Goal: Task Accomplishment & Management: Complete application form

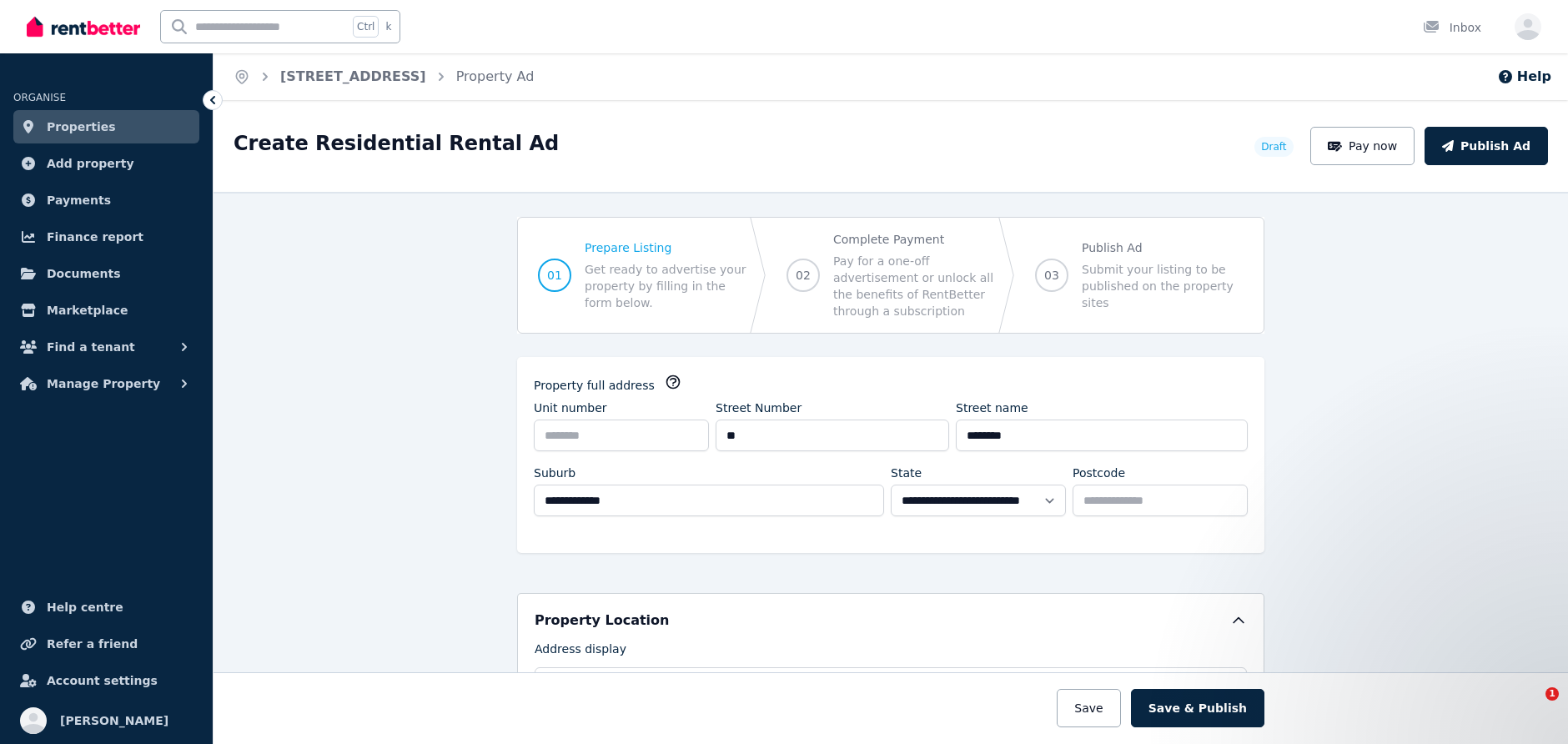
select select "***"
select select "**********"
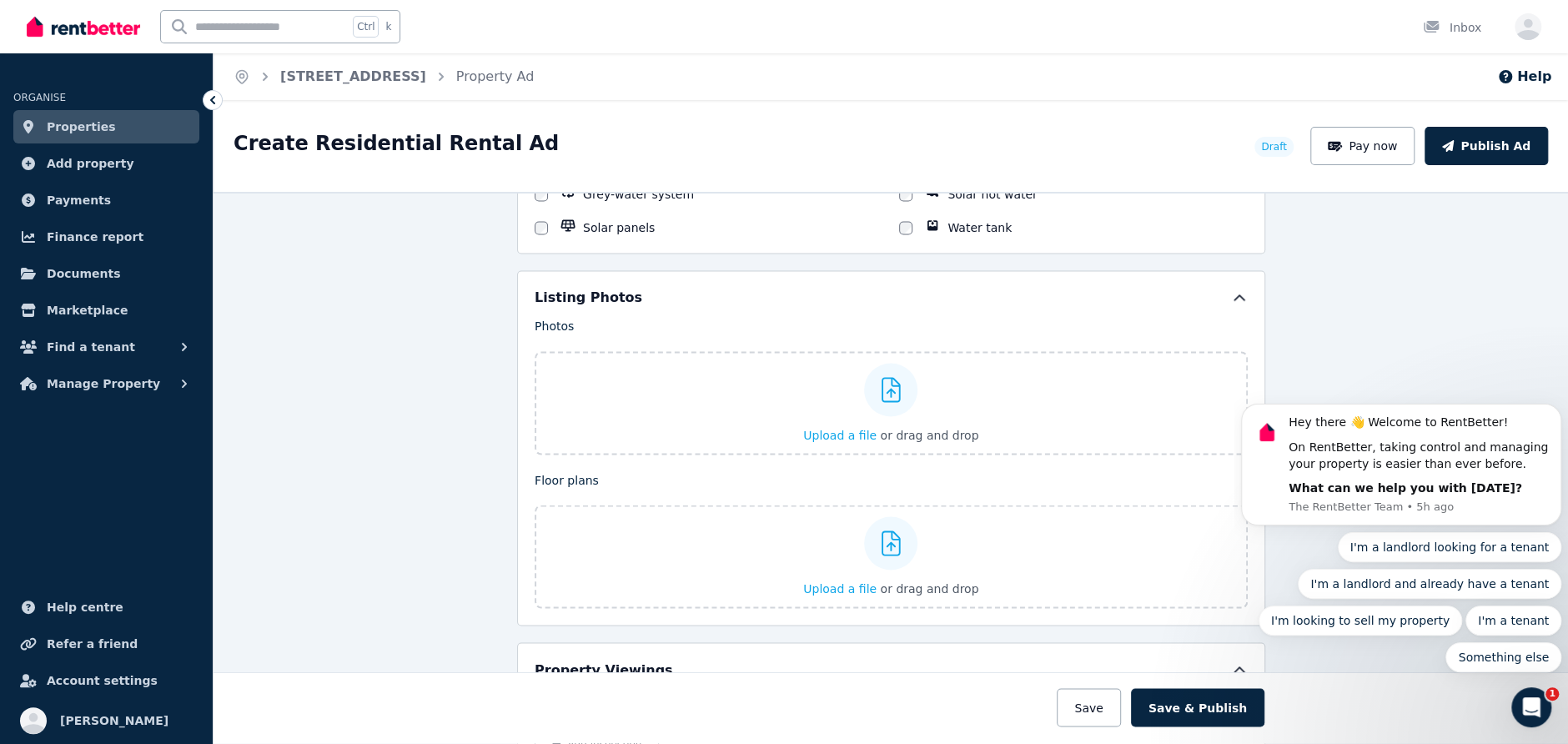
scroll to position [2001, 0]
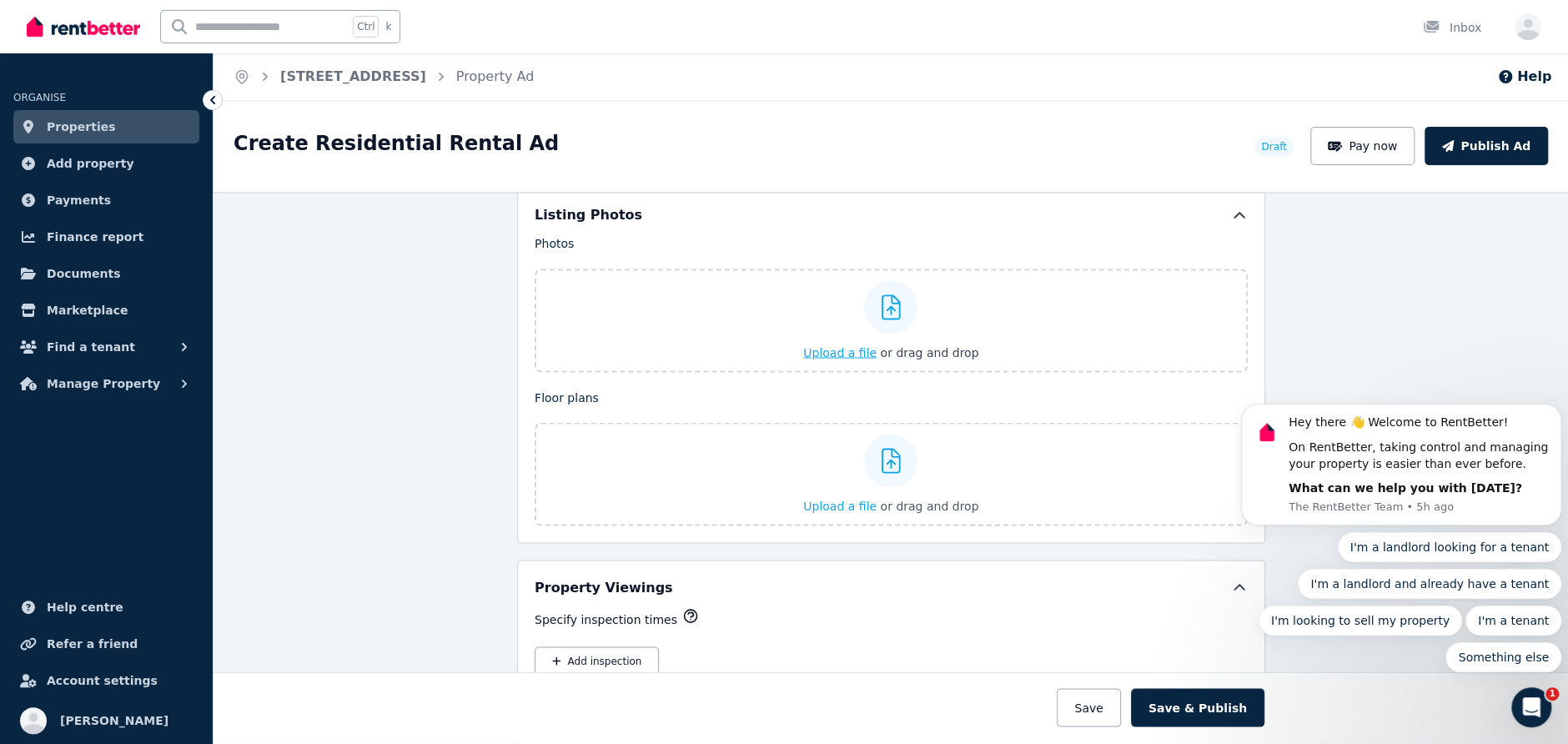
click at [844, 345] on span "Upload a file" at bounding box center [840, 352] width 74 height 13
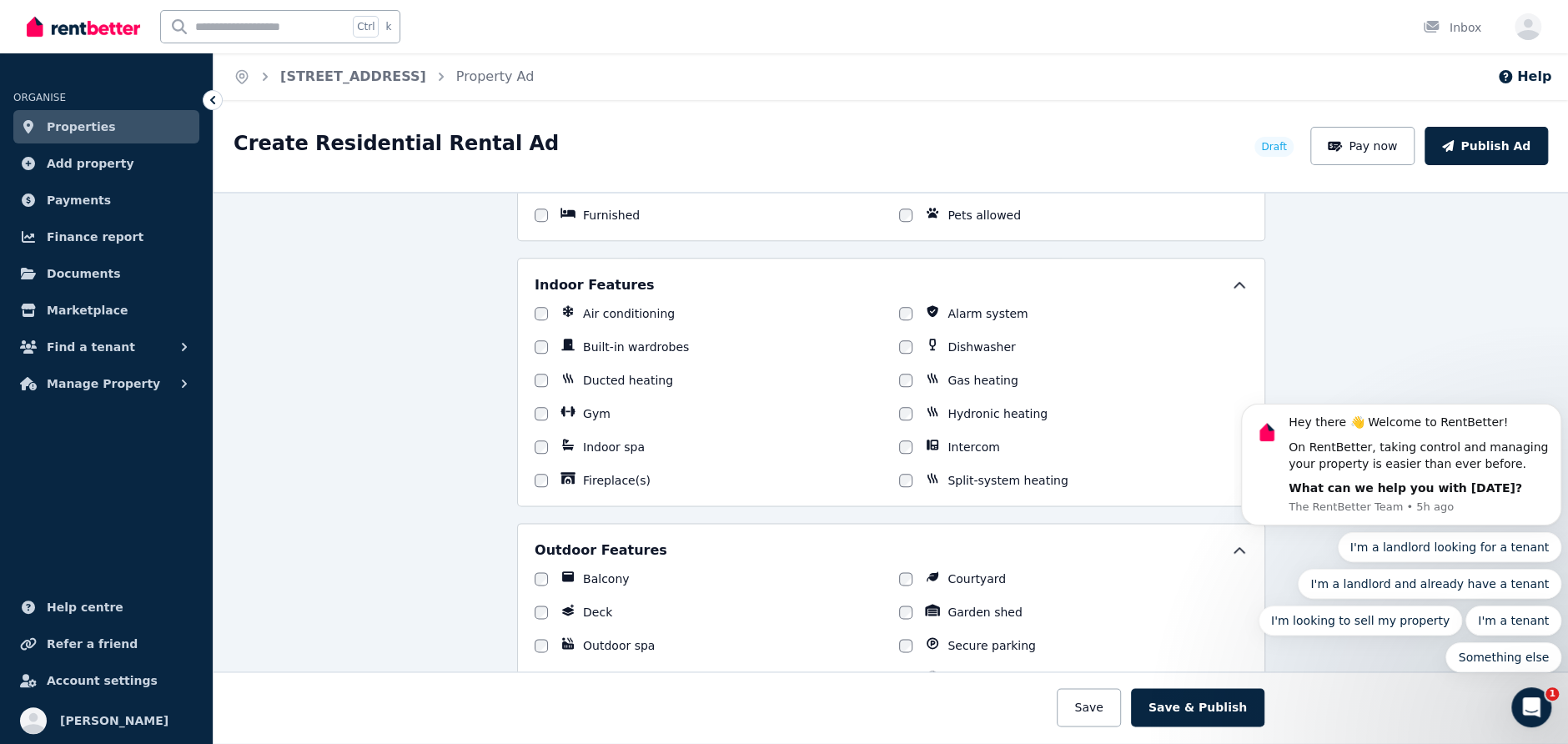
scroll to position [1635, 0]
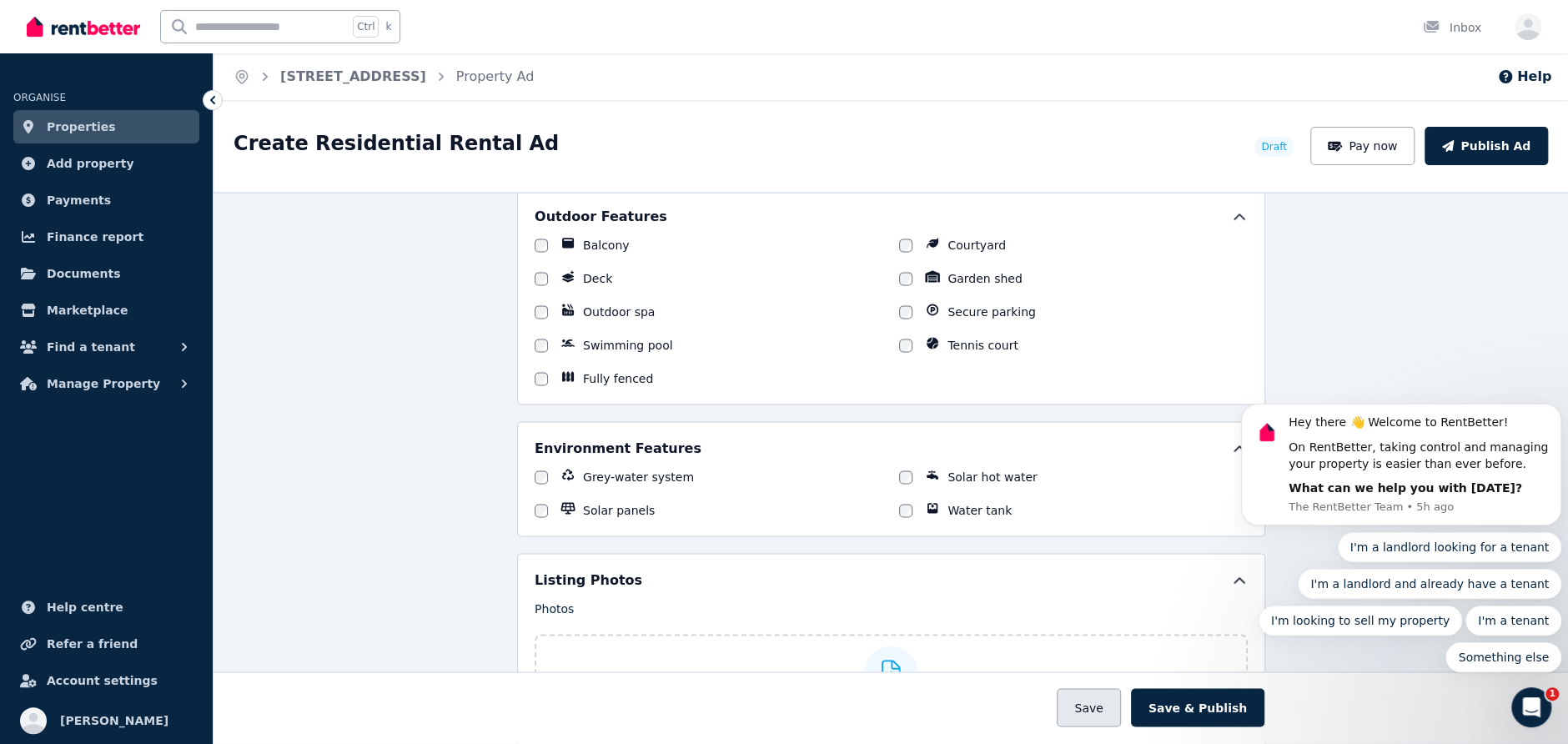
click at [1098, 719] on button "Save" at bounding box center [1089, 708] width 63 height 38
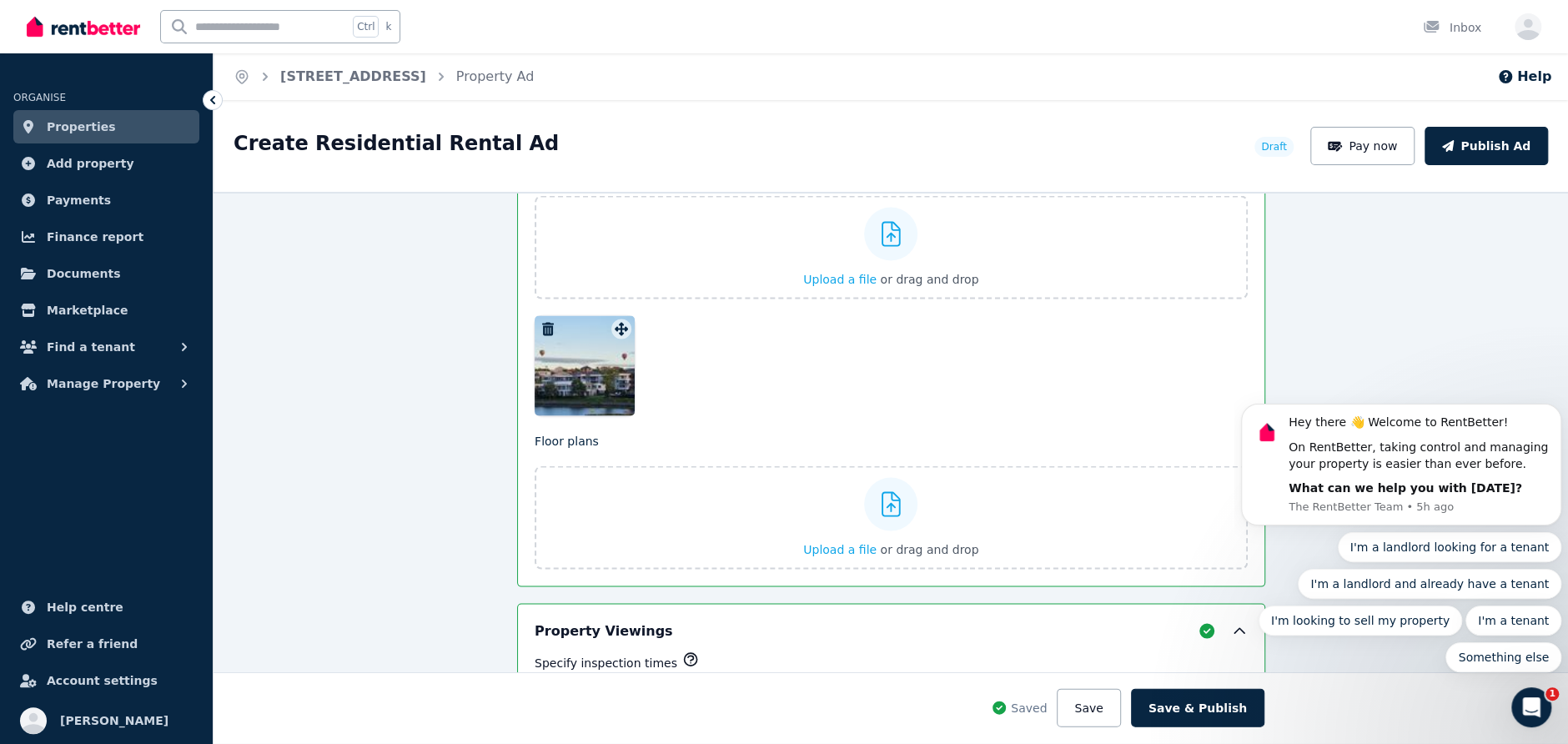
scroll to position [2098, 0]
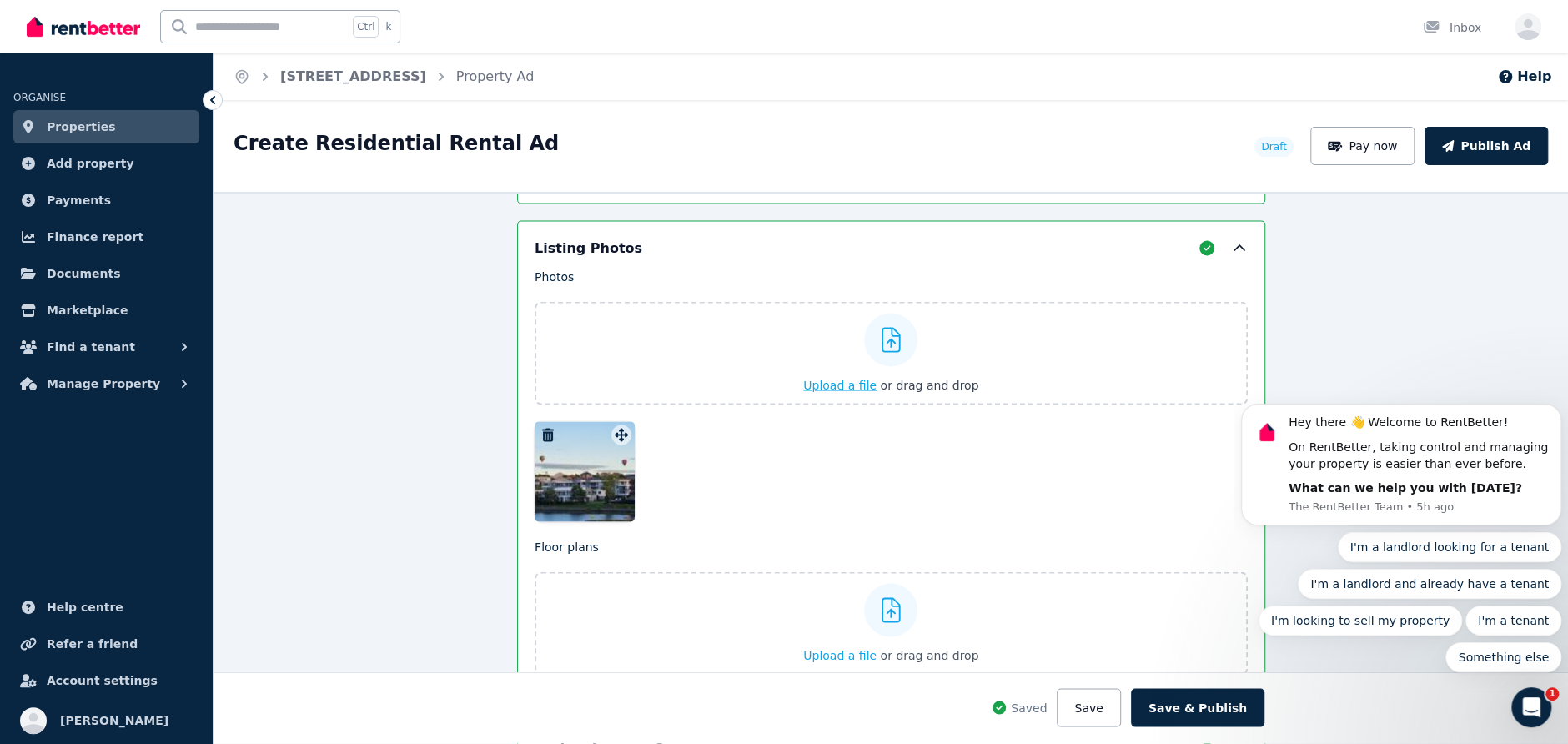
click at [837, 378] on span "Upload a file" at bounding box center [840, 384] width 74 height 13
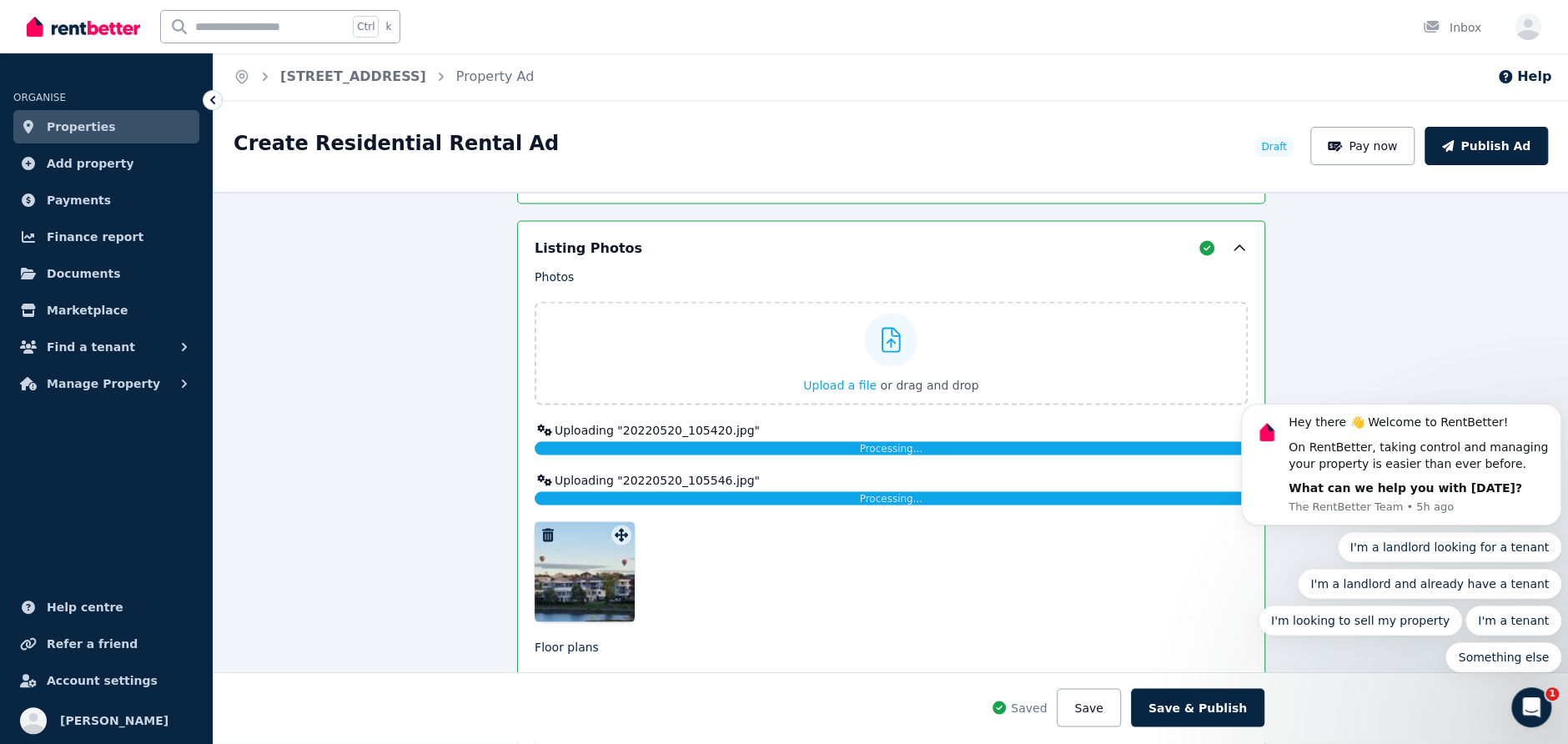
scroll to position [2181, 0]
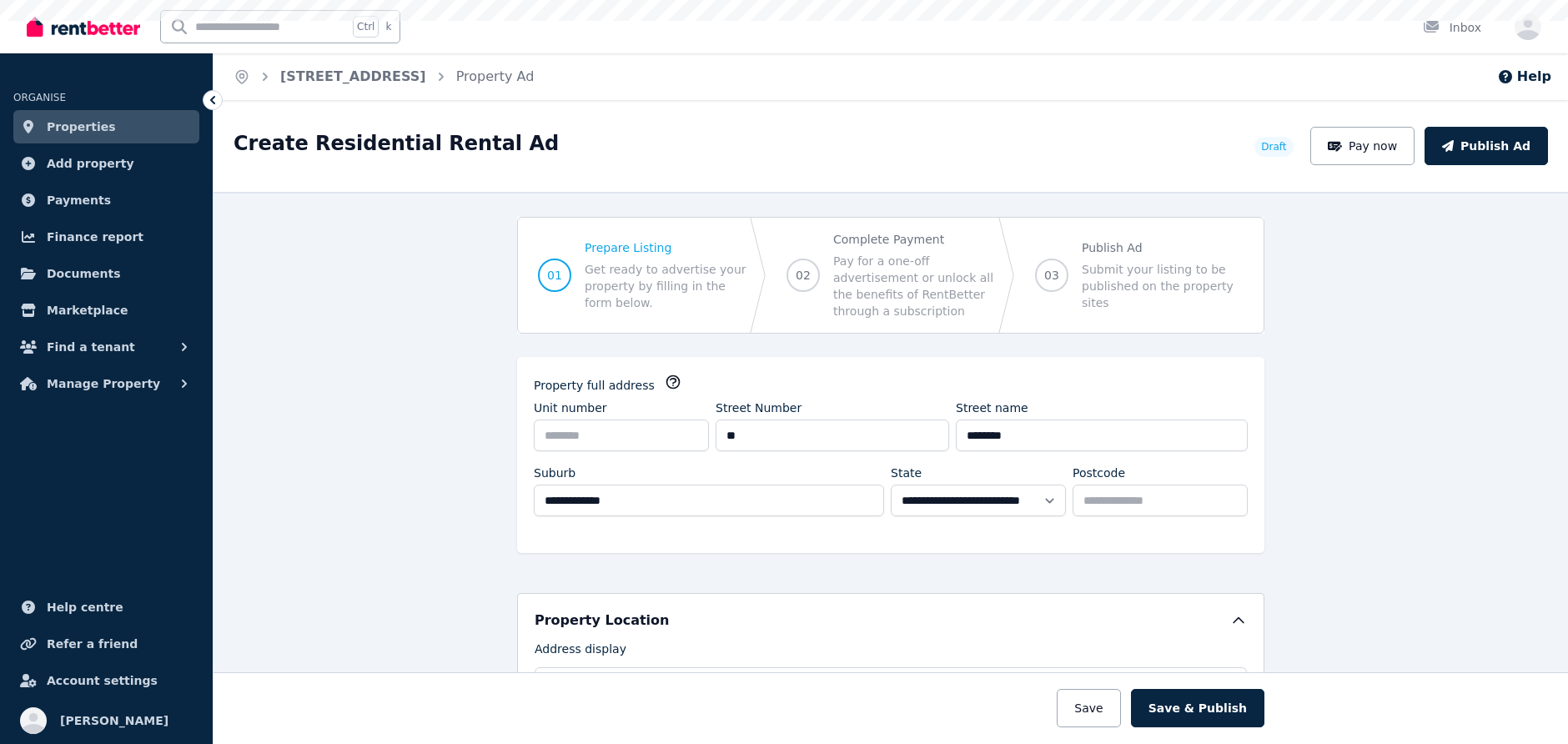
select select "***"
select select "**********"
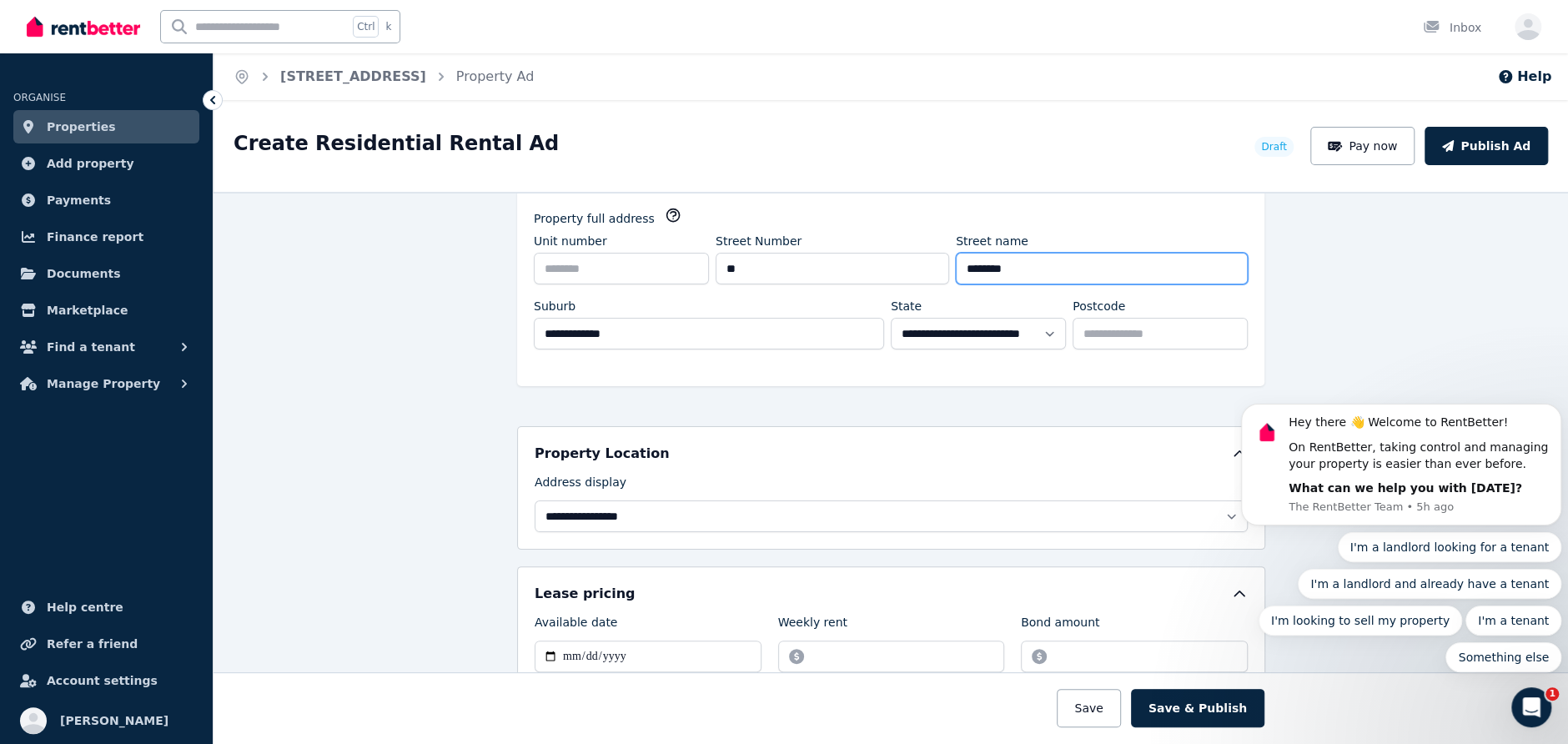
click at [966, 262] on input "********" at bounding box center [1101, 268] width 292 height 32
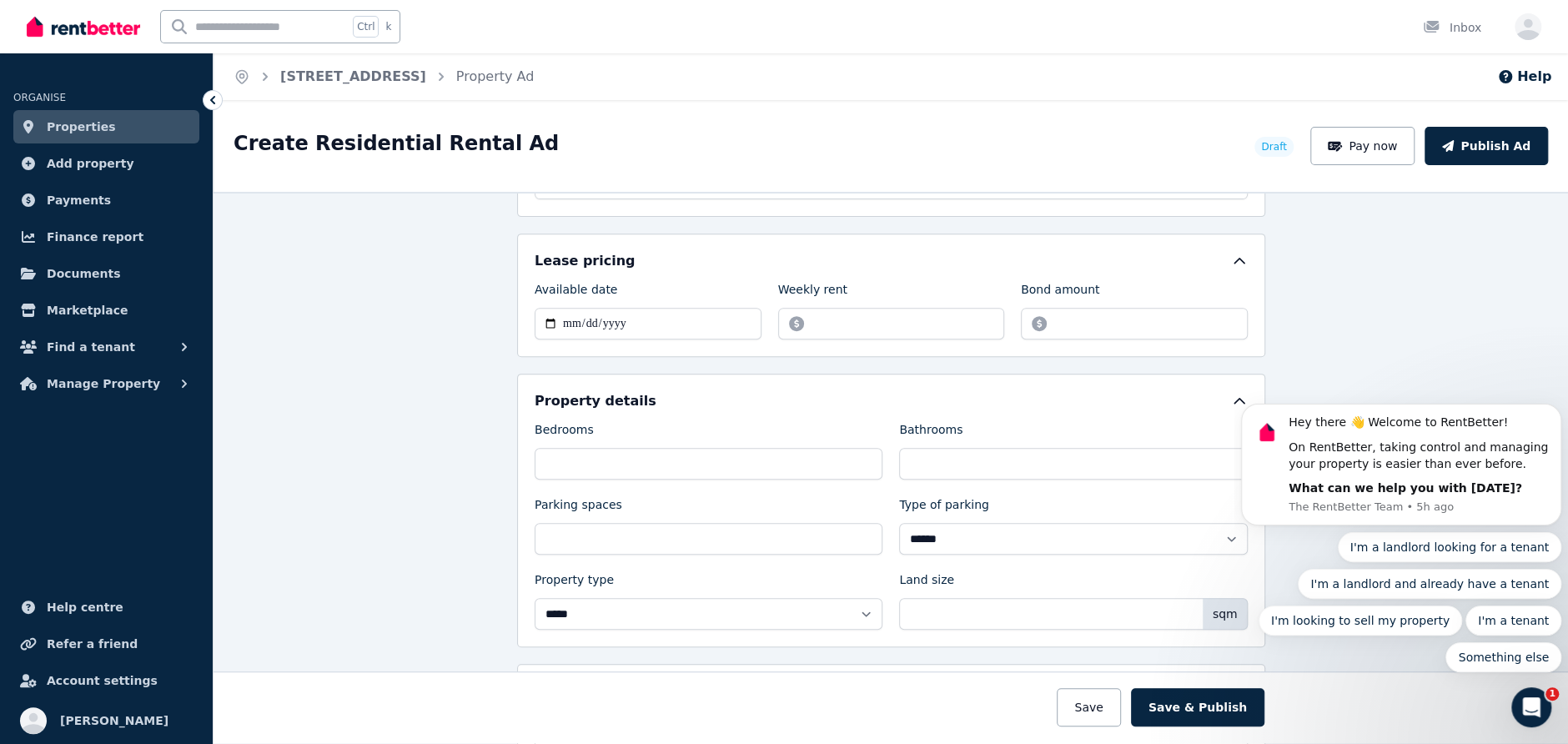
scroll to position [500, 0]
type input "**********"
drag, startPoint x: 856, startPoint y: 322, endPoint x: 807, endPoint y: 320, distance: 49.0
click at [807, 320] on input "******" at bounding box center [892, 322] width 227 height 32
type input "****"
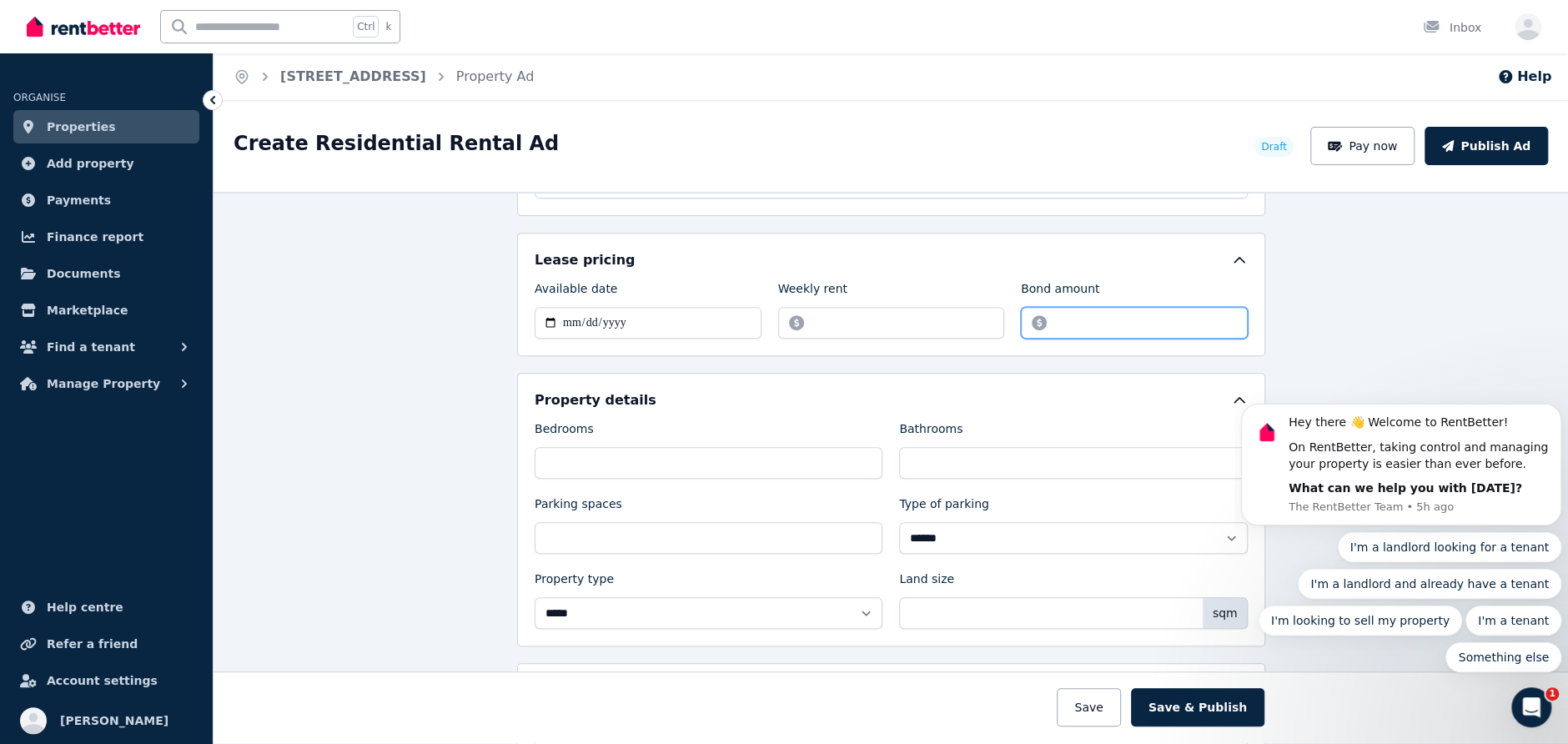
click at [1047, 323] on input "*******" at bounding box center [1134, 322] width 227 height 32
drag, startPoint x: 1092, startPoint y: 317, endPoint x: 1047, endPoint y: 317, distance: 45.0
click at [1047, 317] on input "*******" at bounding box center [1134, 322] width 227 height 32
type input "****"
click at [1028, 392] on div "Property details" at bounding box center [892, 400] width 714 height 20
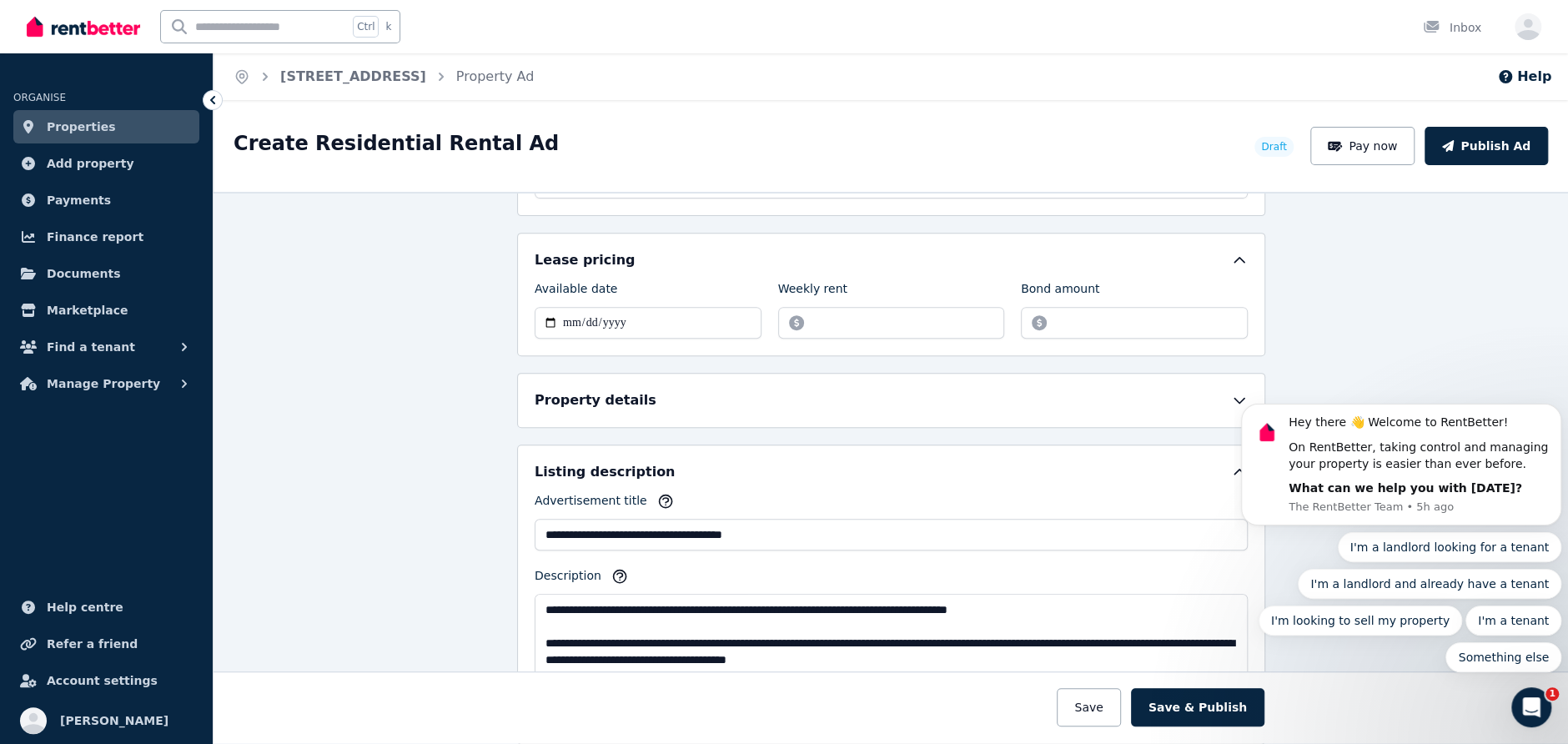
click at [1028, 391] on div "Property details" at bounding box center [892, 400] width 714 height 20
select select "**********"
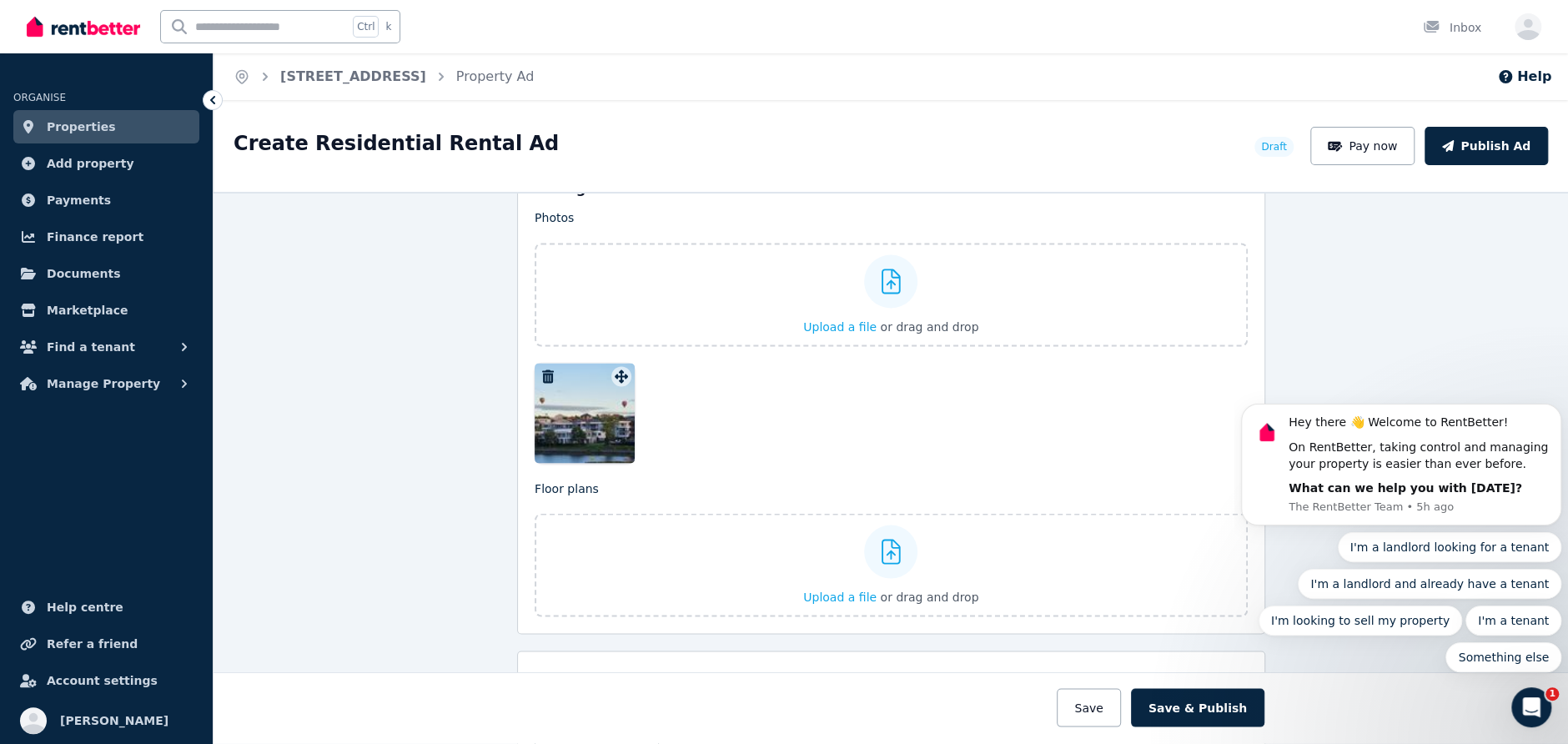
scroll to position [2084, 0]
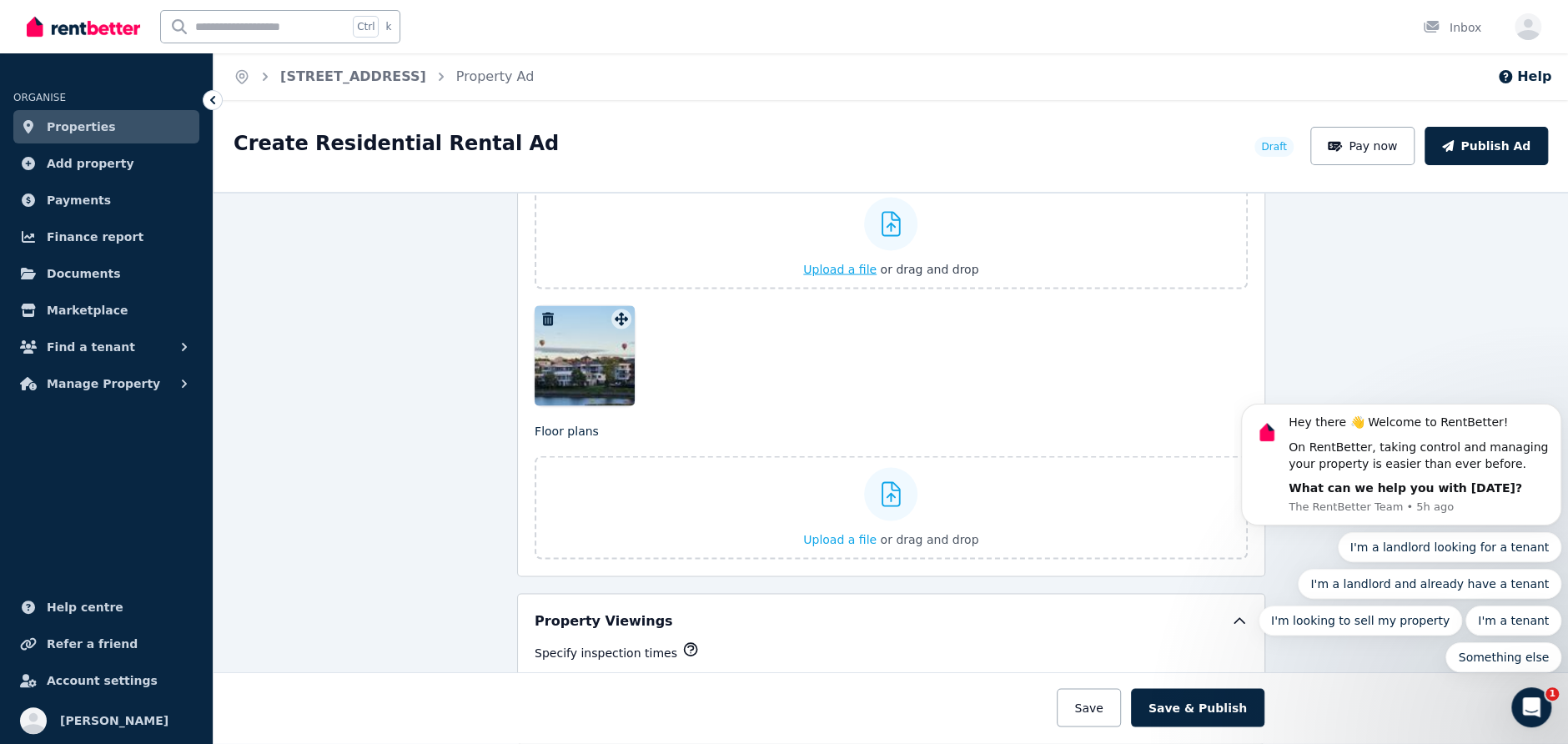
click at [848, 262] on span "Upload a file" at bounding box center [840, 269] width 74 height 13
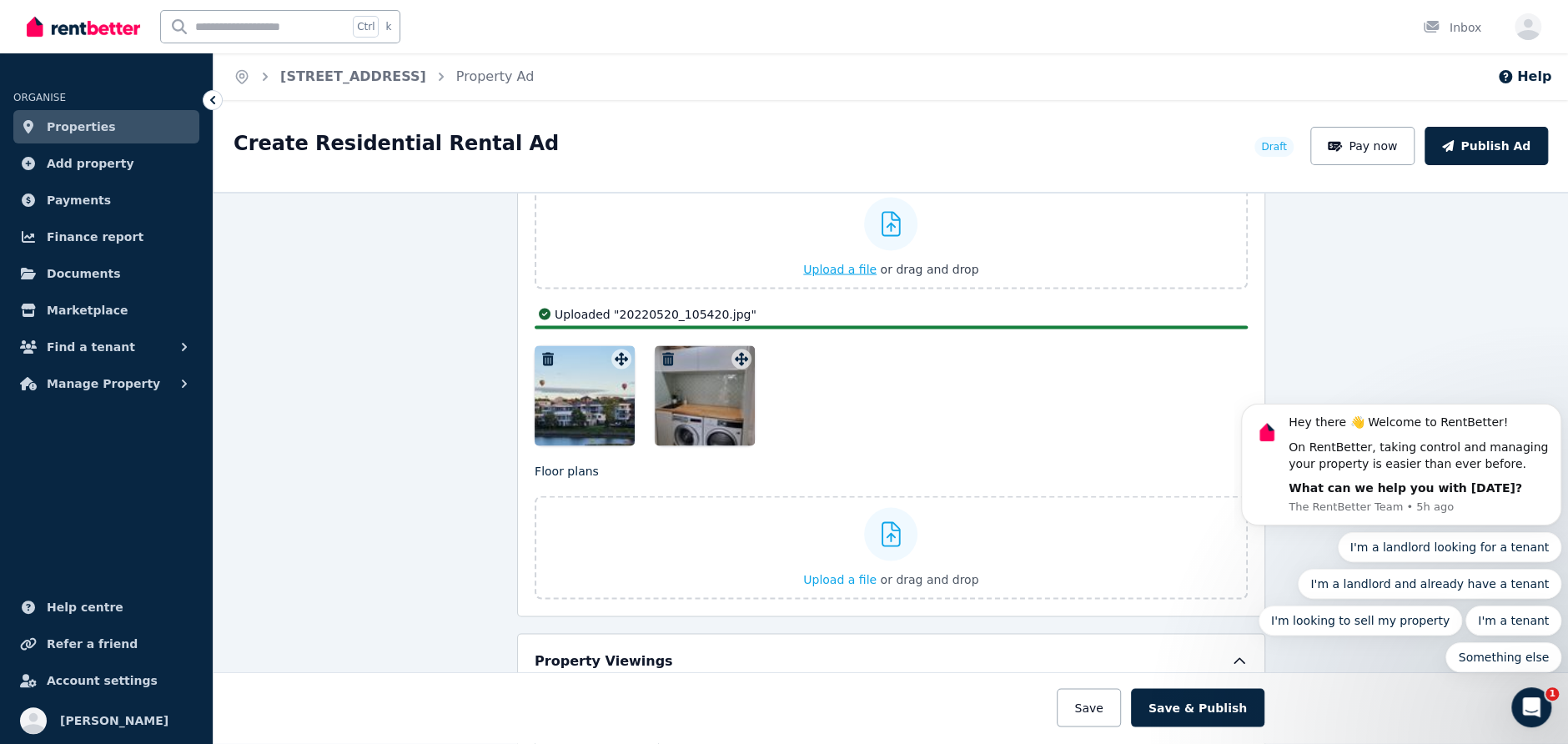
click at [840, 262] on span "Upload a file" at bounding box center [840, 269] width 74 height 13
click at [841, 262] on span "Upload a file" at bounding box center [840, 269] width 74 height 13
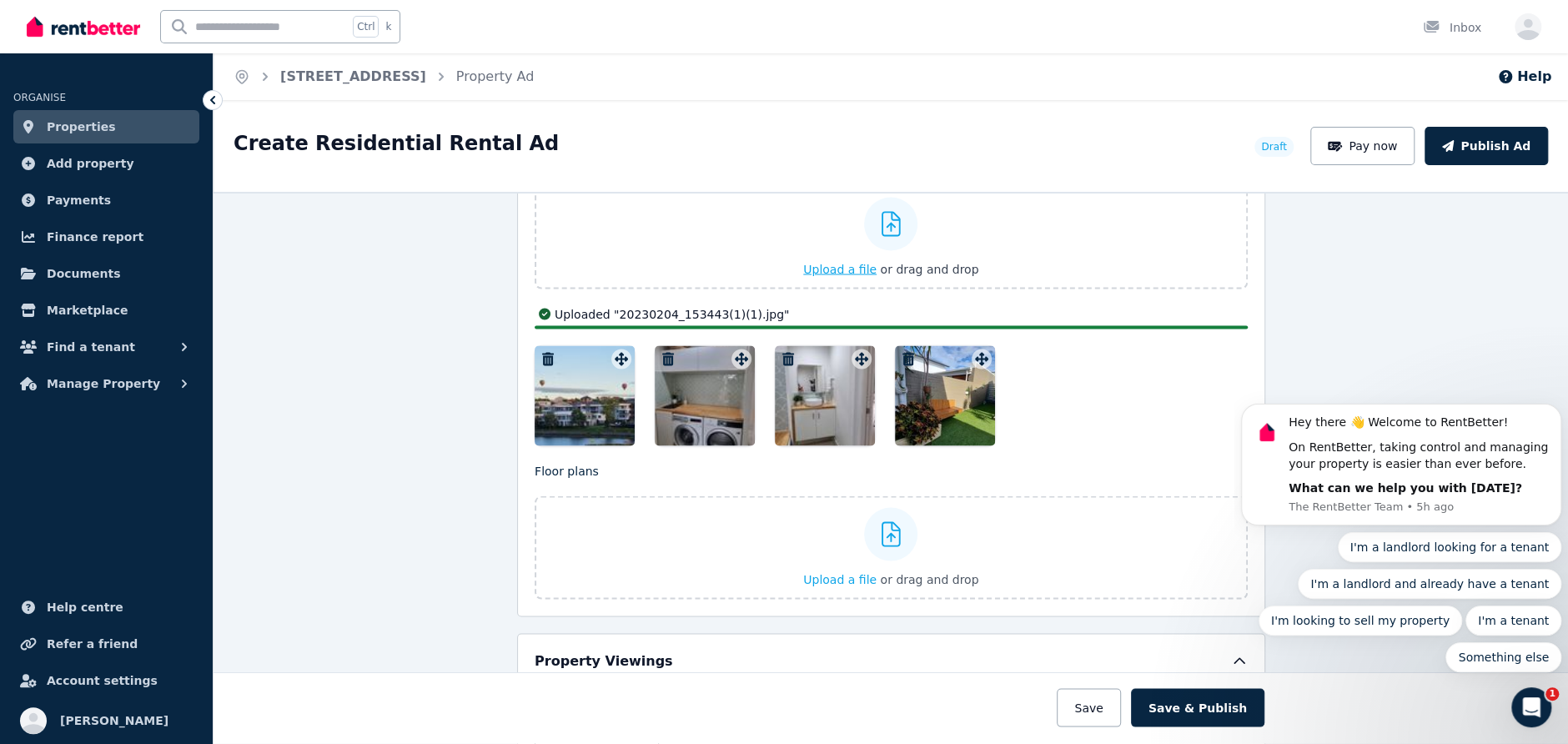
click at [841, 262] on span "Upload a file" at bounding box center [840, 269] width 74 height 13
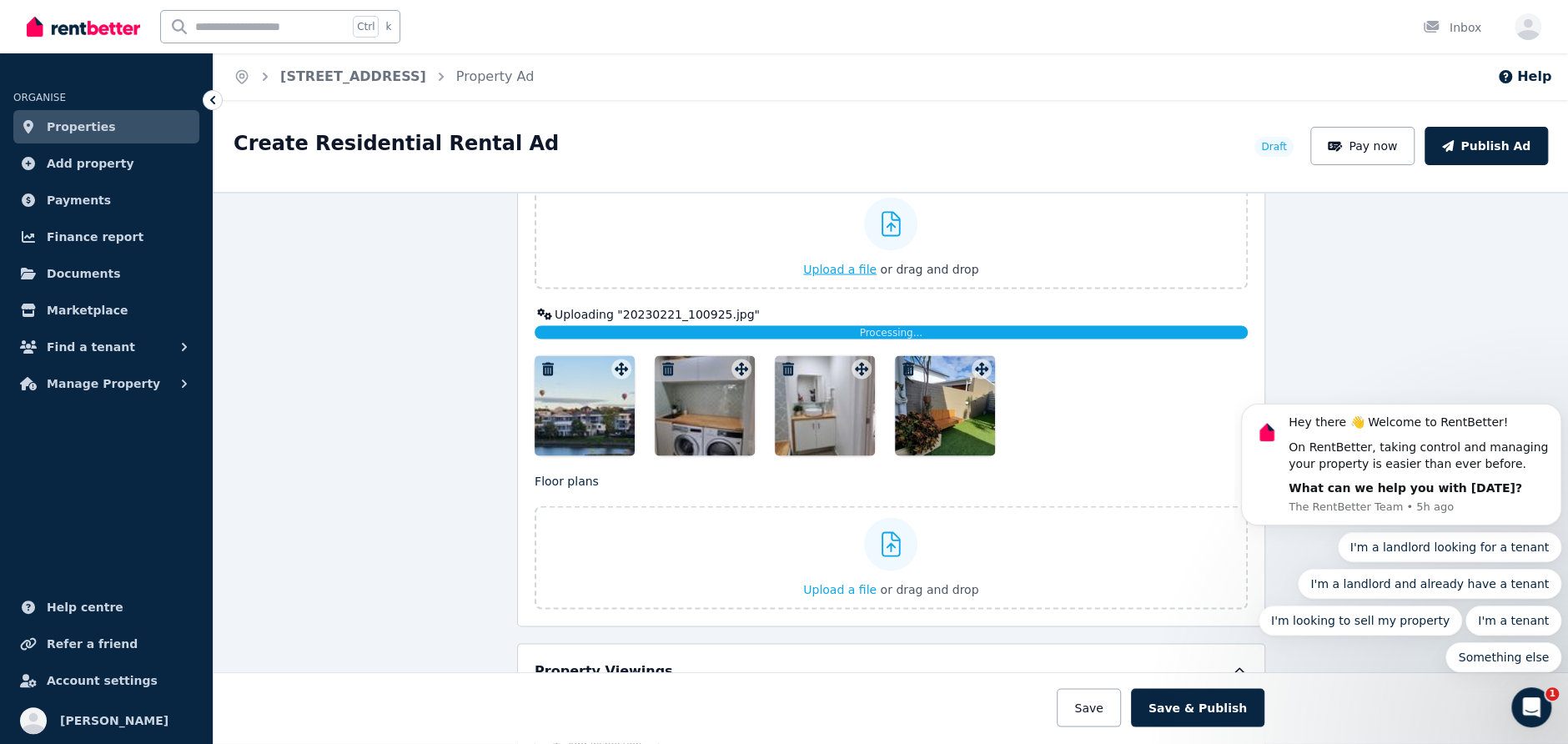
click at [839, 262] on span "Upload a file" at bounding box center [840, 269] width 74 height 13
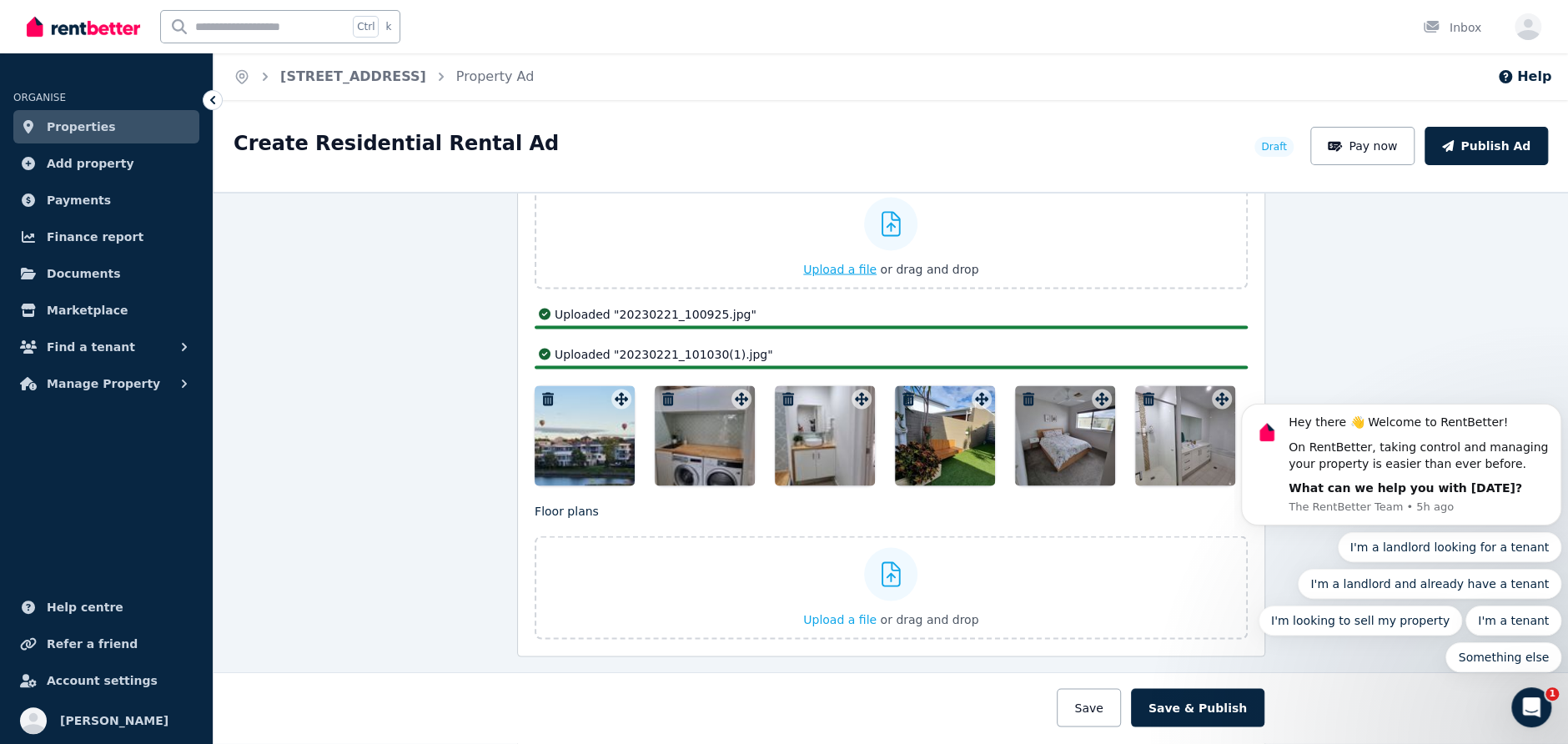
click at [850, 262] on span "Upload a file" at bounding box center [840, 269] width 74 height 13
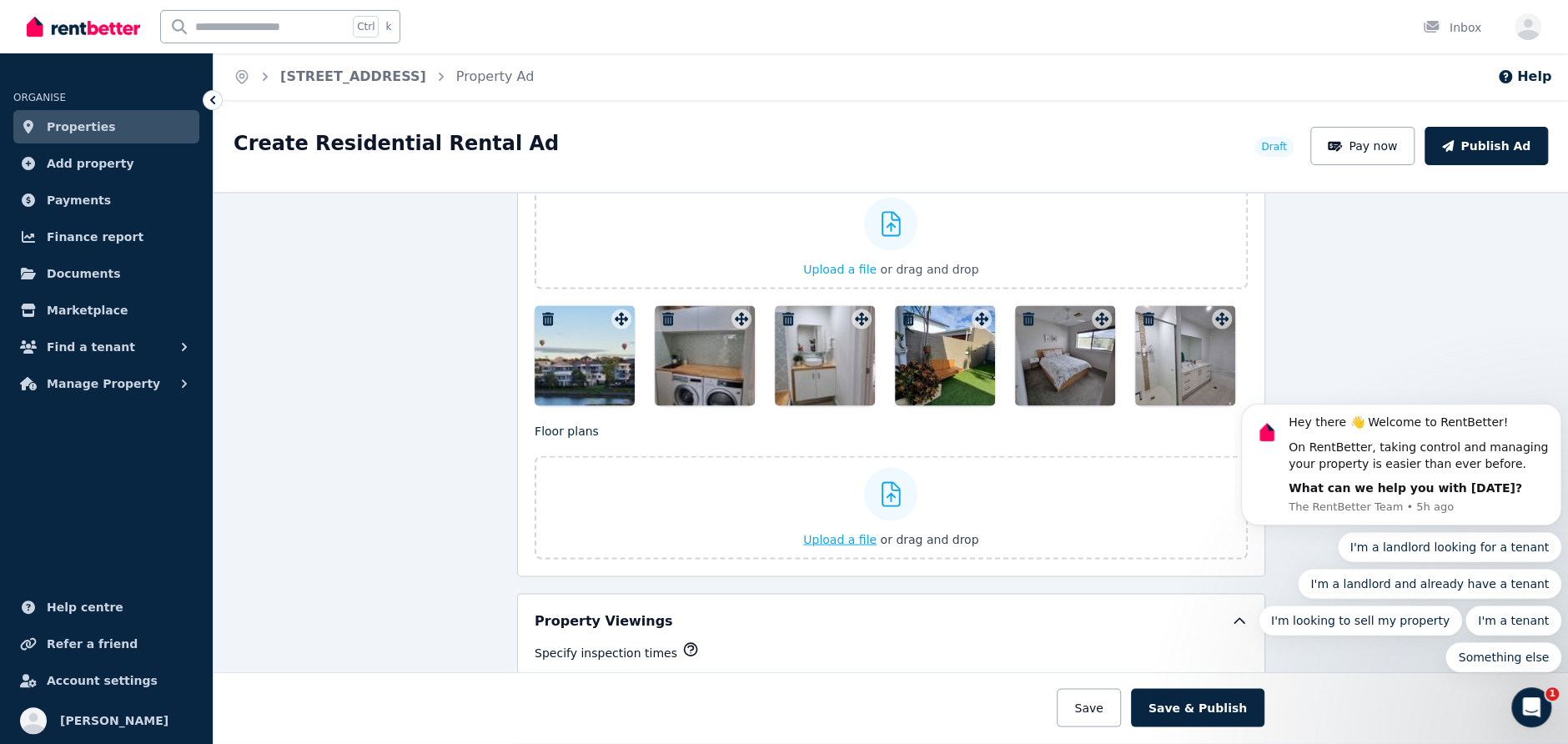
click at [830, 532] on span "Upload a file" at bounding box center [840, 538] width 74 height 13
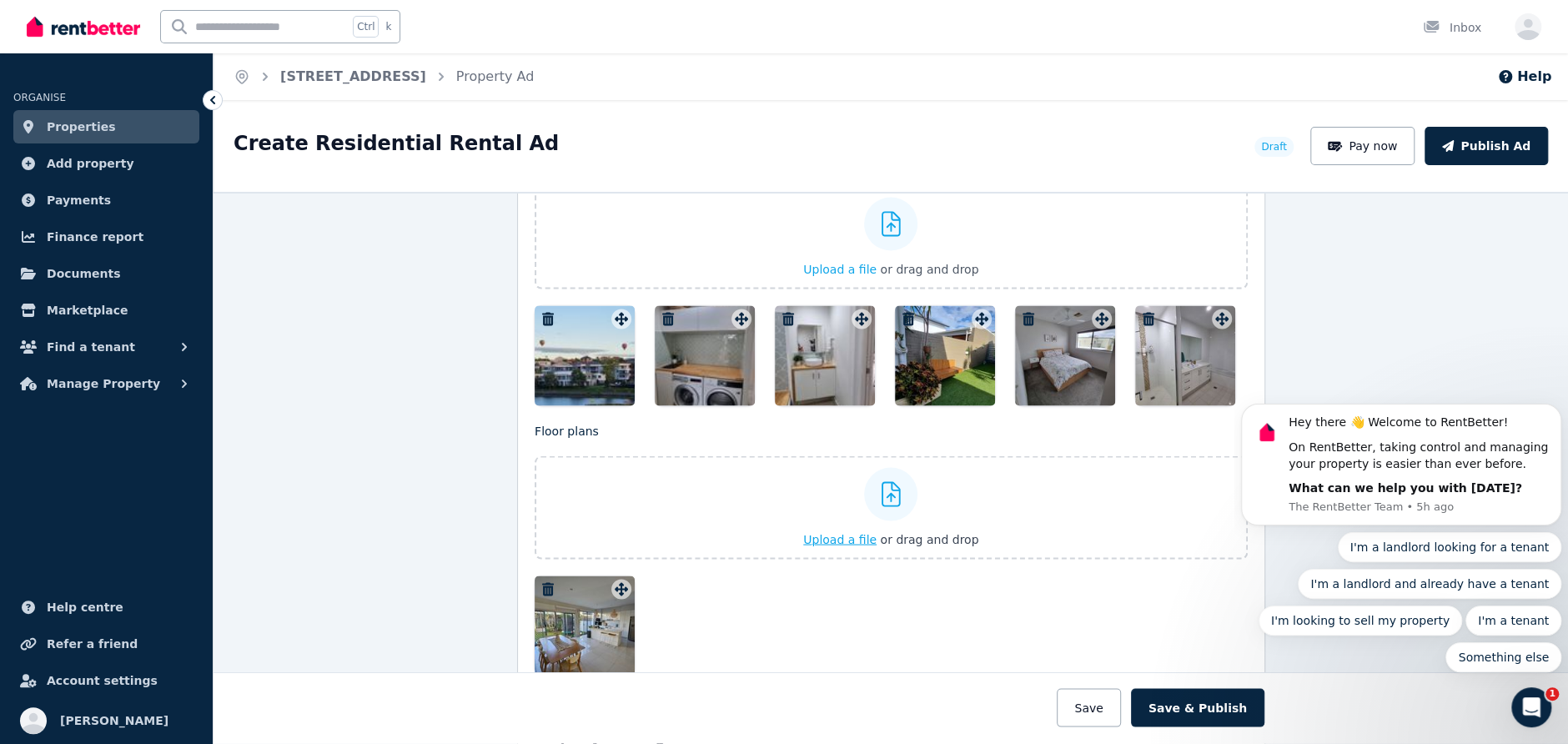
click at [844, 532] on span "Upload a file" at bounding box center [840, 538] width 74 height 13
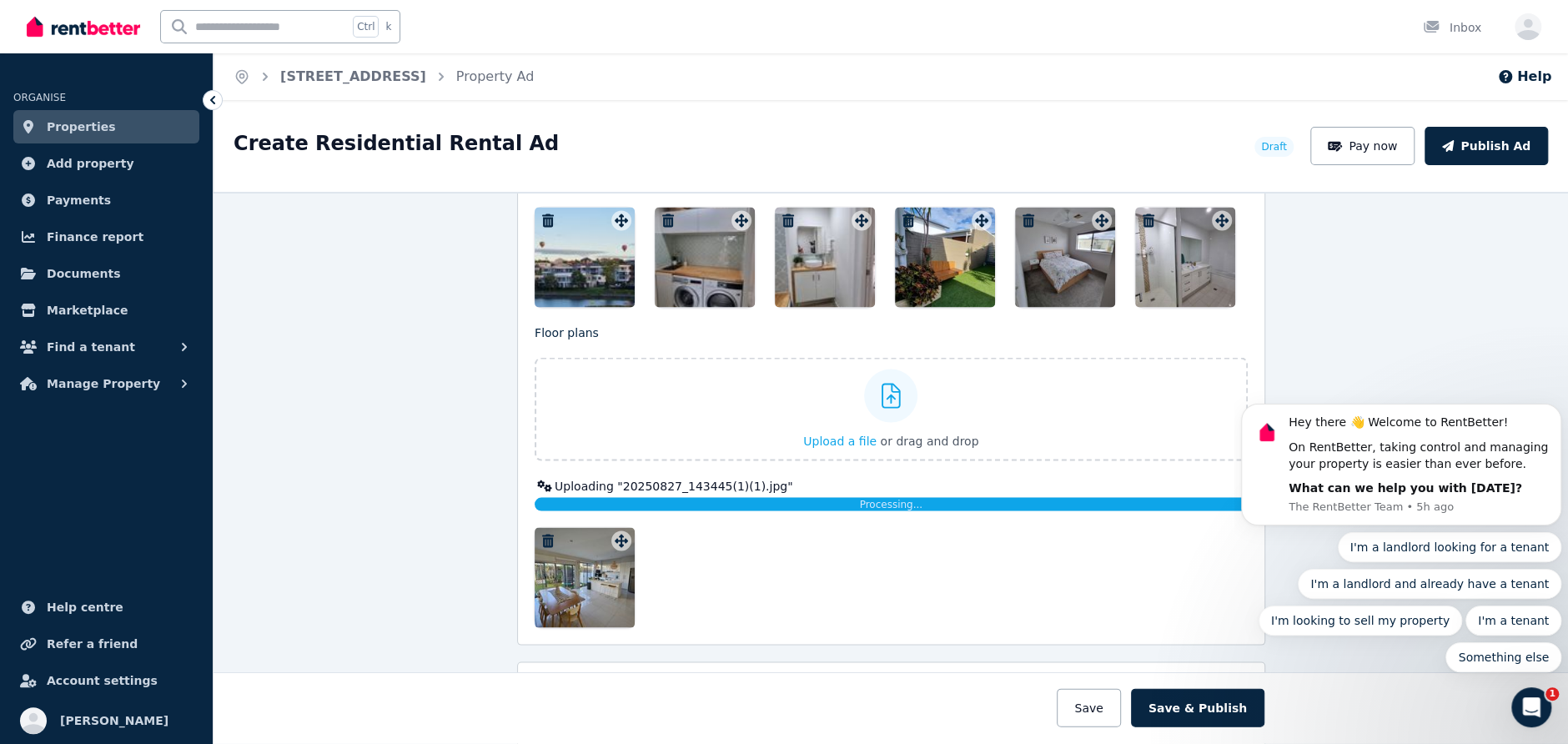
scroll to position [2251, 0]
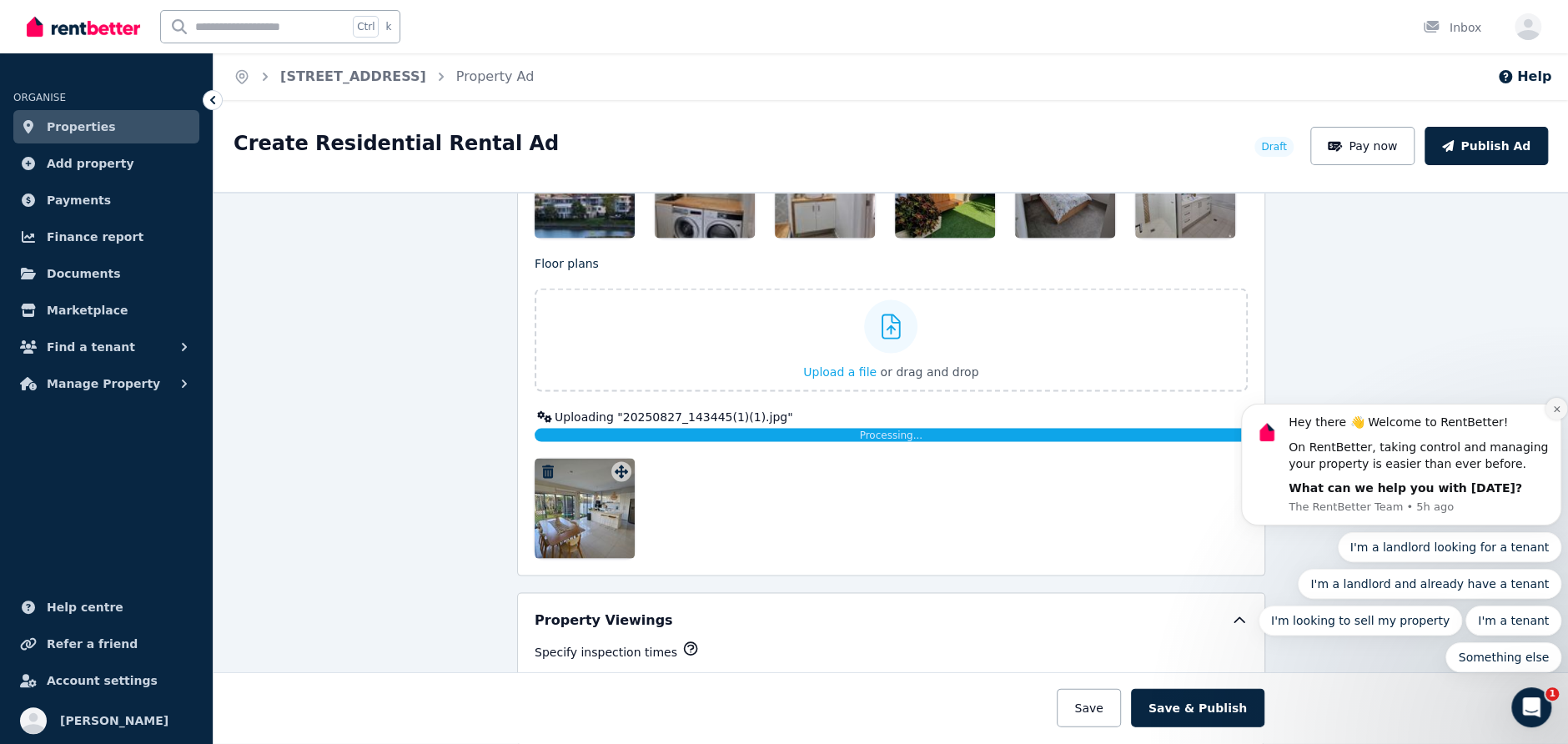
click at [1554, 412] on icon "Dismiss notification" at bounding box center [1557, 409] width 10 height 10
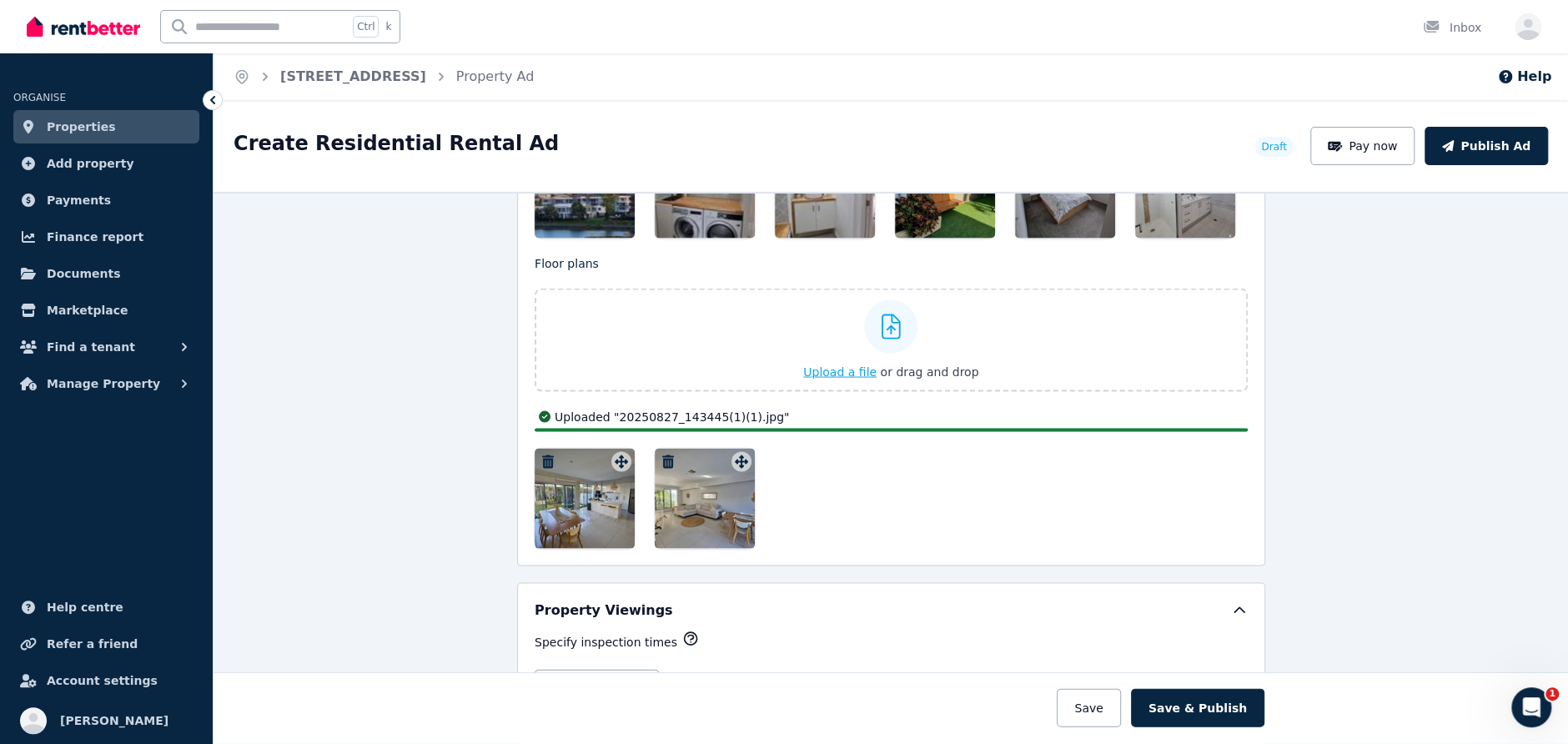
click at [854, 364] on span "Upload a file" at bounding box center [840, 371] width 74 height 13
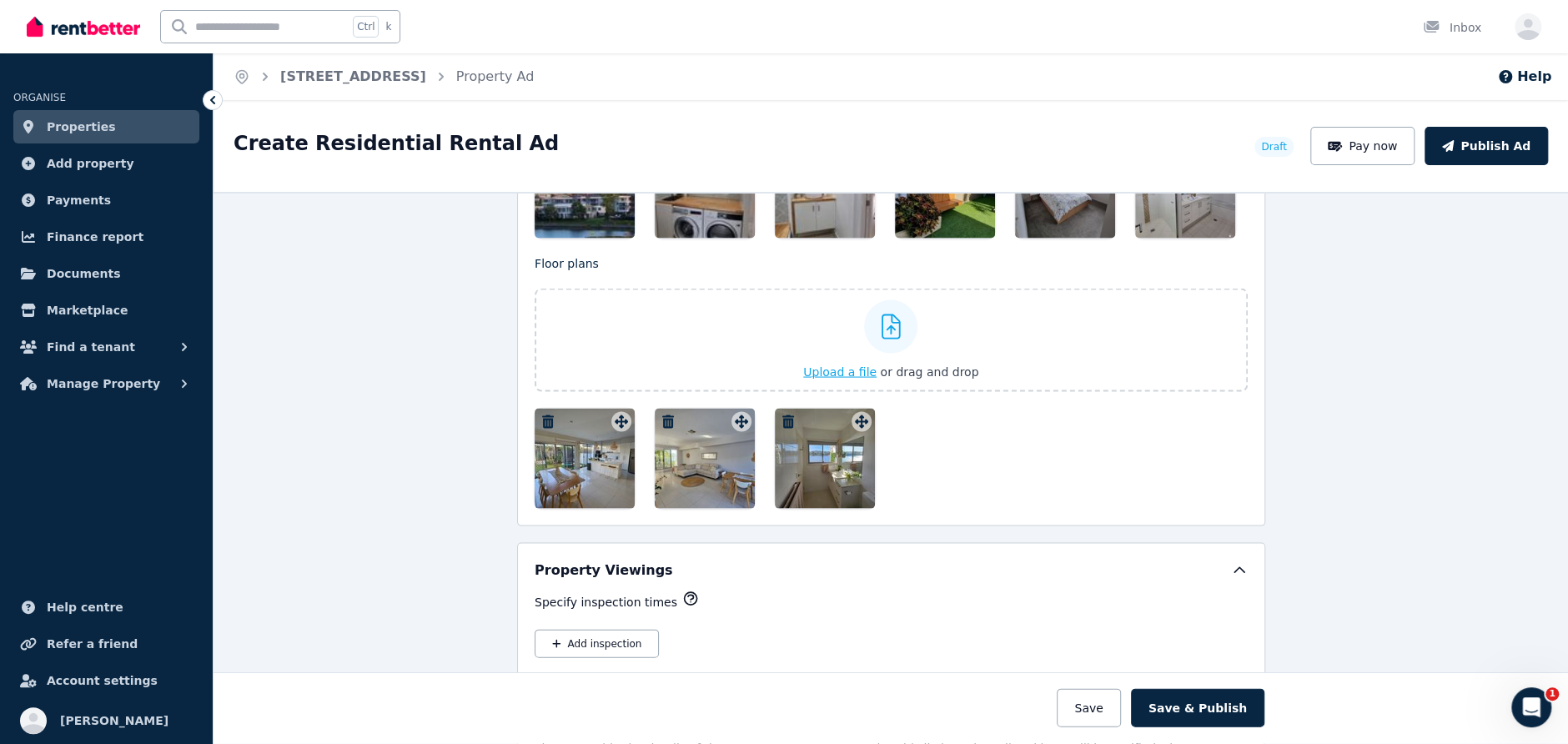
click at [853, 364] on span "Upload a file" at bounding box center [840, 371] width 74 height 13
click at [846, 364] on span "Upload a file" at bounding box center [840, 371] width 74 height 13
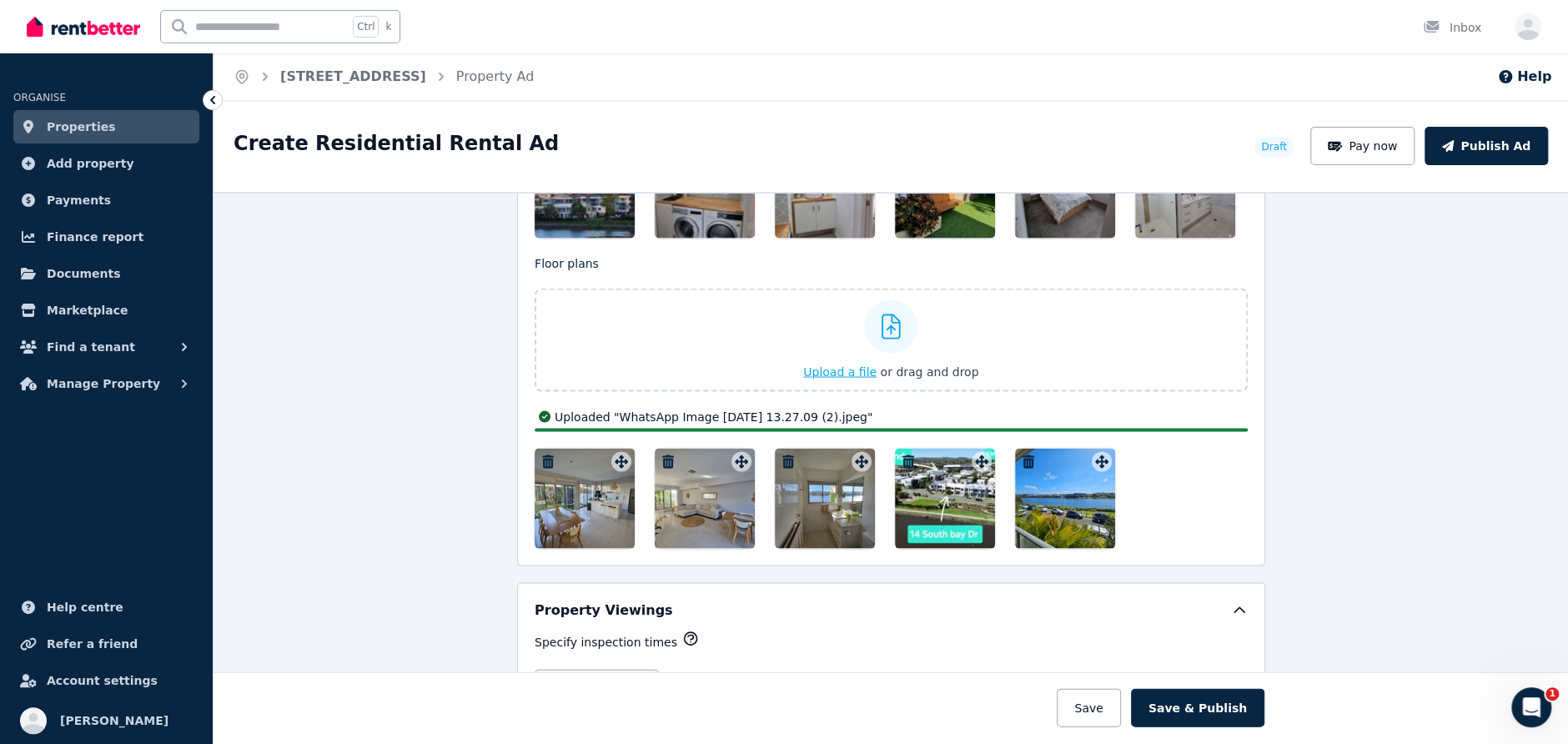
click at [839, 364] on span "Upload a file" at bounding box center [840, 371] width 74 height 13
click at [849, 364] on span "Upload a file" at bounding box center [840, 371] width 74 height 13
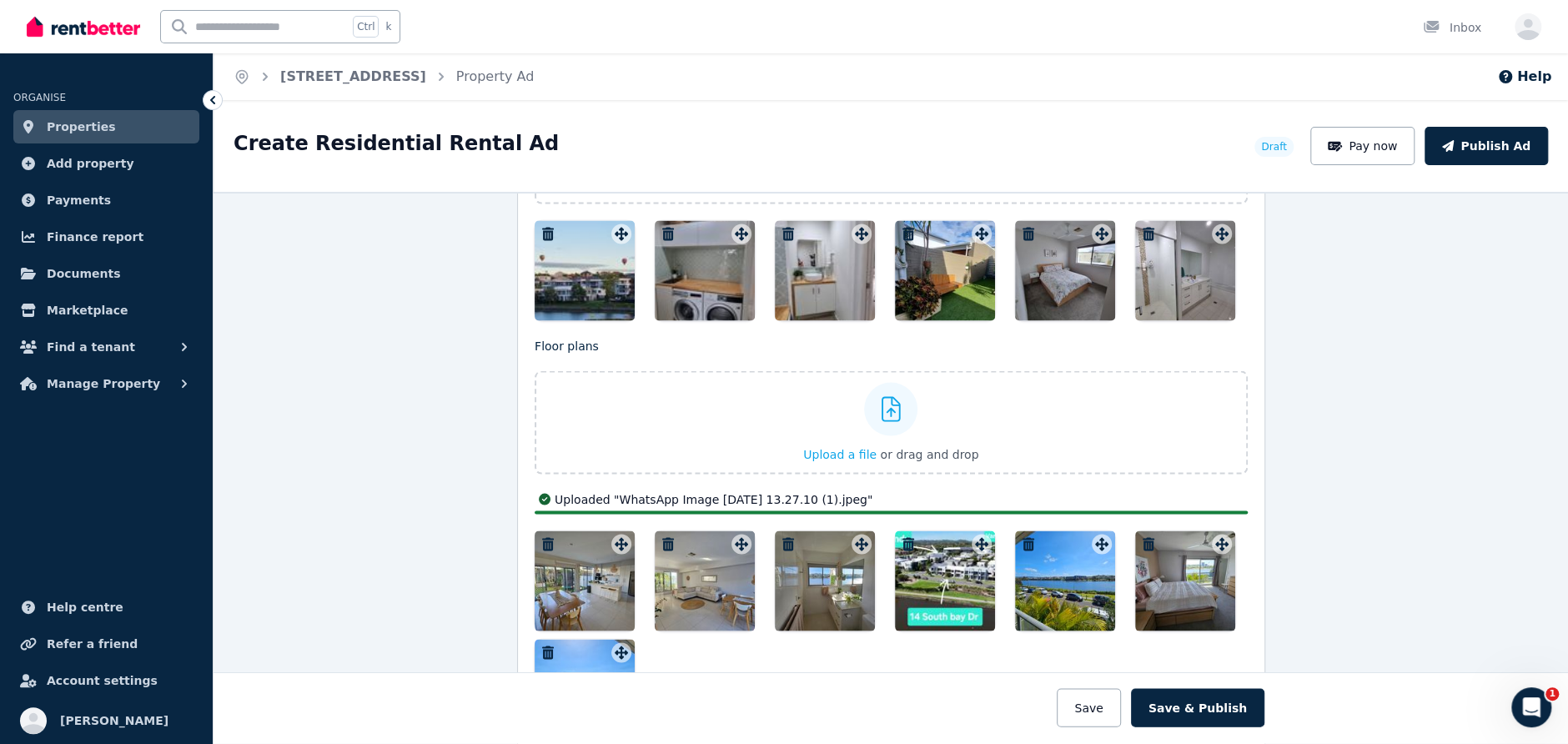
scroll to position [2168, 0]
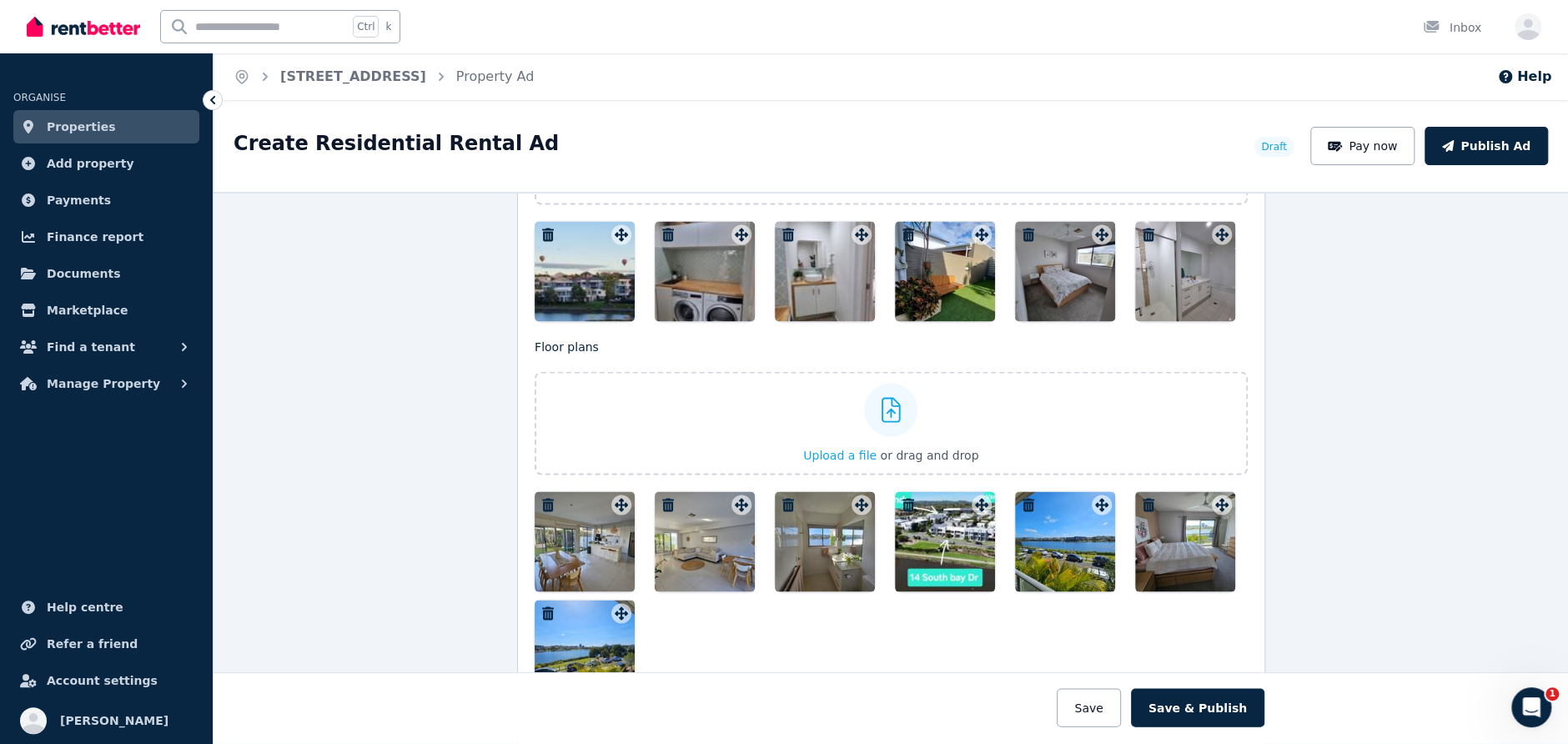
drag, startPoint x: 1067, startPoint y: 534, endPoint x: 1050, endPoint y: 514, distance: 26.2
click at [1050, 514] on div at bounding box center [1065, 541] width 100 height 100
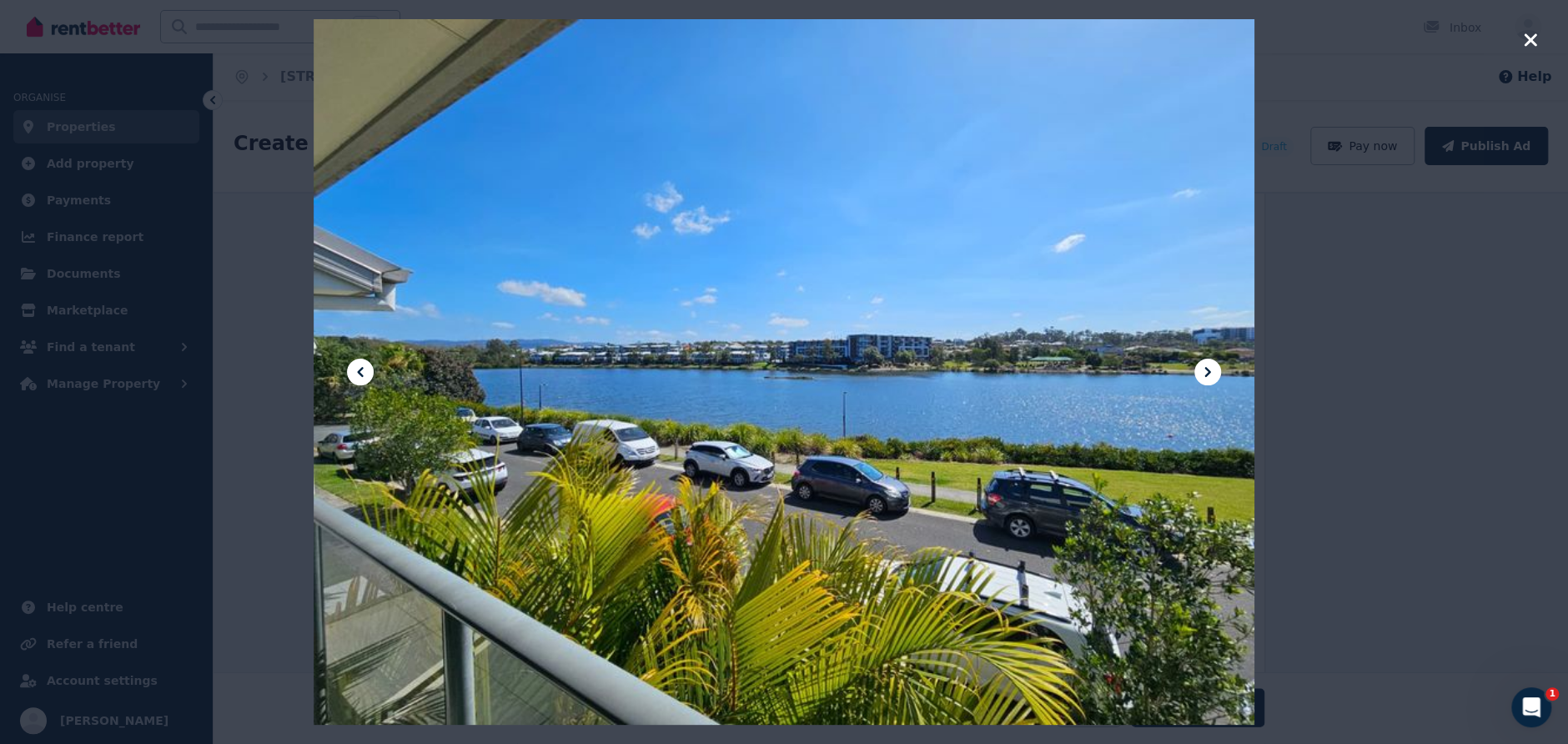
click at [1530, 38] on icon "button" at bounding box center [1530, 39] width 12 height 12
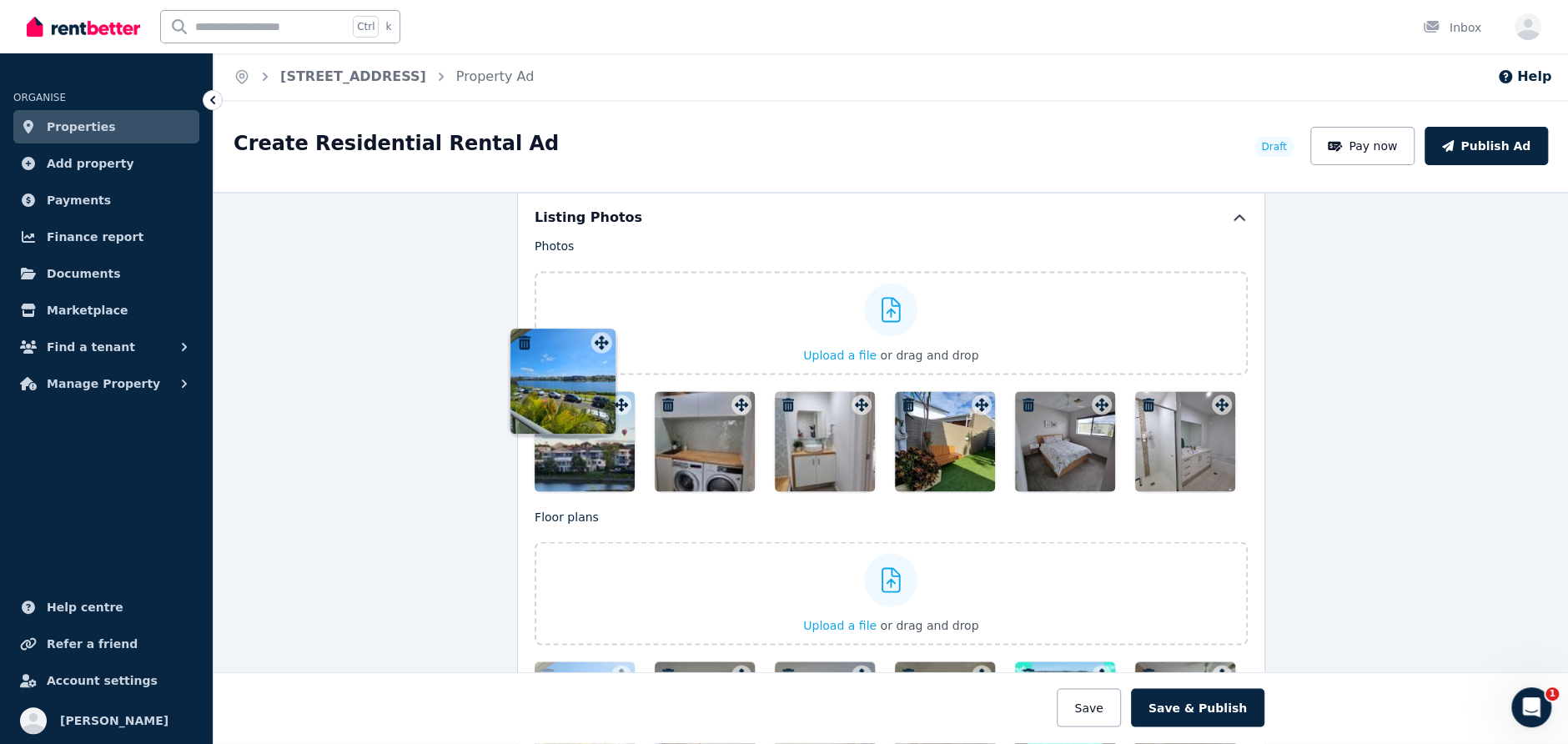
scroll to position [1997, 0]
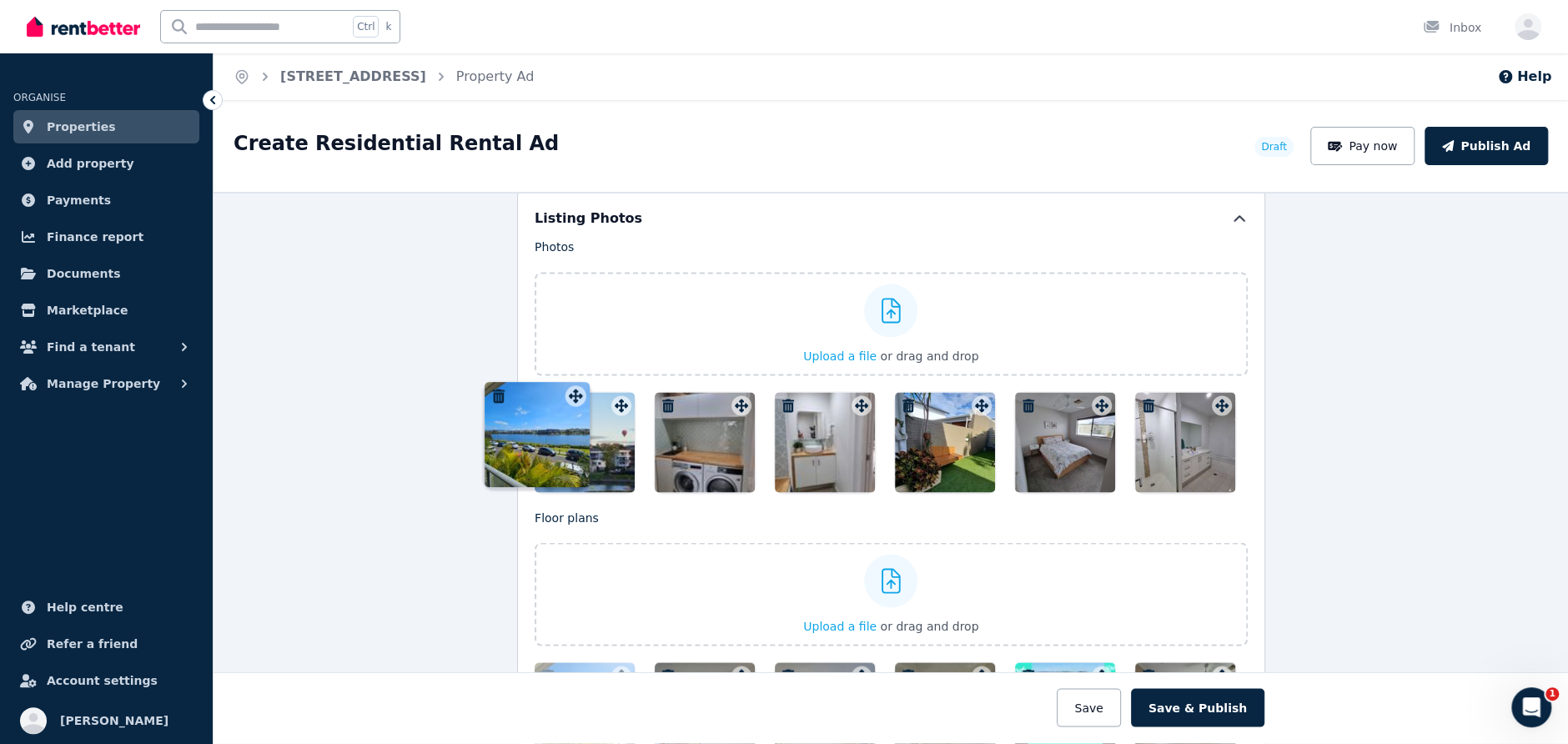
drag, startPoint x: 1097, startPoint y: 492, endPoint x: 575, endPoint y: 381, distance: 533.7
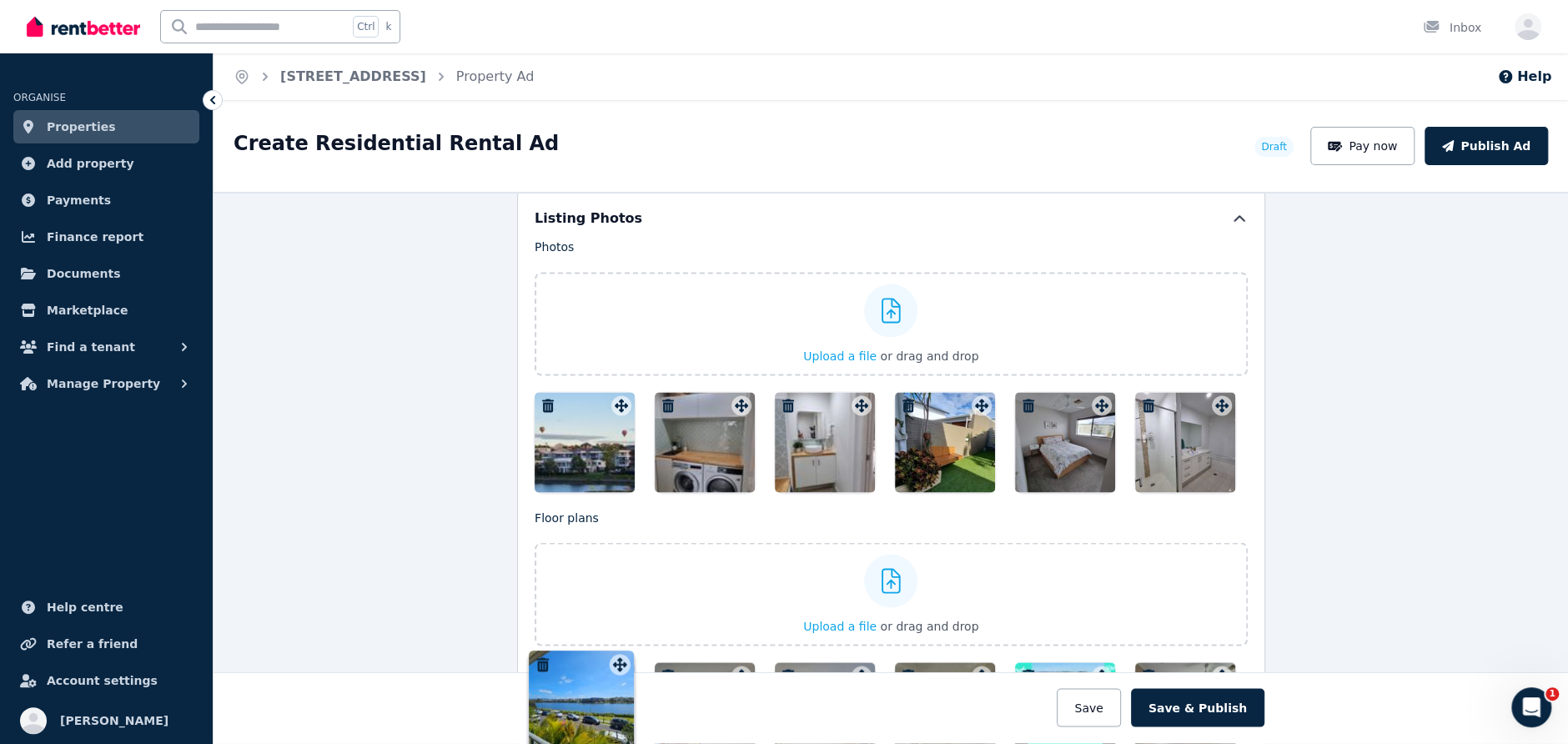
click at [575, 381] on div "Photos Upload a file or drag and drop Uploaded " 20220520_105420.jpg " Uploaded…" at bounding box center [892, 554] width 714 height 632
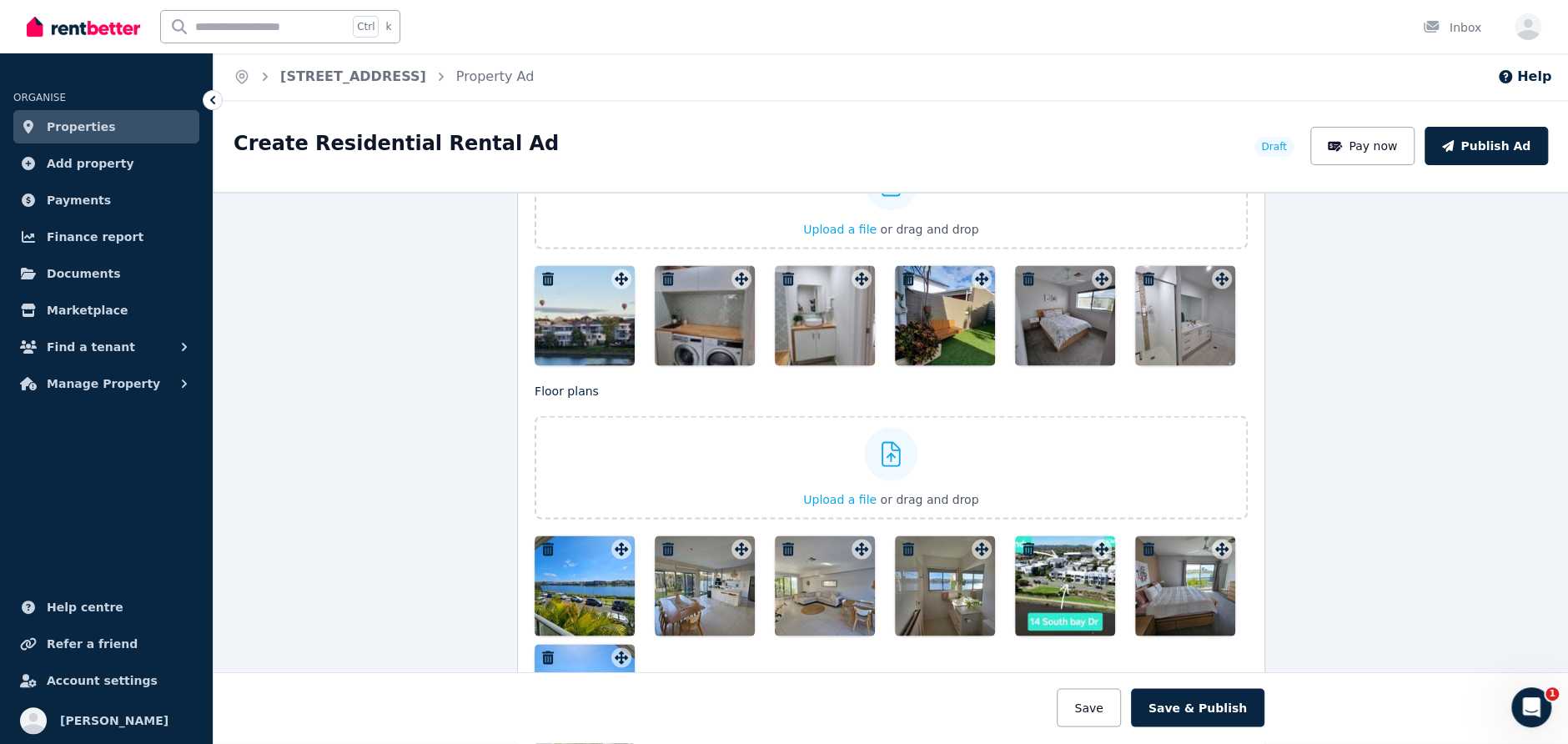
scroll to position [2164, 0]
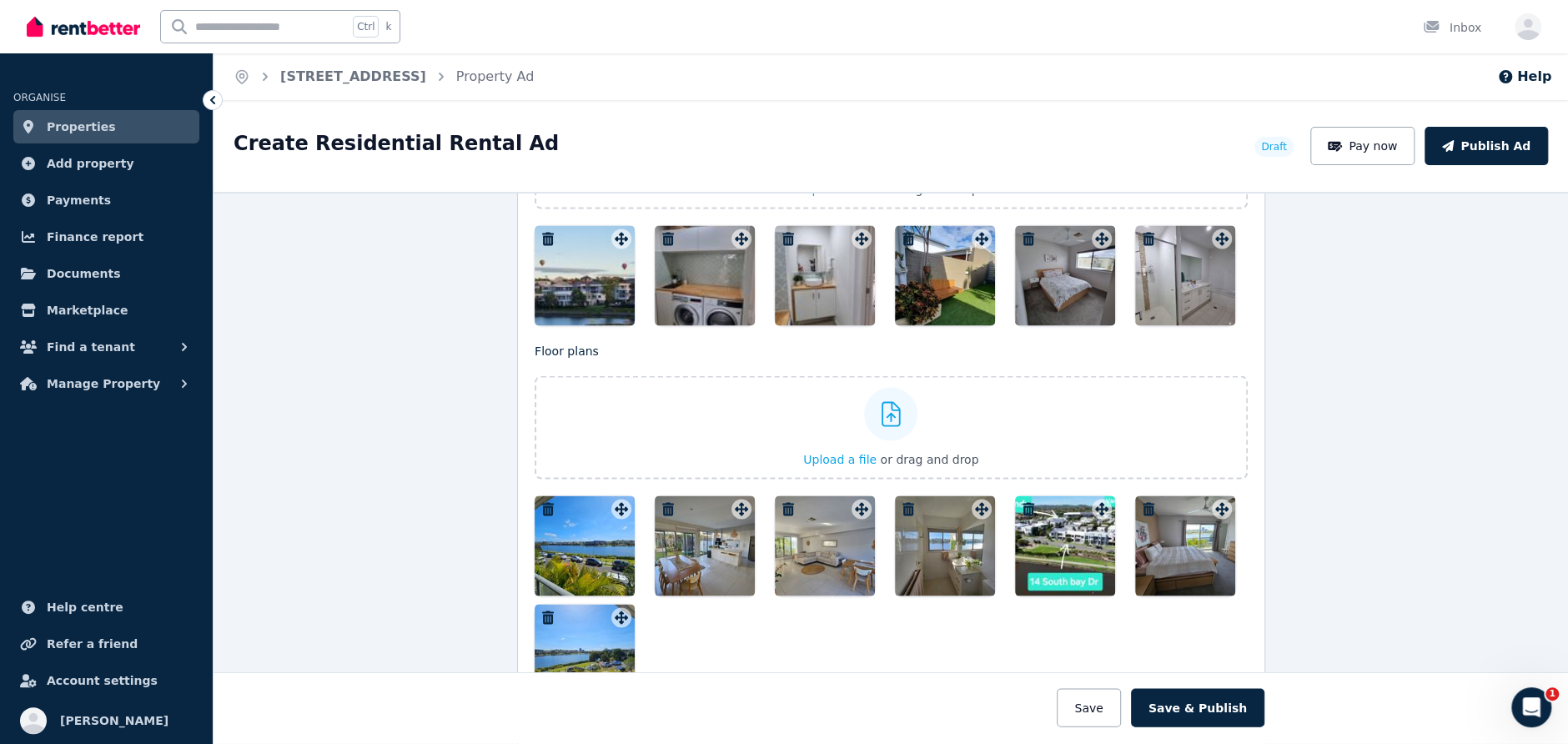
click at [540, 502] on icon "button" at bounding box center [547, 509] width 16 height 13
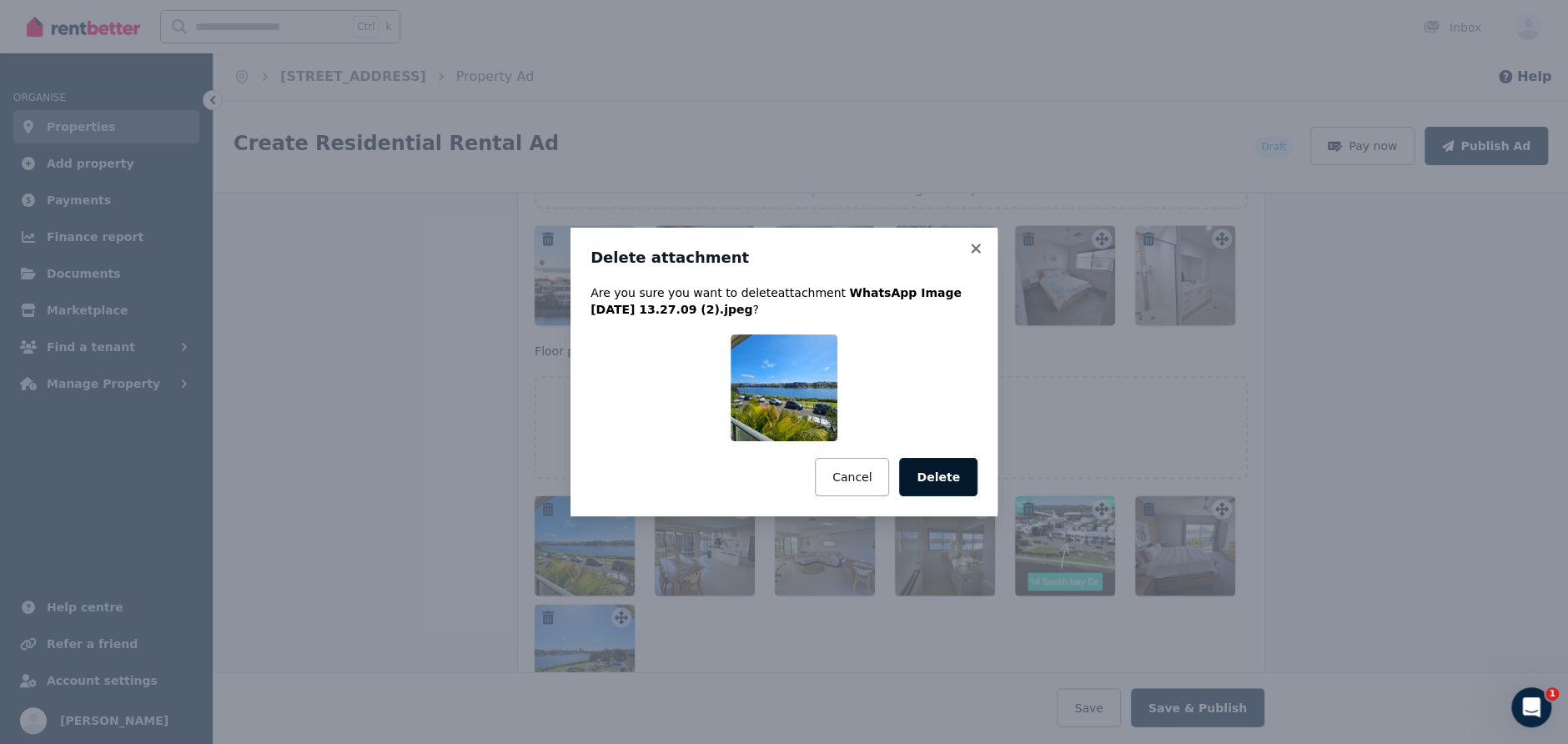
click at [943, 478] on button "Delete" at bounding box center [939, 477] width 78 height 38
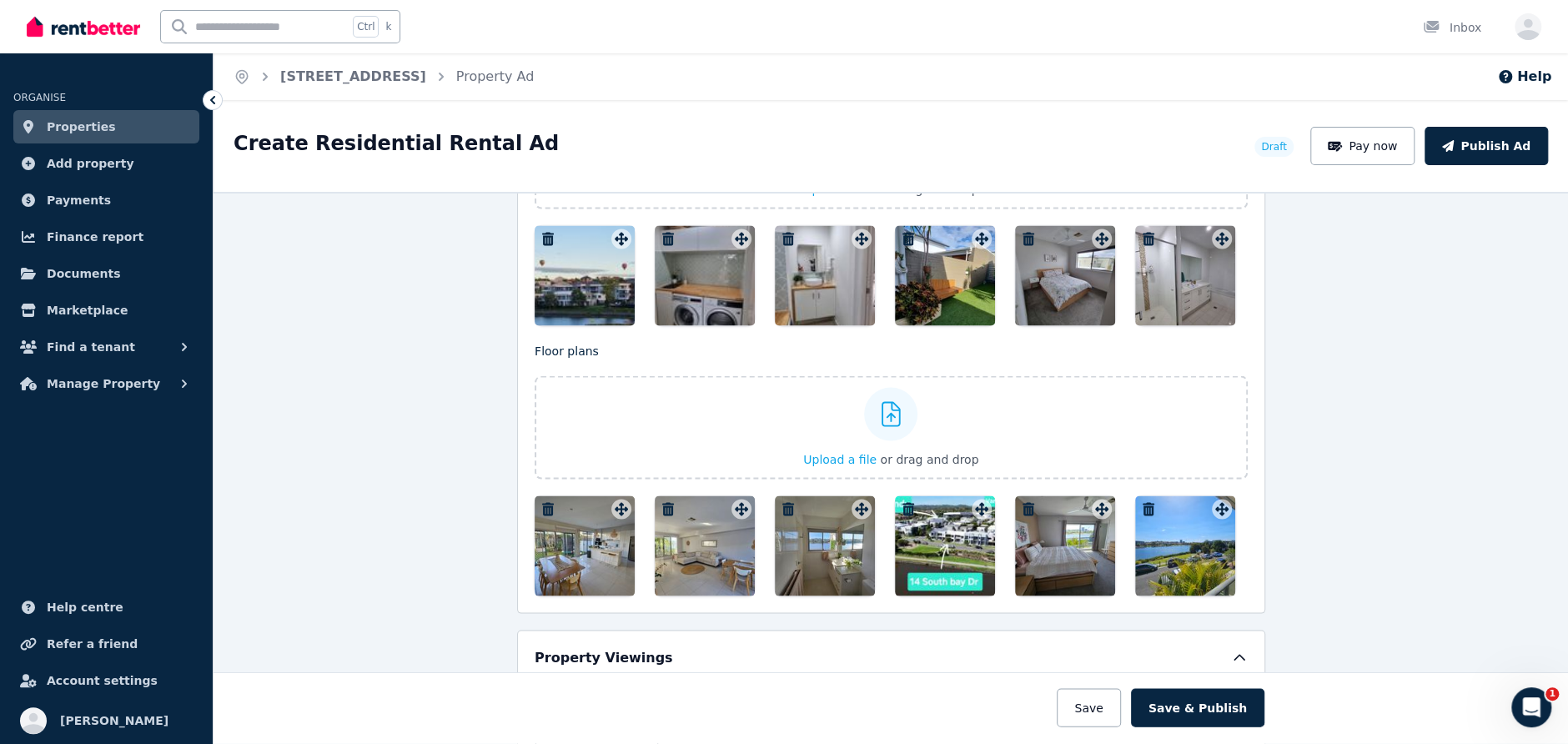
click at [541, 502] on icon "button" at bounding box center [547, 509] width 16 height 13
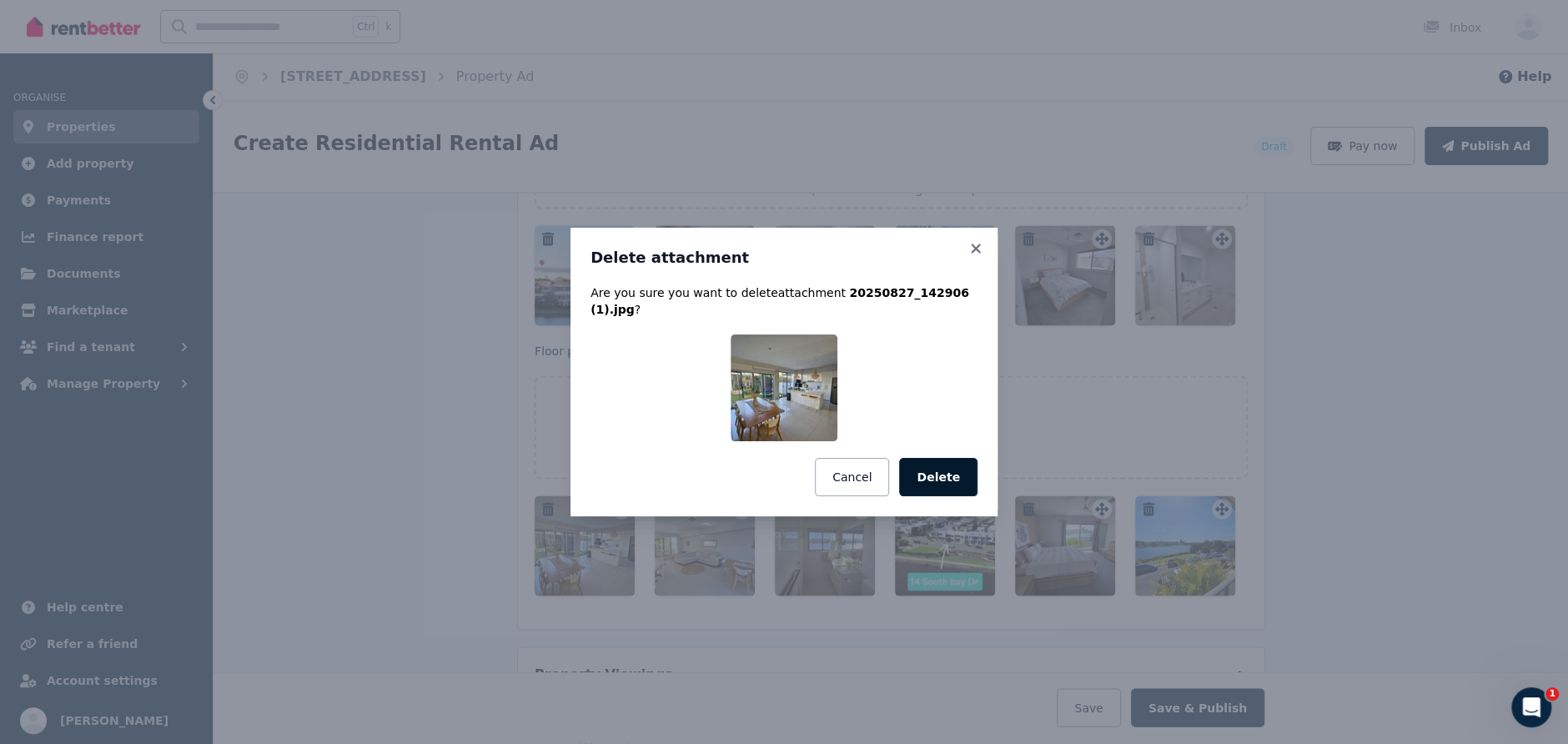
click at [964, 471] on button "Delete" at bounding box center [939, 477] width 78 height 38
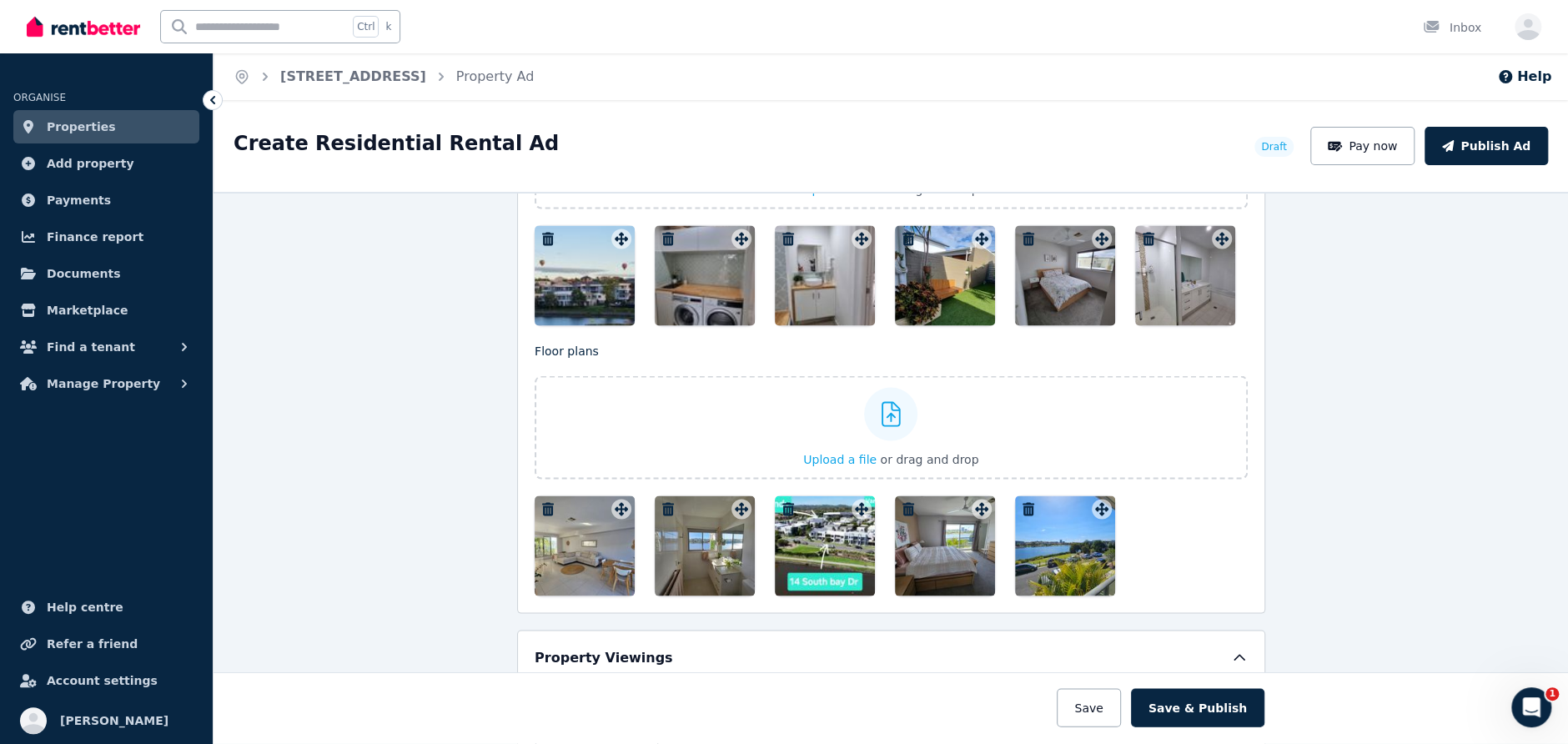
click at [542, 502] on icon "button" at bounding box center [548, 509] width 11 height 13
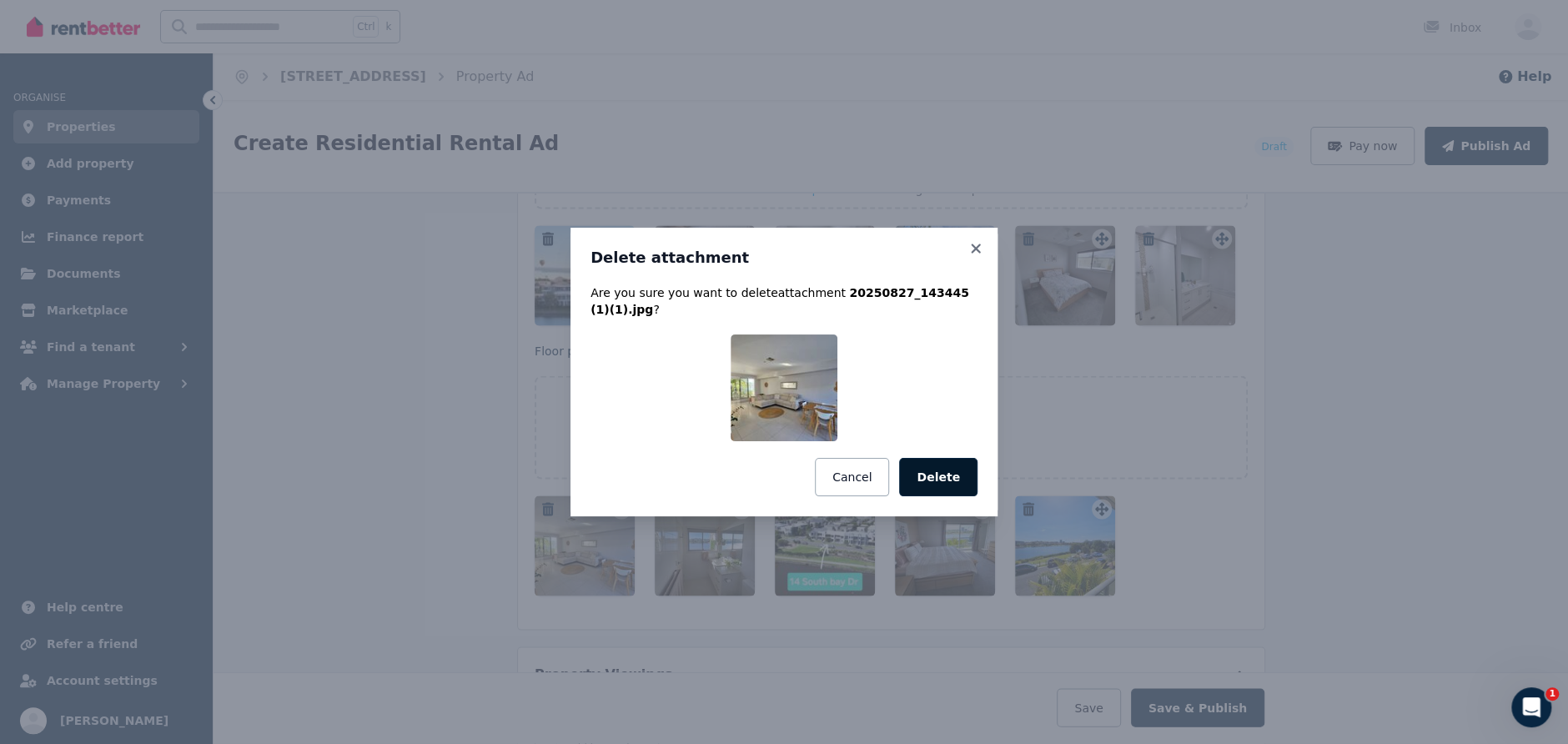
click at [945, 473] on button "Delete" at bounding box center [939, 477] width 78 height 38
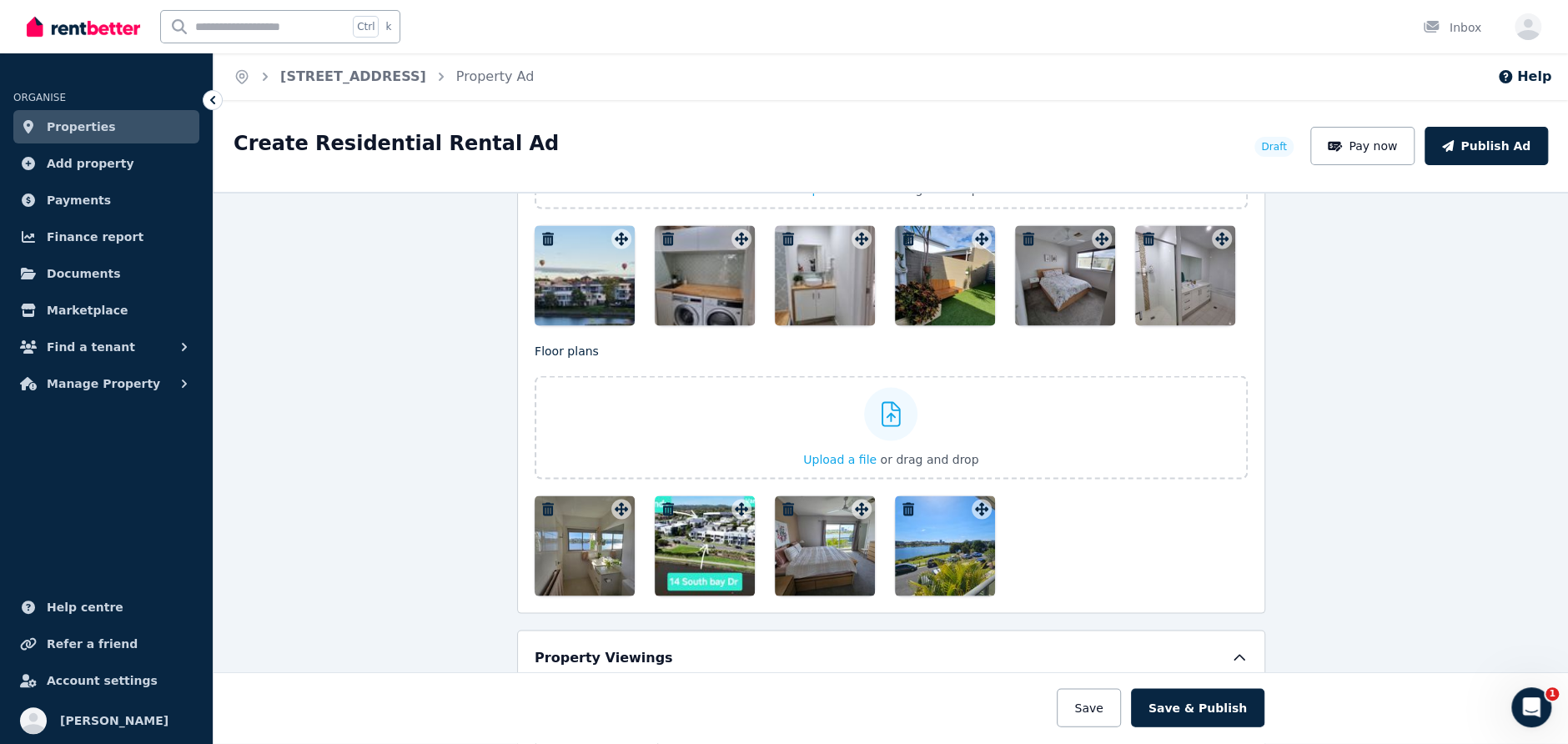
click at [544, 502] on icon "button" at bounding box center [548, 509] width 11 height 13
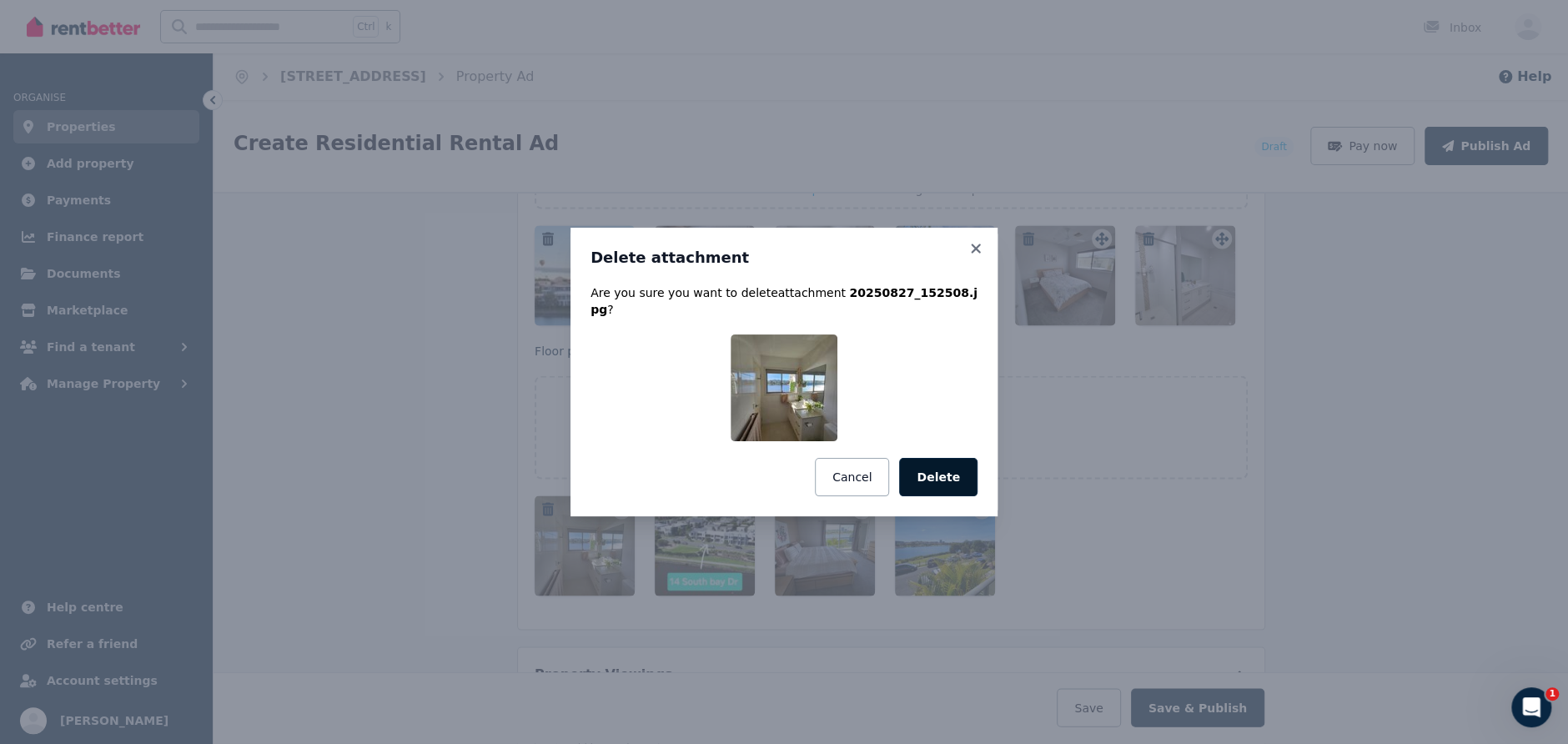
click at [945, 467] on button "Delete" at bounding box center [939, 477] width 78 height 38
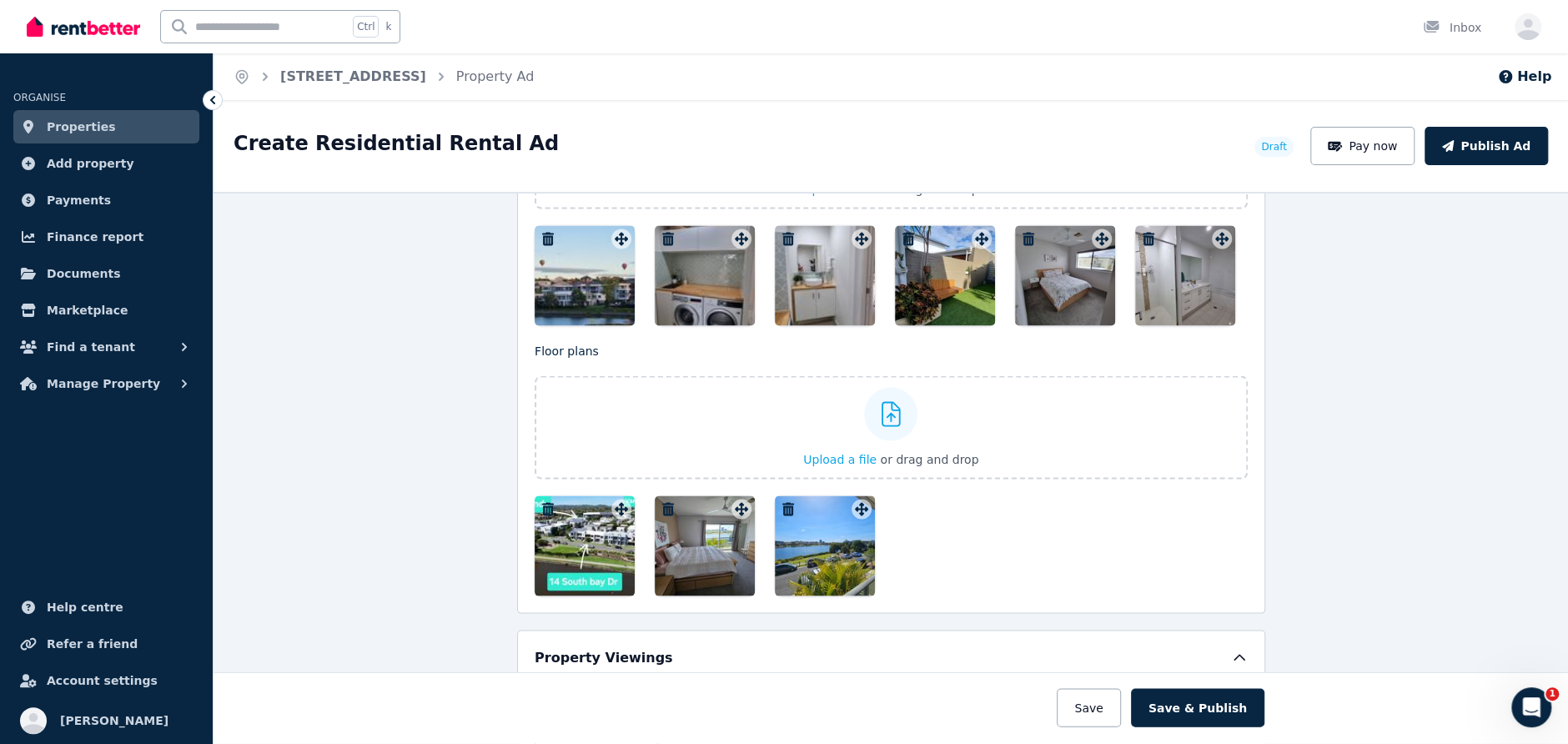
click at [662, 502] on icon "button" at bounding box center [668, 509] width 11 height 13
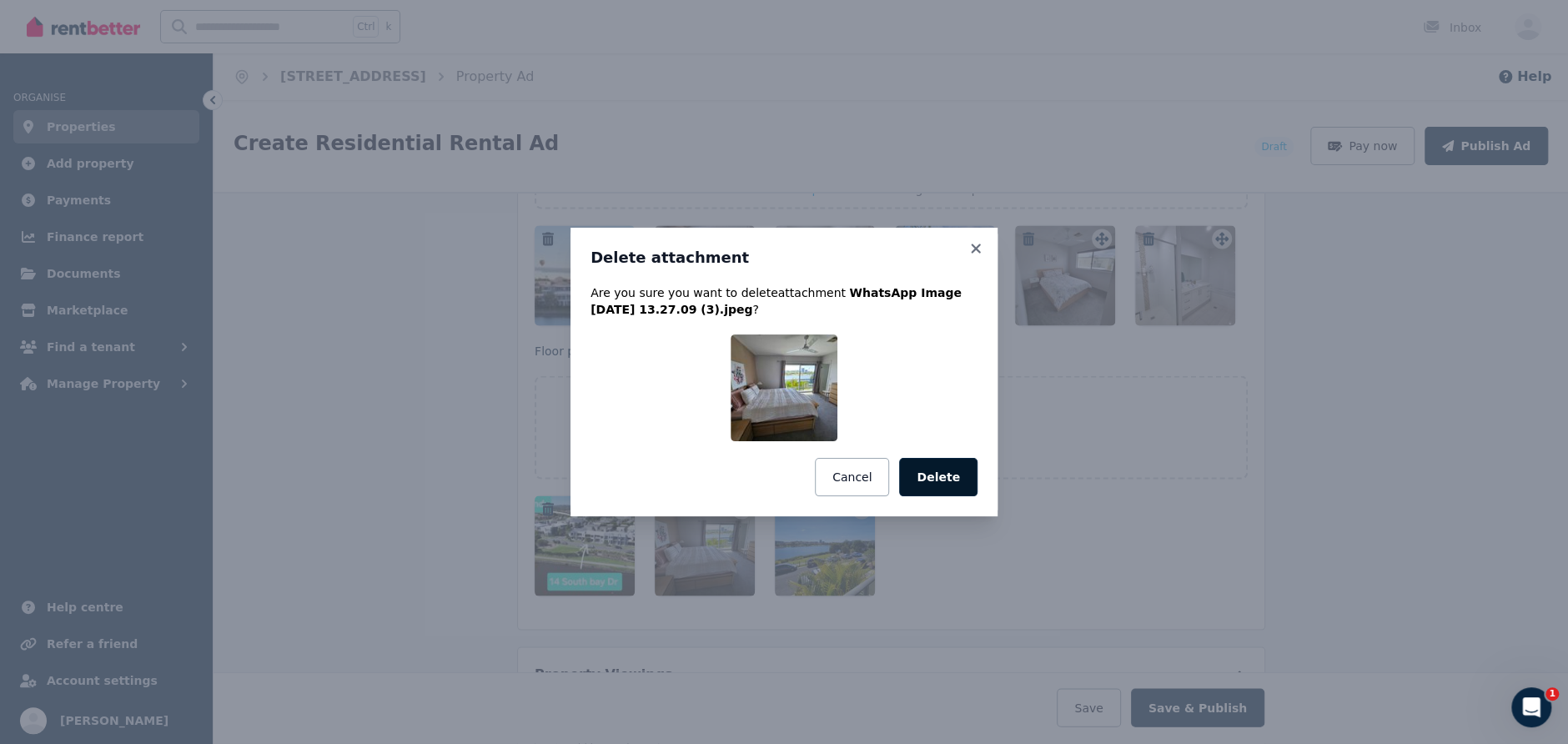
click at [958, 473] on button "Delete" at bounding box center [939, 477] width 78 height 38
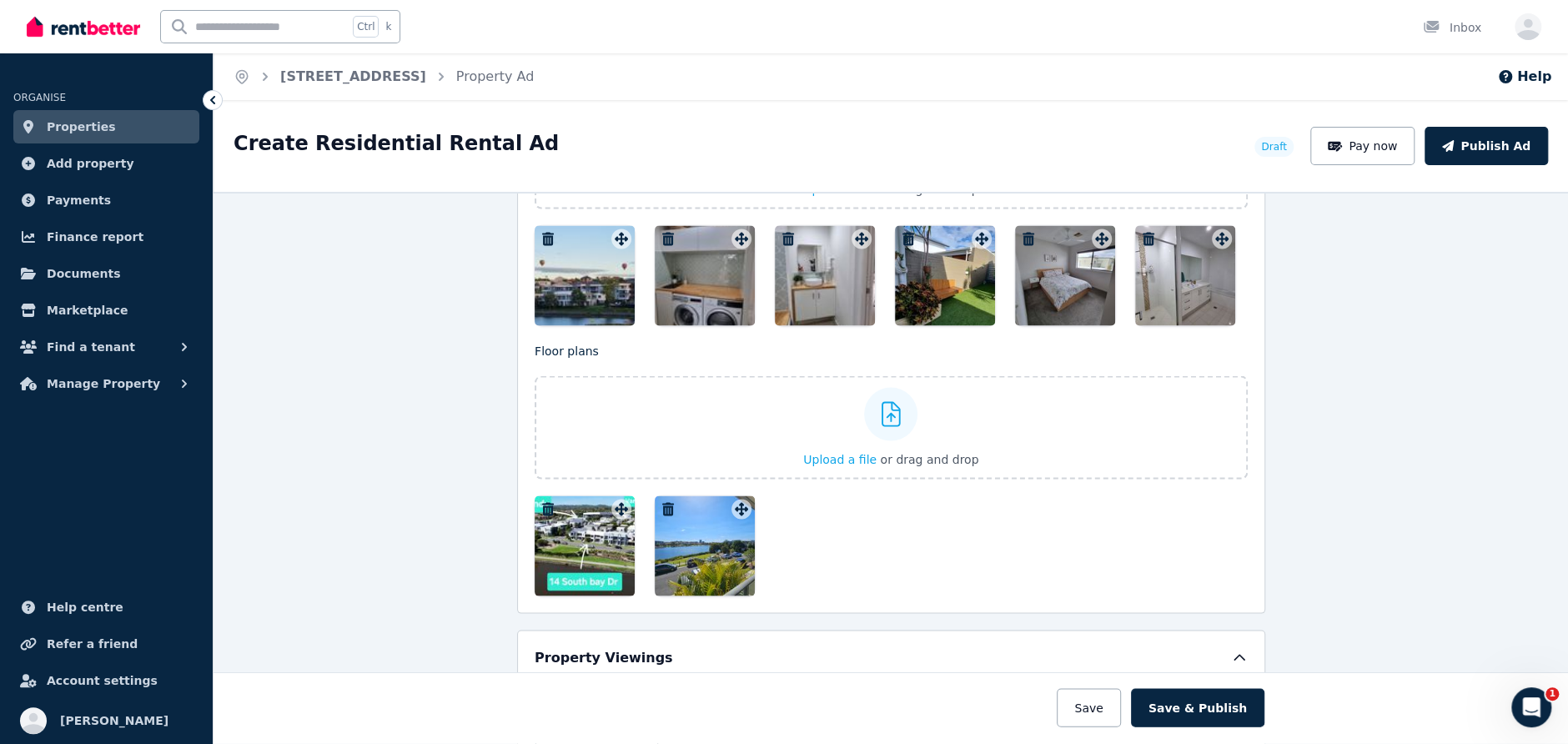
click at [660, 502] on icon "button" at bounding box center [668, 509] width 16 height 13
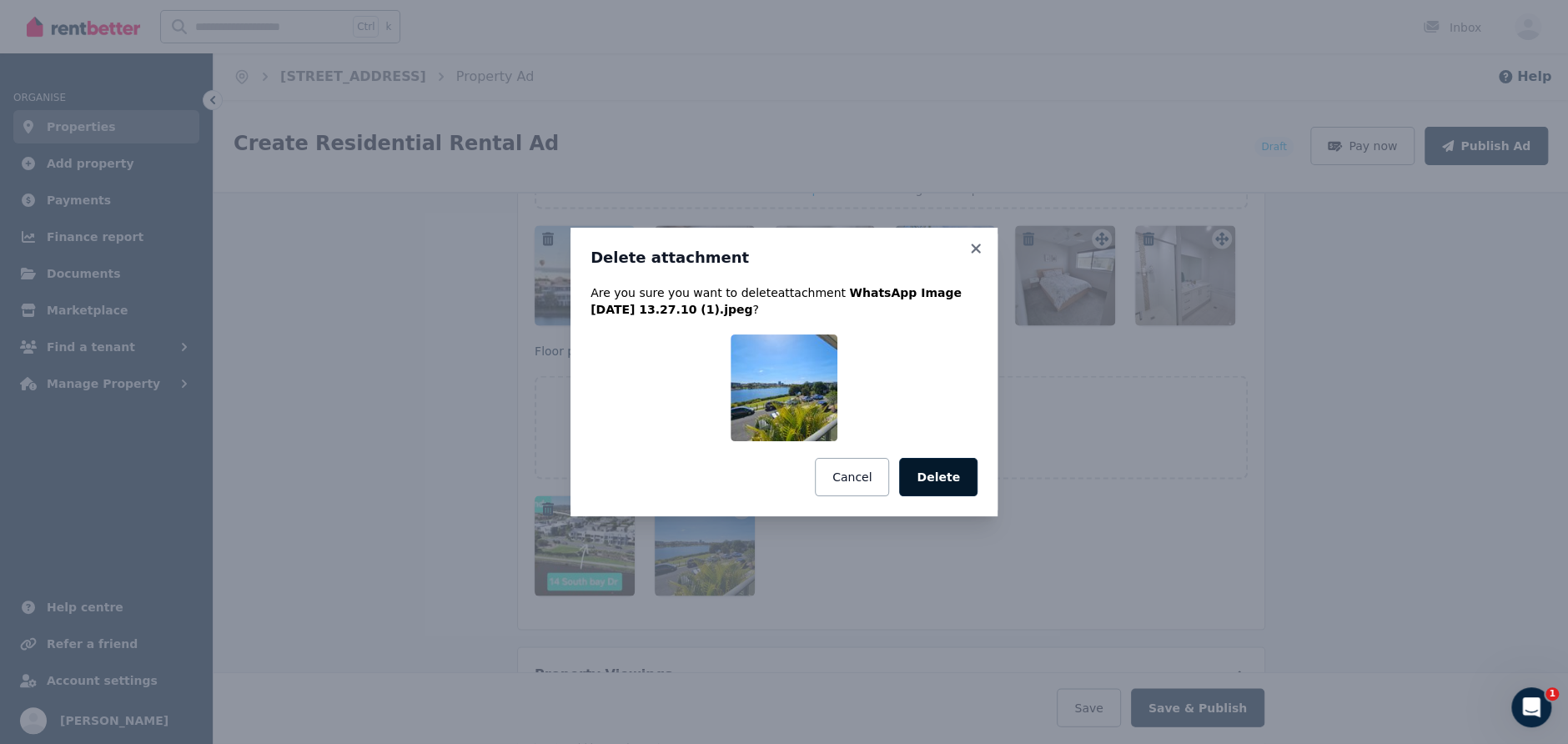
click at [949, 478] on button "Delete" at bounding box center [939, 477] width 78 height 38
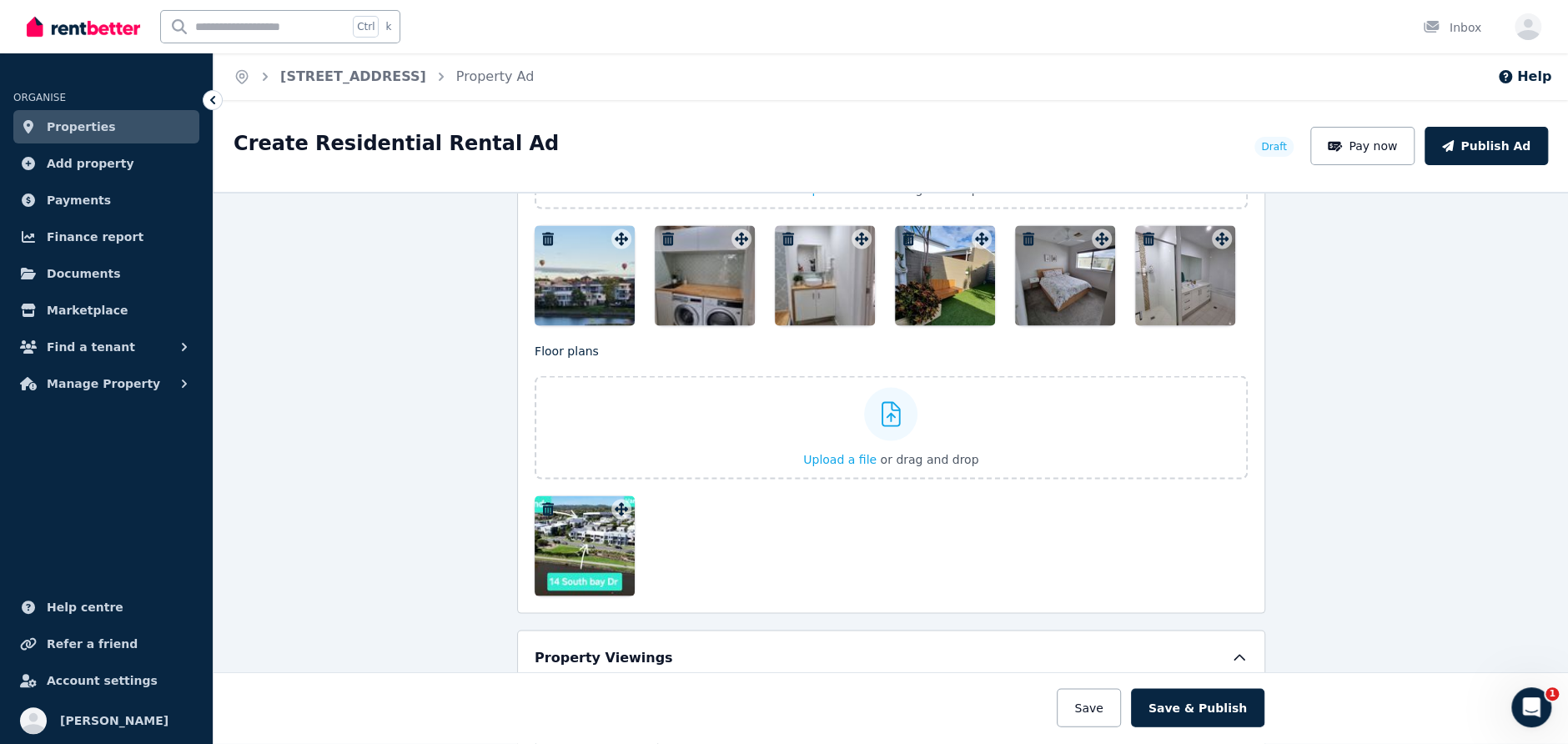
click at [541, 502] on icon "button" at bounding box center [547, 509] width 16 height 13
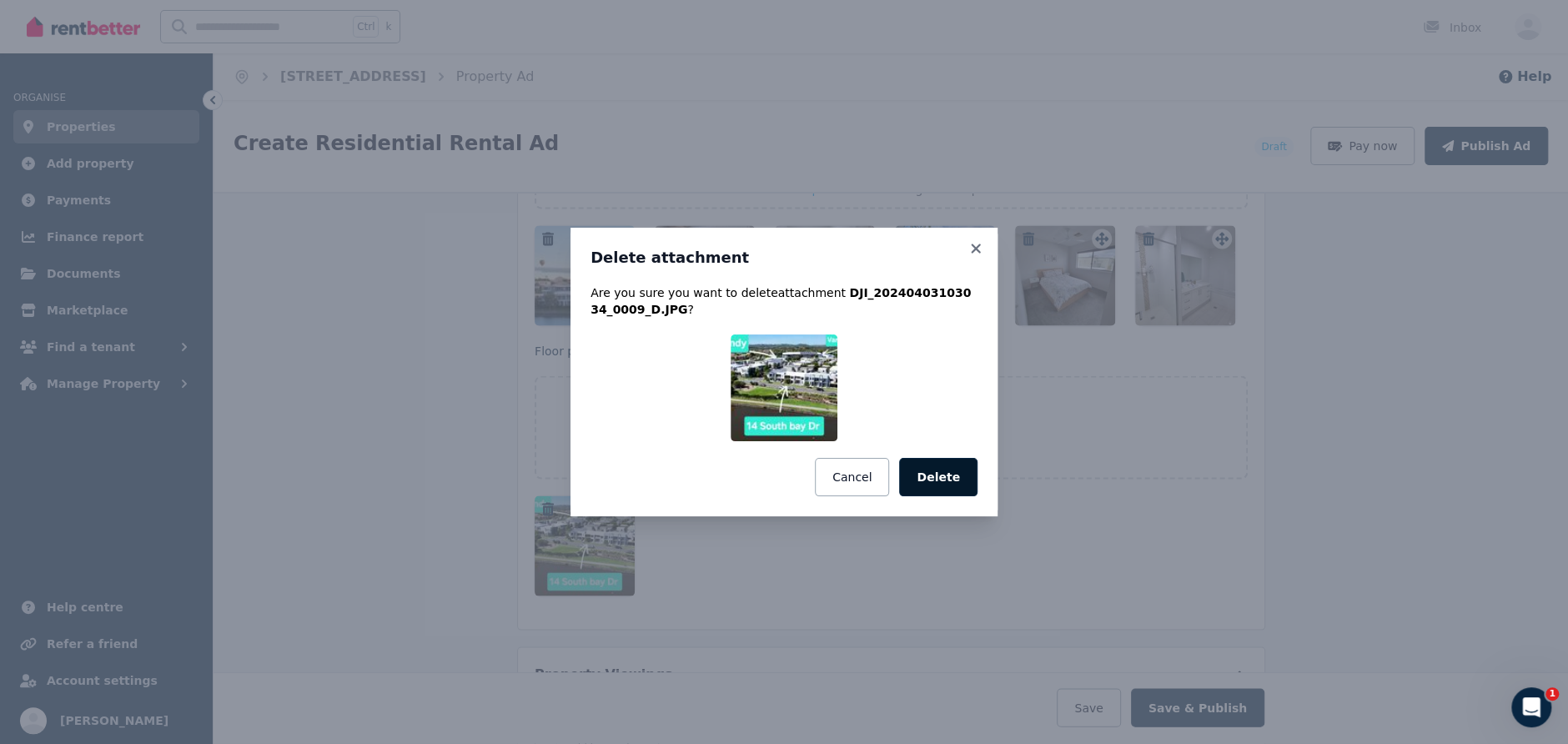
click at [931, 476] on button "Delete" at bounding box center [939, 477] width 78 height 38
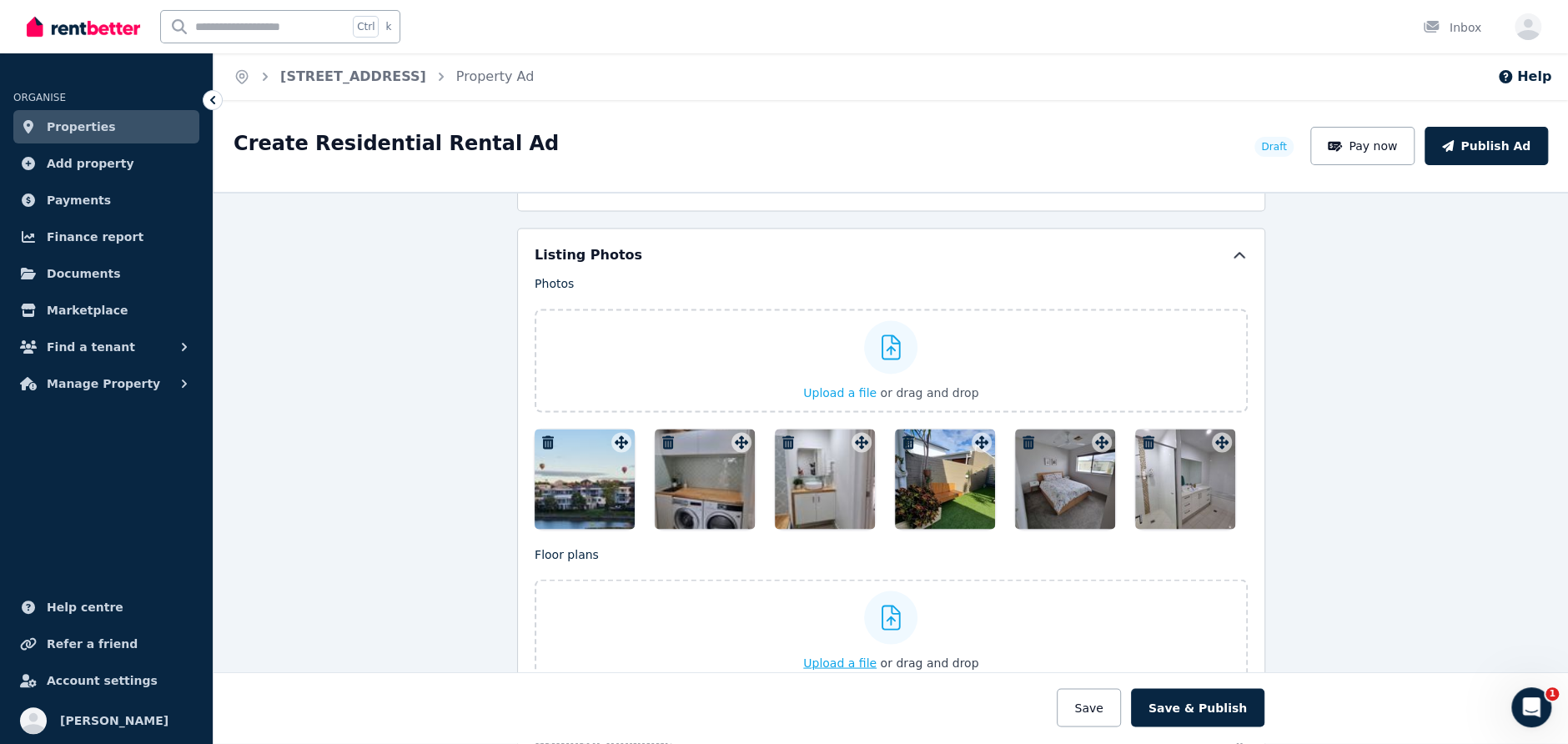
scroll to position [1914, 0]
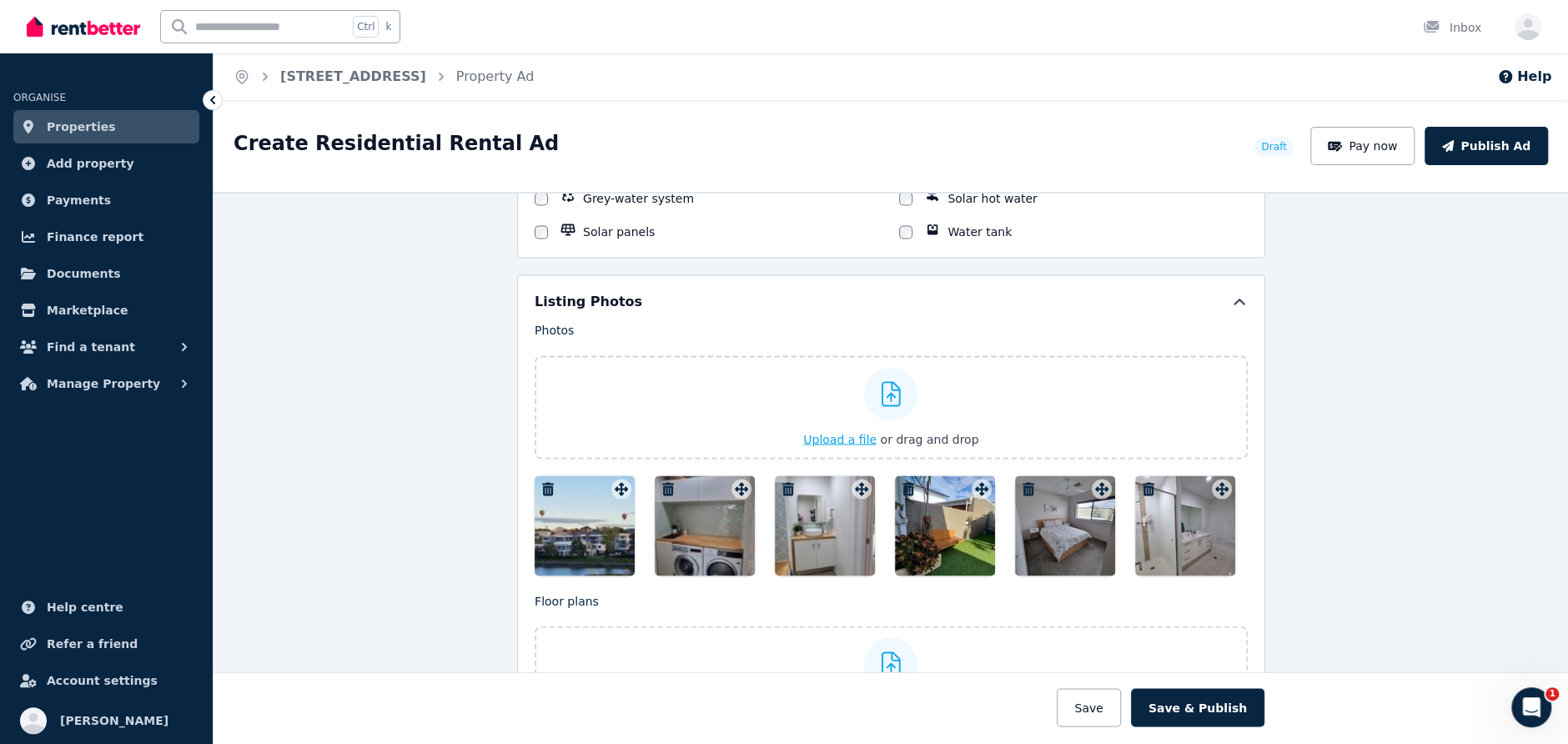
click at [839, 432] on span "Upload a file" at bounding box center [840, 439] width 74 height 13
click at [844, 432] on span "Upload a file" at bounding box center [840, 439] width 74 height 13
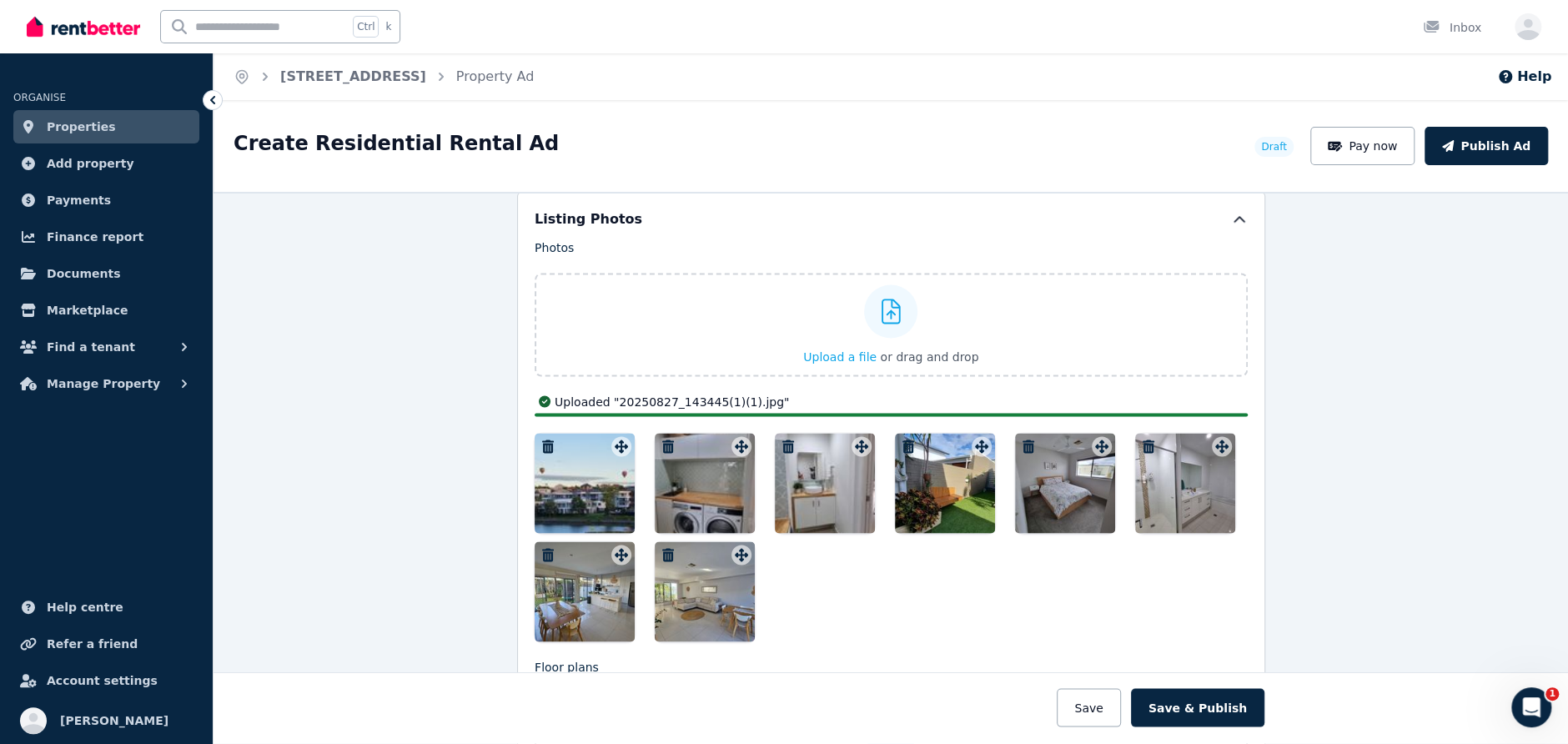
scroll to position [1997, 0]
click at [854, 348] on span "Upload a file" at bounding box center [840, 355] width 74 height 13
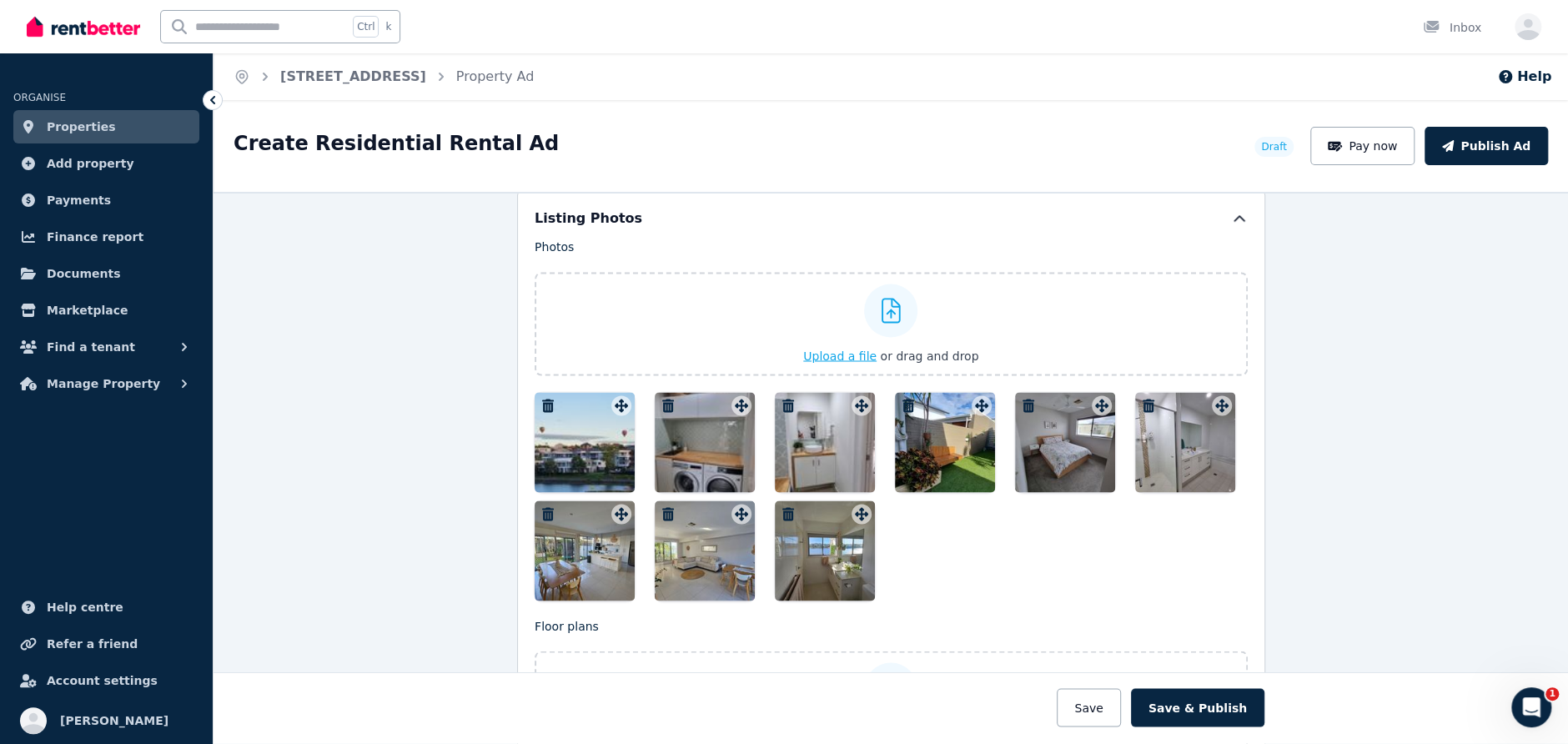
click at [826, 348] on span "Upload a file" at bounding box center [840, 355] width 74 height 13
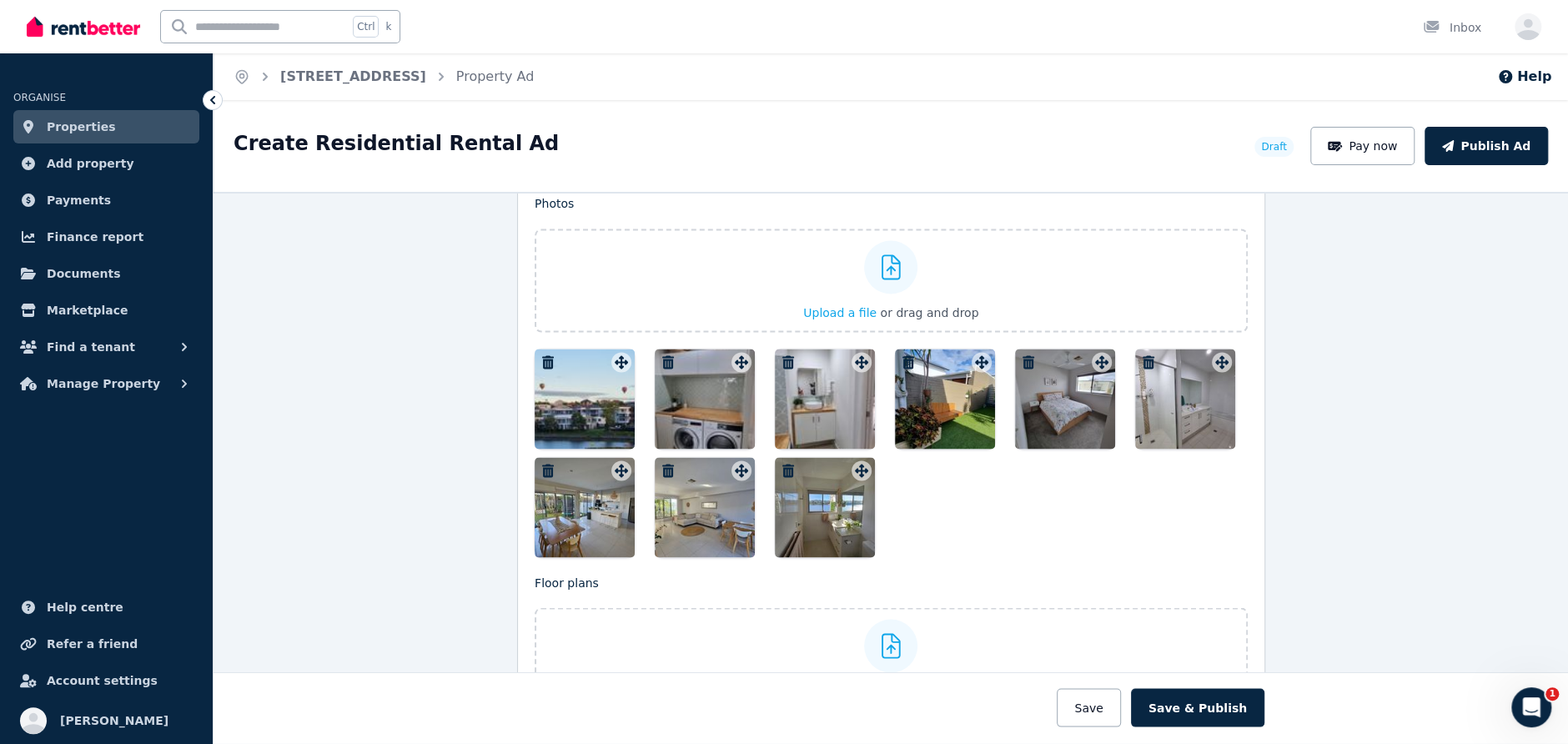
scroll to position [2081, 0]
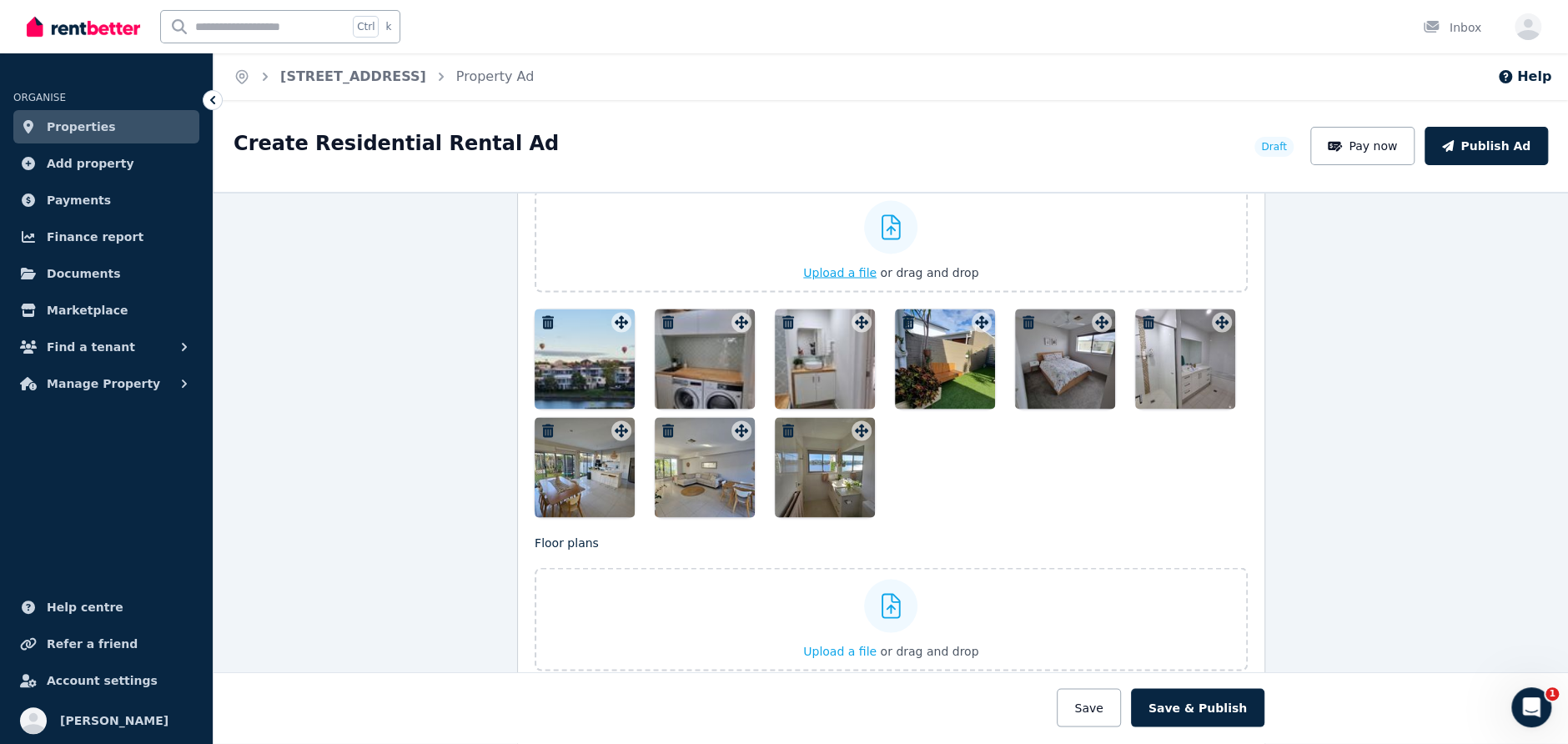
click at [857, 265] on span "Upload a file" at bounding box center [840, 272] width 74 height 13
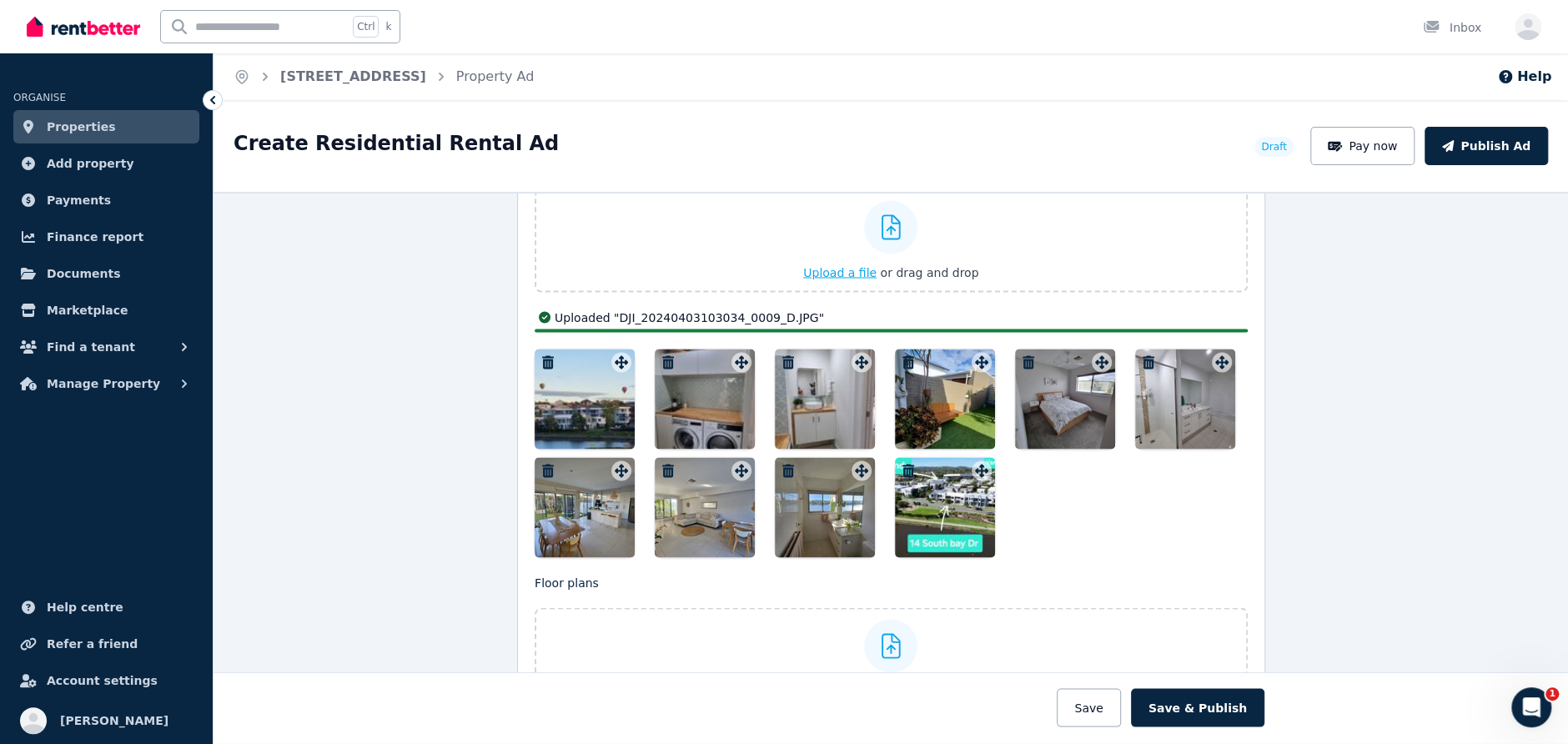
click at [830, 265] on span "Upload a file" at bounding box center [840, 272] width 74 height 13
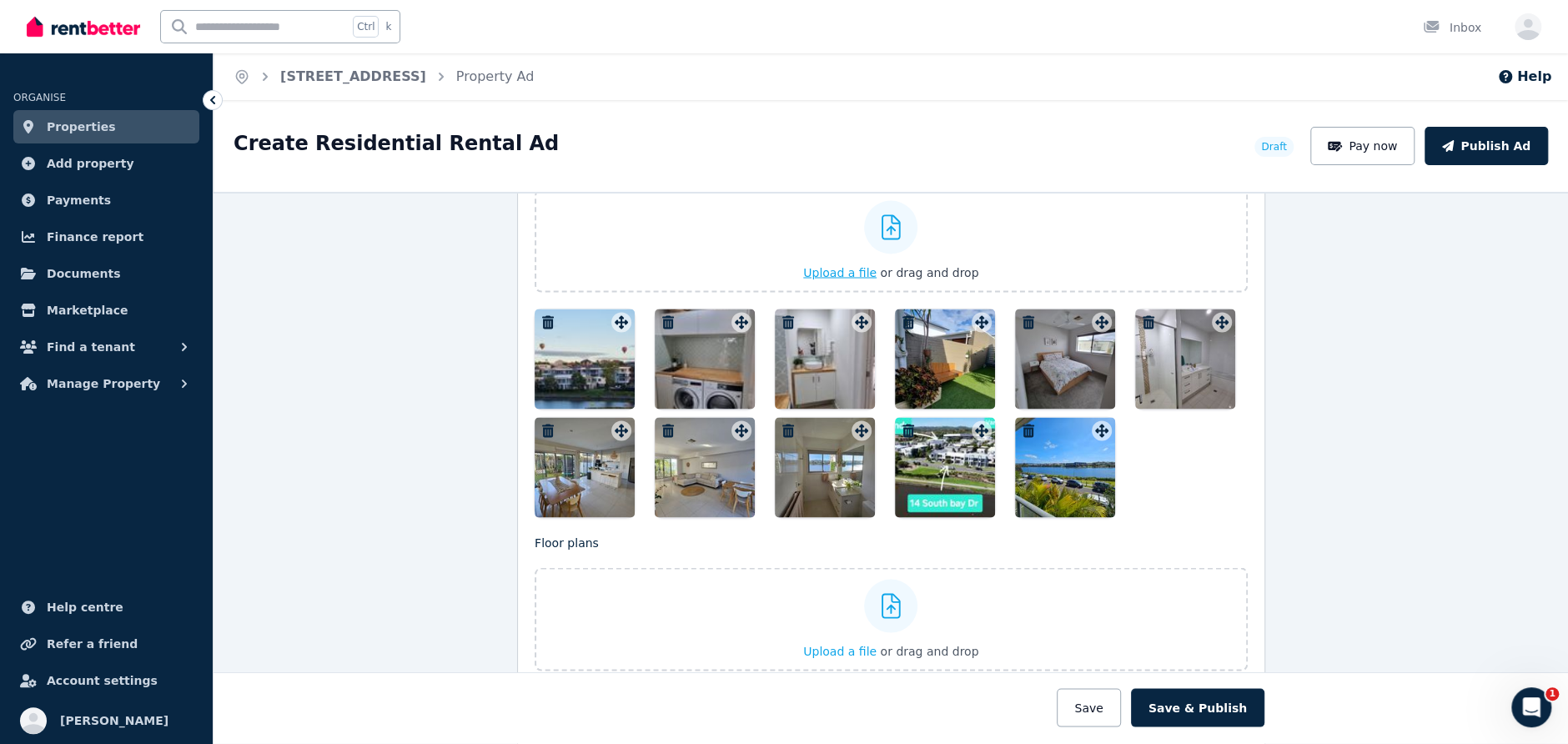
click at [844, 265] on span "Upload a file" at bounding box center [840, 272] width 74 height 13
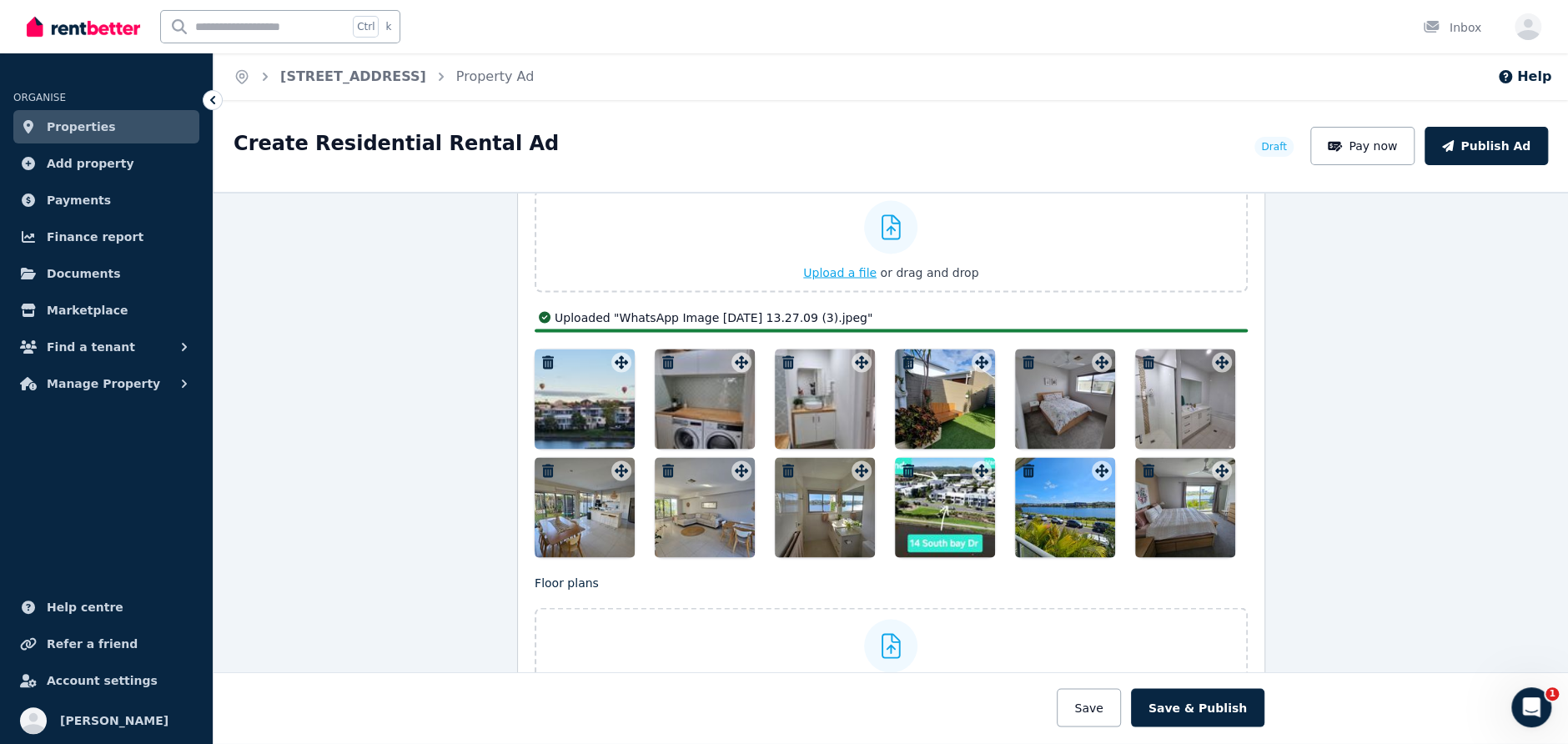
click at [830, 265] on span "Upload a file" at bounding box center [840, 272] width 74 height 13
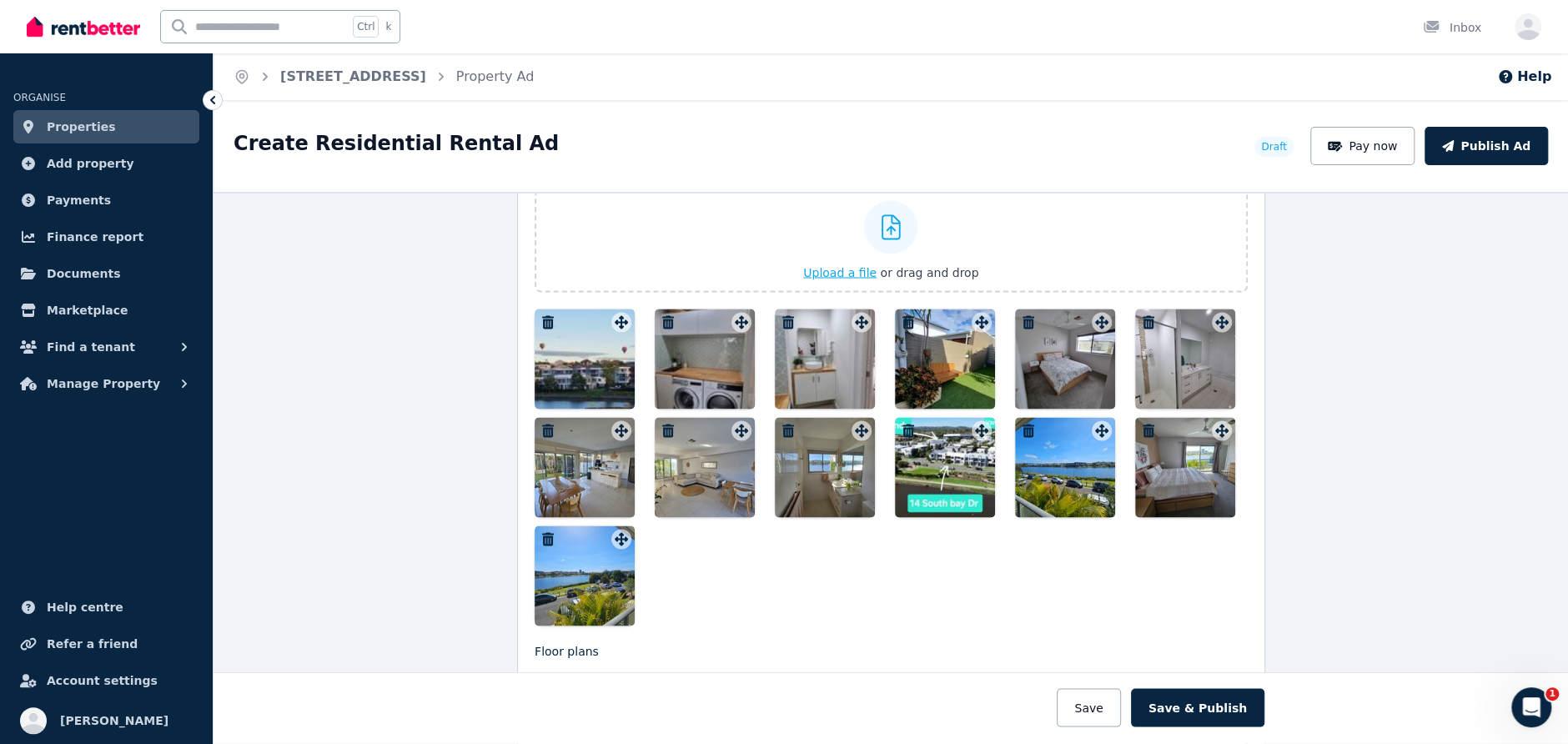
click at [844, 265] on span "Upload a file" at bounding box center [840, 272] width 74 height 13
click at [839, 265] on span "Upload a file" at bounding box center [840, 272] width 74 height 13
click at [834, 265] on span "Upload a file" at bounding box center [840, 272] width 74 height 13
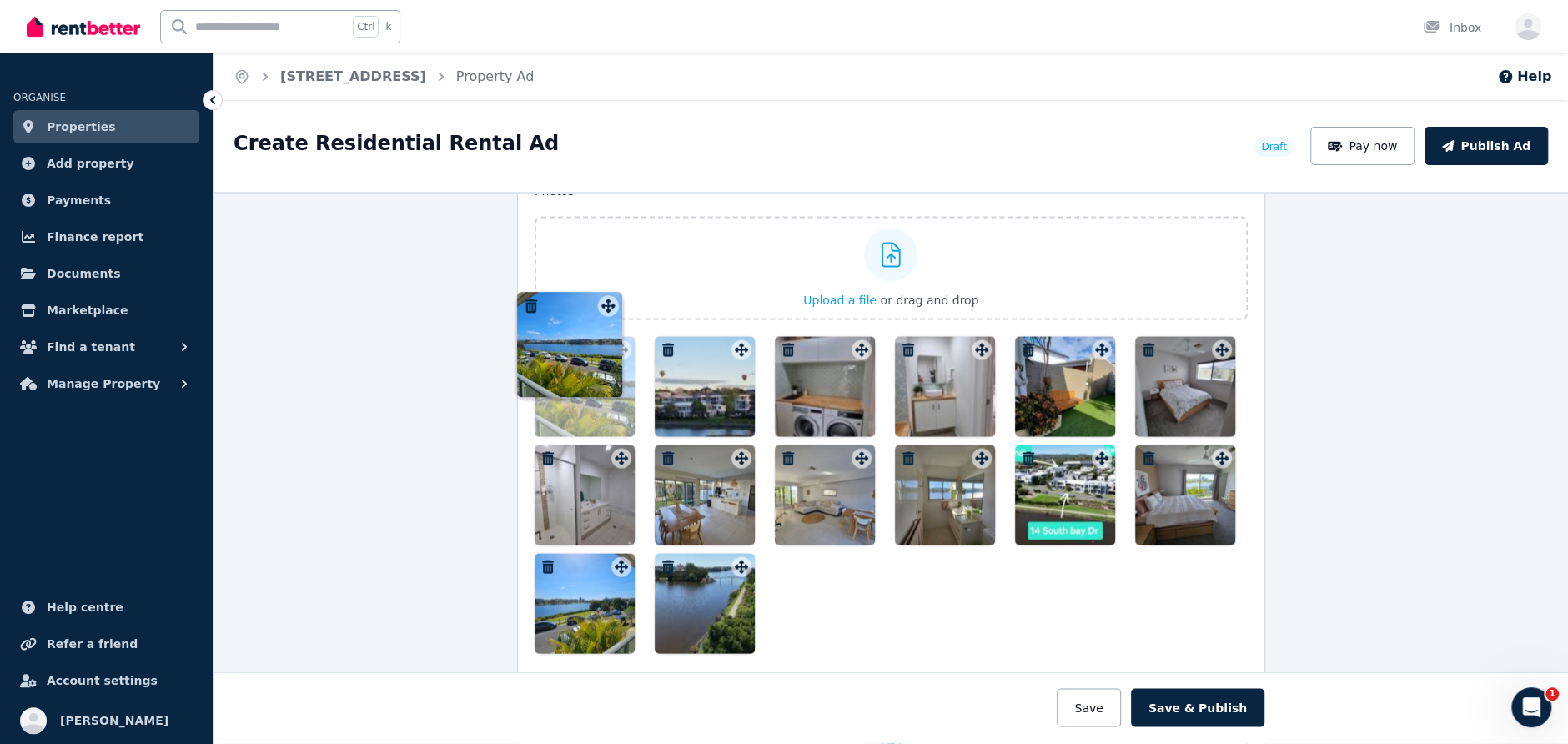
scroll to position [2048, 0]
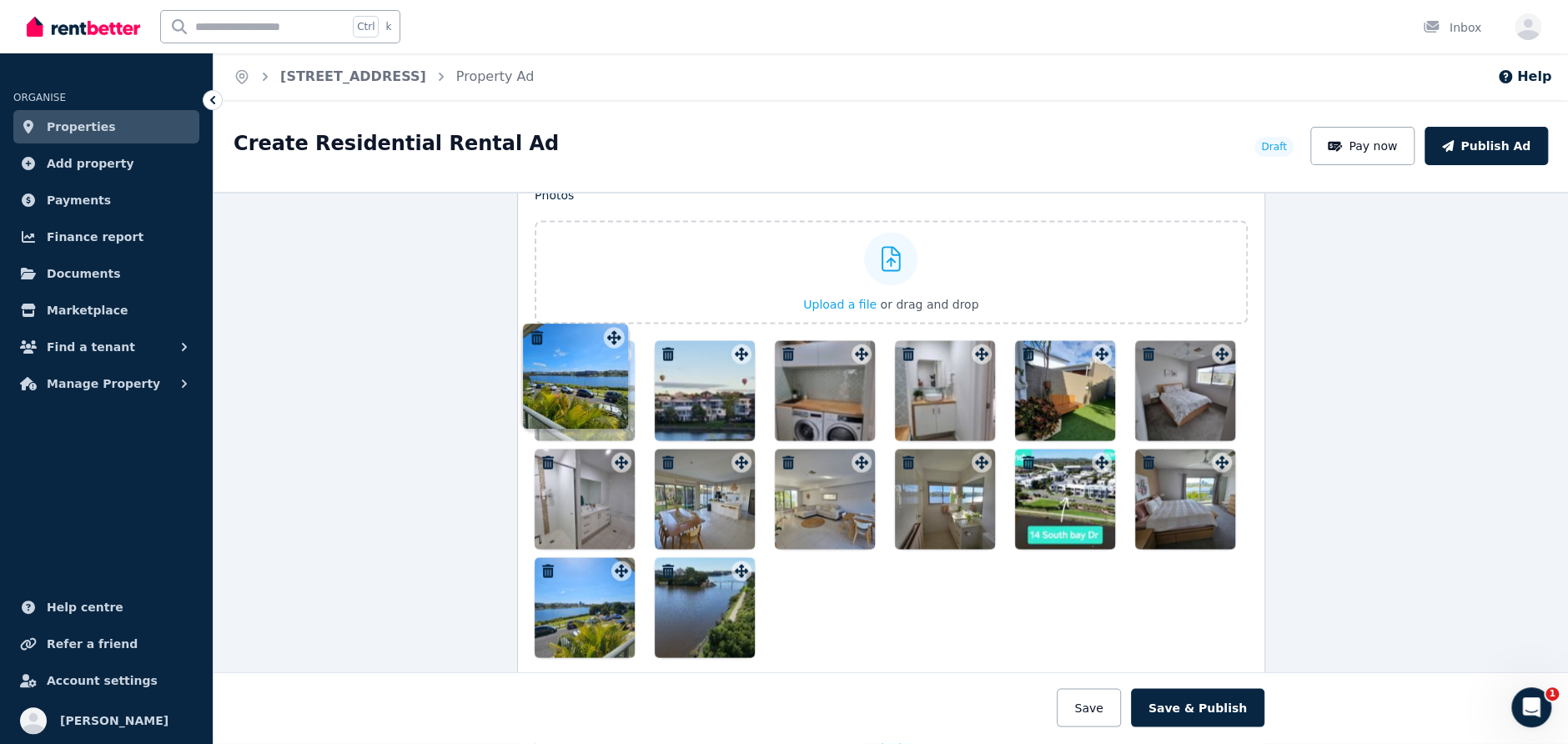
drag, startPoint x: 1095, startPoint y: 423, endPoint x: 611, endPoint y: 326, distance: 493.6
click at [611, 326] on div "Photos Upload a file or drag and drop Uploaded " 20220520_105420.jpg " Uploaded…" at bounding box center [892, 422] width 714 height 470
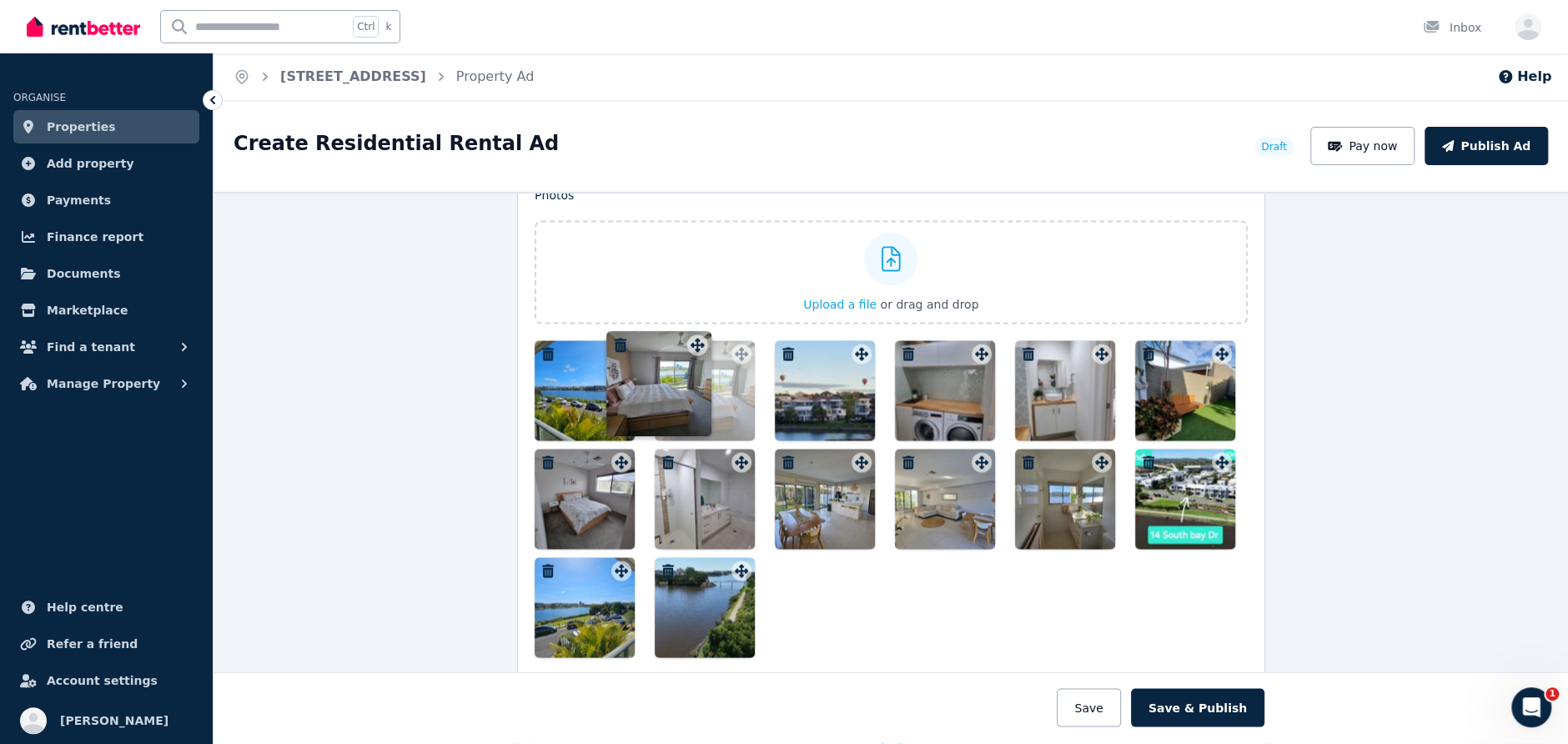
drag, startPoint x: 1217, startPoint y: 453, endPoint x: 696, endPoint y: 333, distance: 534.6
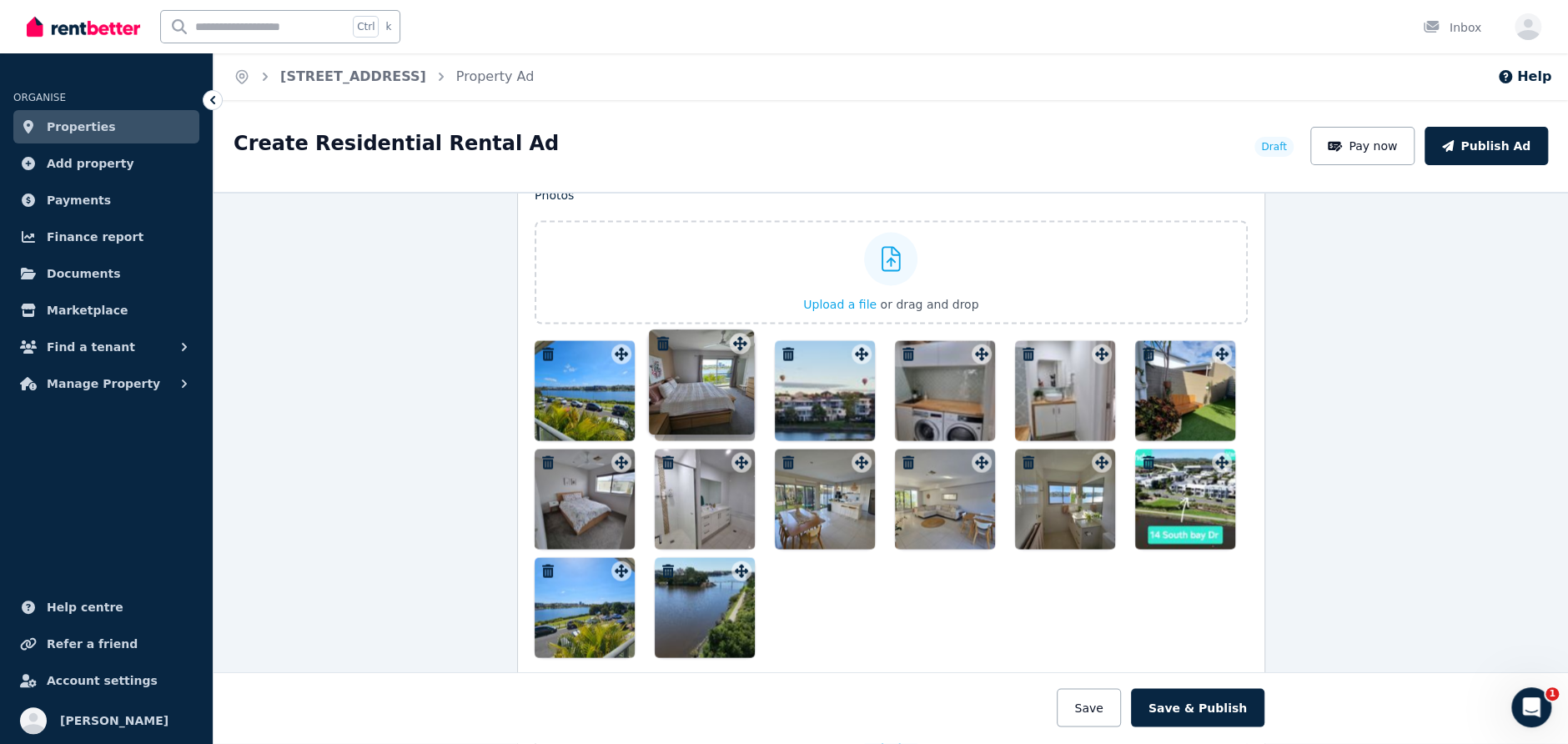
click at [696, 333] on div "Photos Upload a file or drag and drop Uploaded " 20220520_105420.jpg " Uploaded…" at bounding box center [892, 422] width 714 height 470
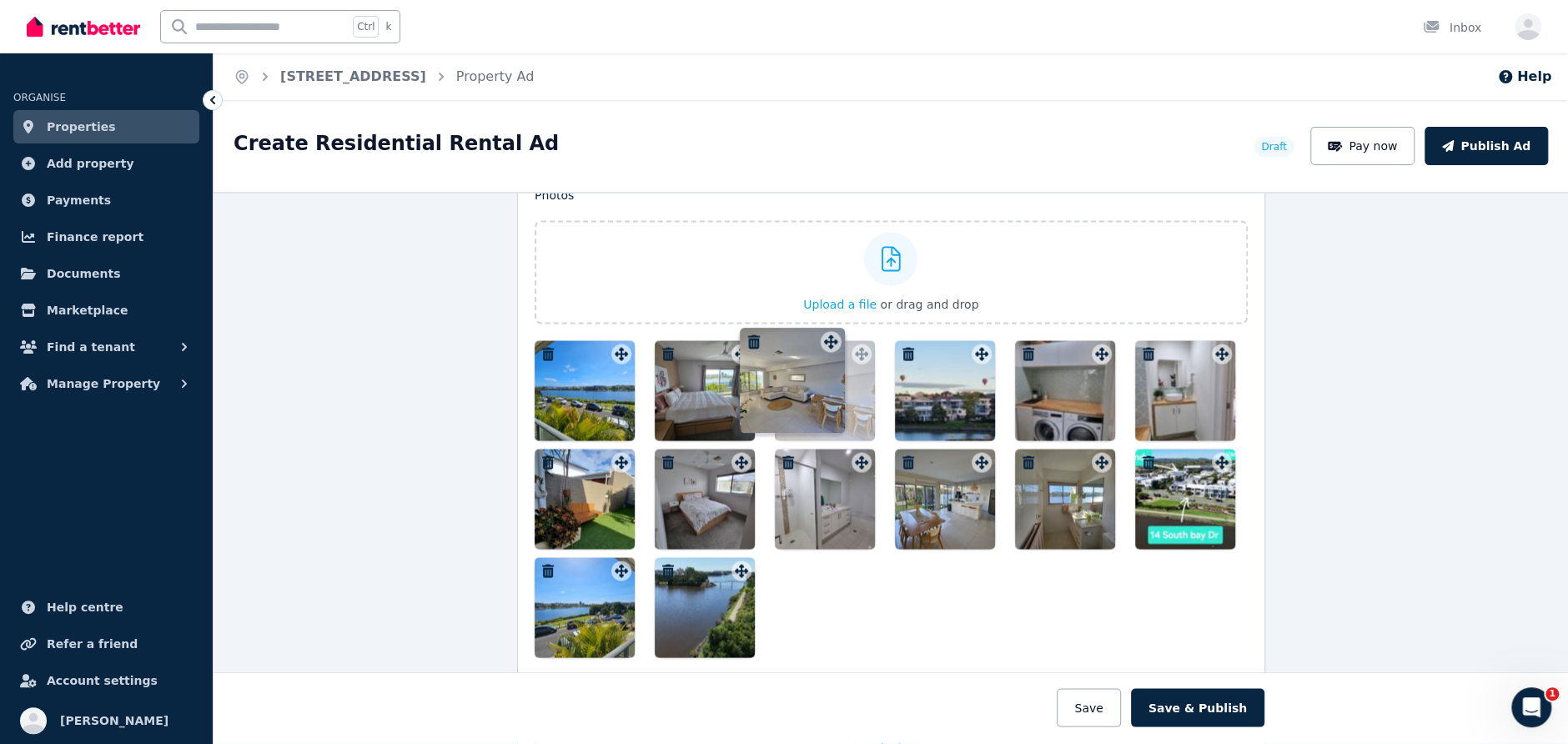
drag, startPoint x: 974, startPoint y: 451, endPoint x: 828, endPoint y: 327, distance: 191.6
click at [828, 327] on div "Photos Upload a file or drag and drop Uploaded " 20220520_105420.jpg " Uploaded…" at bounding box center [892, 422] width 714 height 470
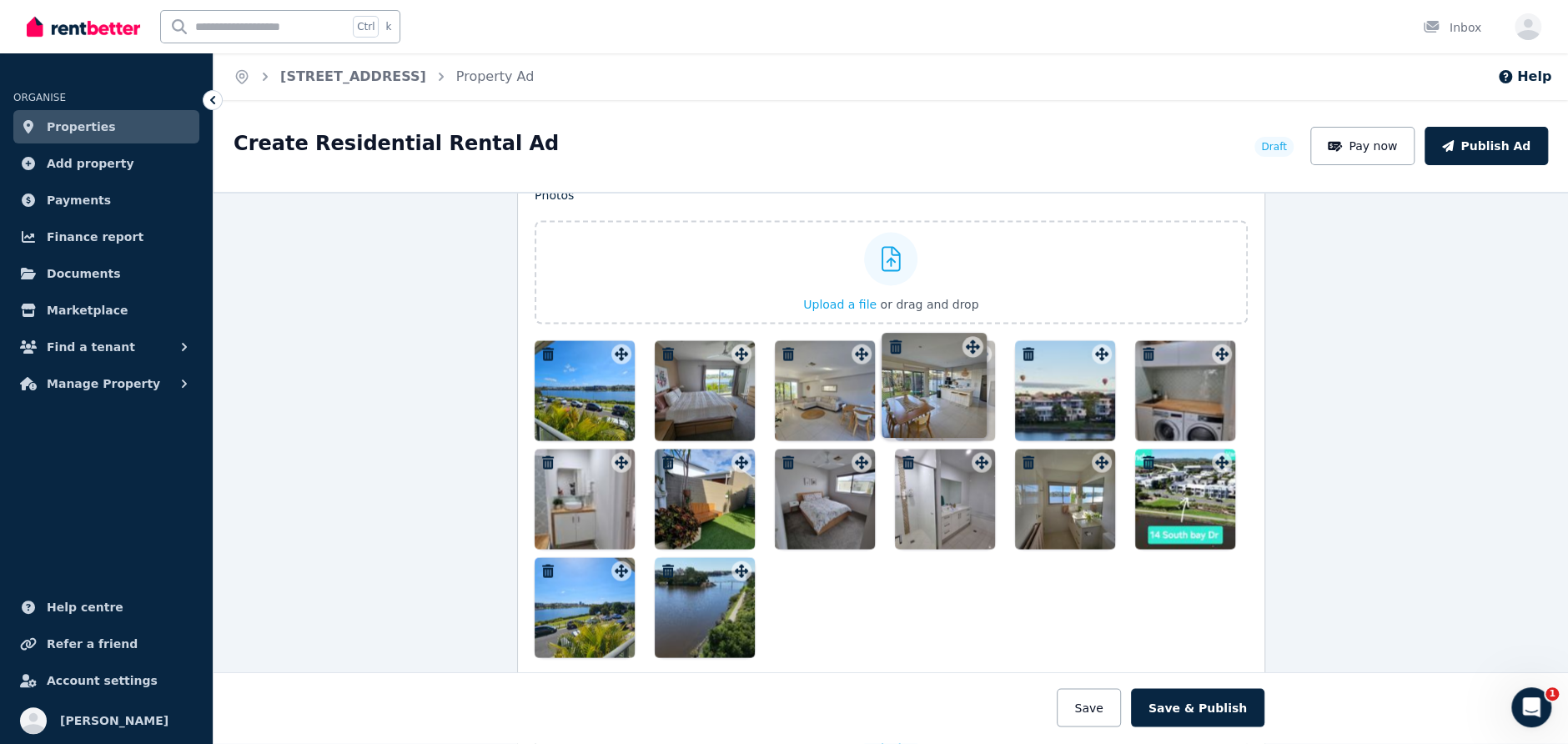
drag, startPoint x: 981, startPoint y: 457, endPoint x: 976, endPoint y: 338, distance: 119.1
click at [976, 338] on div "Photos Upload a file or drag and drop Uploaded " 20220520_105420.jpg " Uploaded…" at bounding box center [892, 422] width 714 height 470
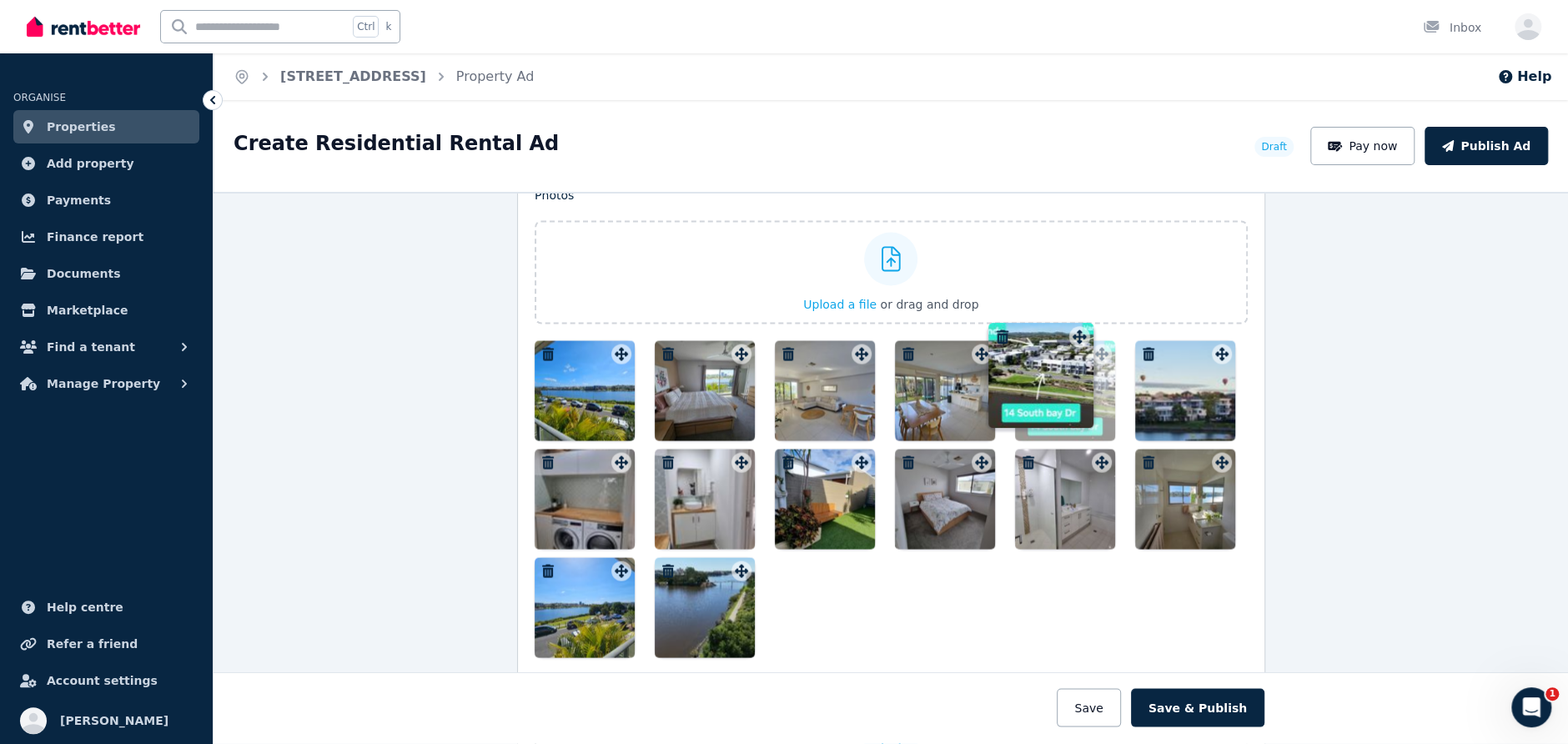
drag, startPoint x: 1215, startPoint y: 451, endPoint x: 1078, endPoint y: 322, distance: 188.2
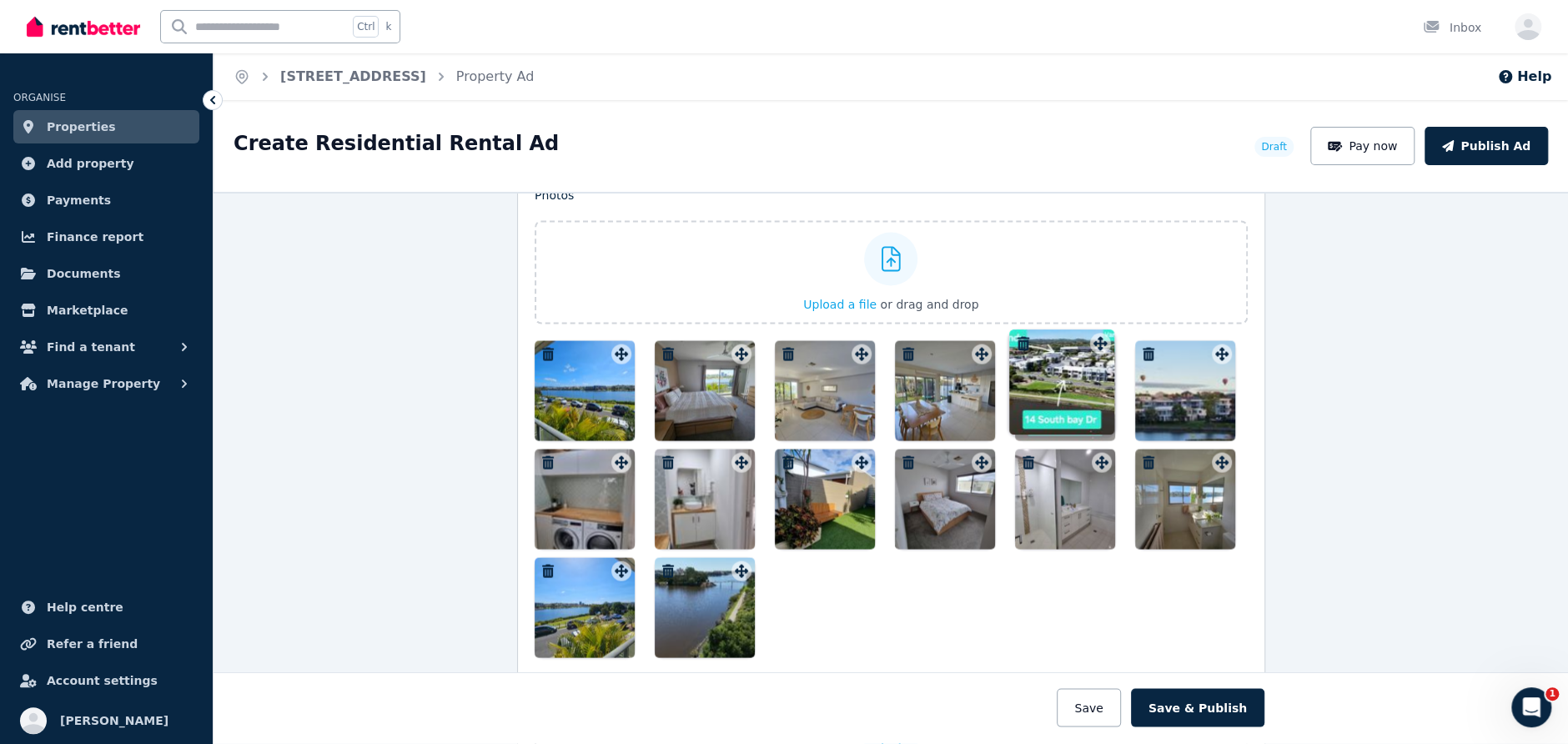
click at [1078, 322] on div "Photos Upload a file or drag and drop Uploaded " 20220520_105420.jpg " Uploaded…" at bounding box center [892, 422] width 714 height 470
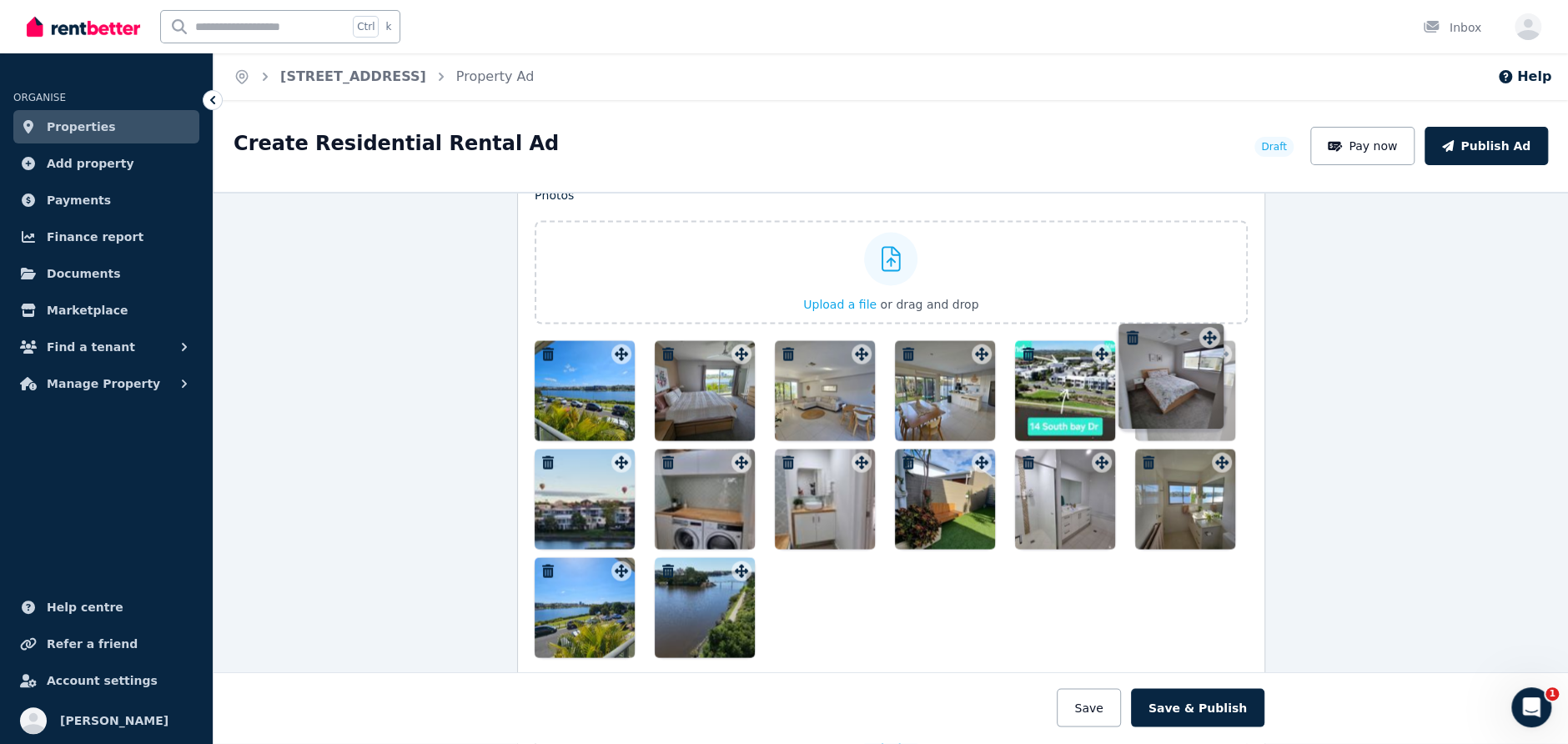
drag, startPoint x: 978, startPoint y: 451, endPoint x: 1210, endPoint y: 322, distance: 265.5
click at [1210, 322] on div "Photos Upload a file or drag and drop Uploaded " 20220520_105420.jpg " Uploaded…" at bounding box center [892, 422] width 714 height 470
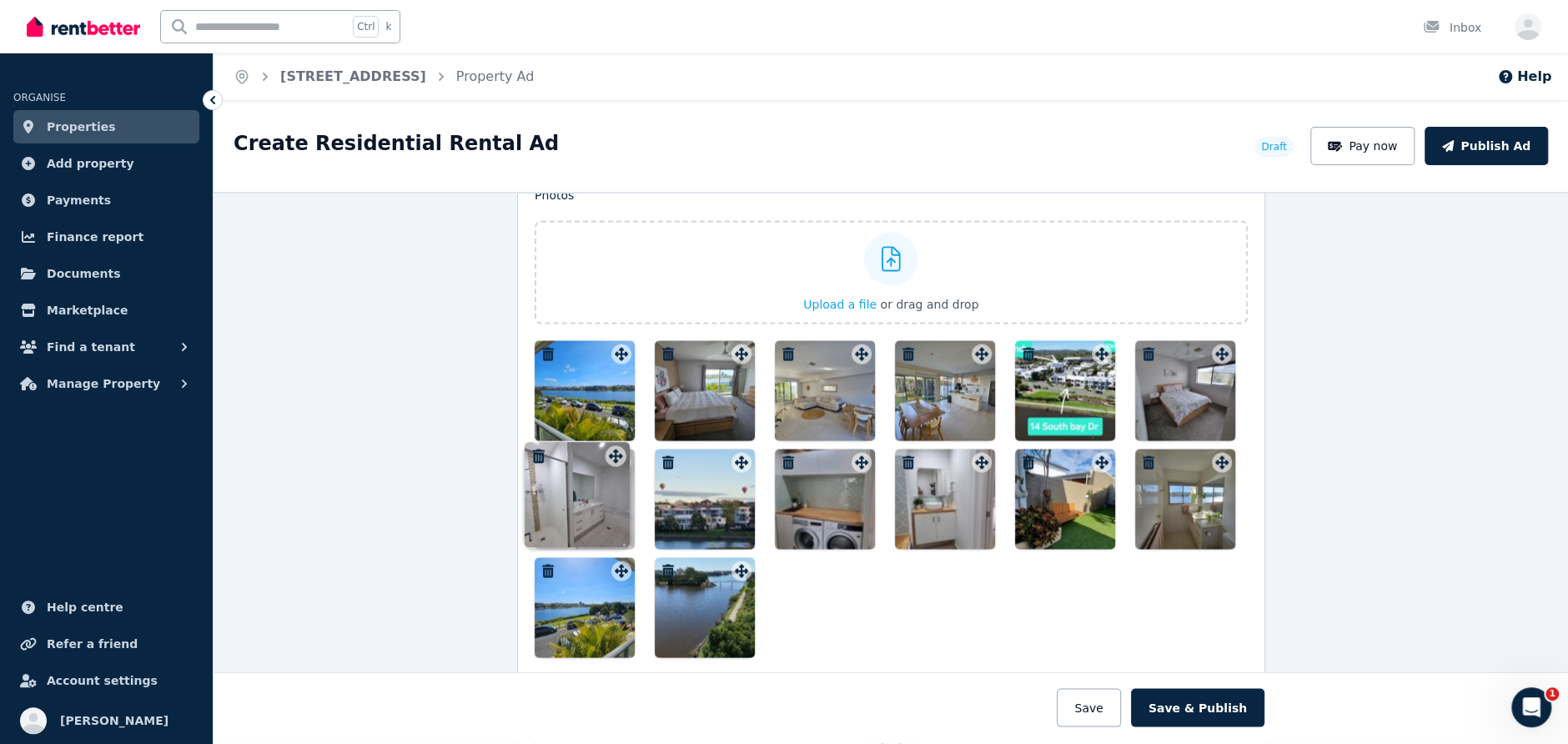
drag, startPoint x: 1095, startPoint y: 452, endPoint x: 612, endPoint y: 441, distance: 483.1
click at [612, 441] on div "Photos Upload a file or drag and drop Uploaded " 20220520_105420.jpg " Uploaded…" at bounding box center [892, 422] width 714 height 470
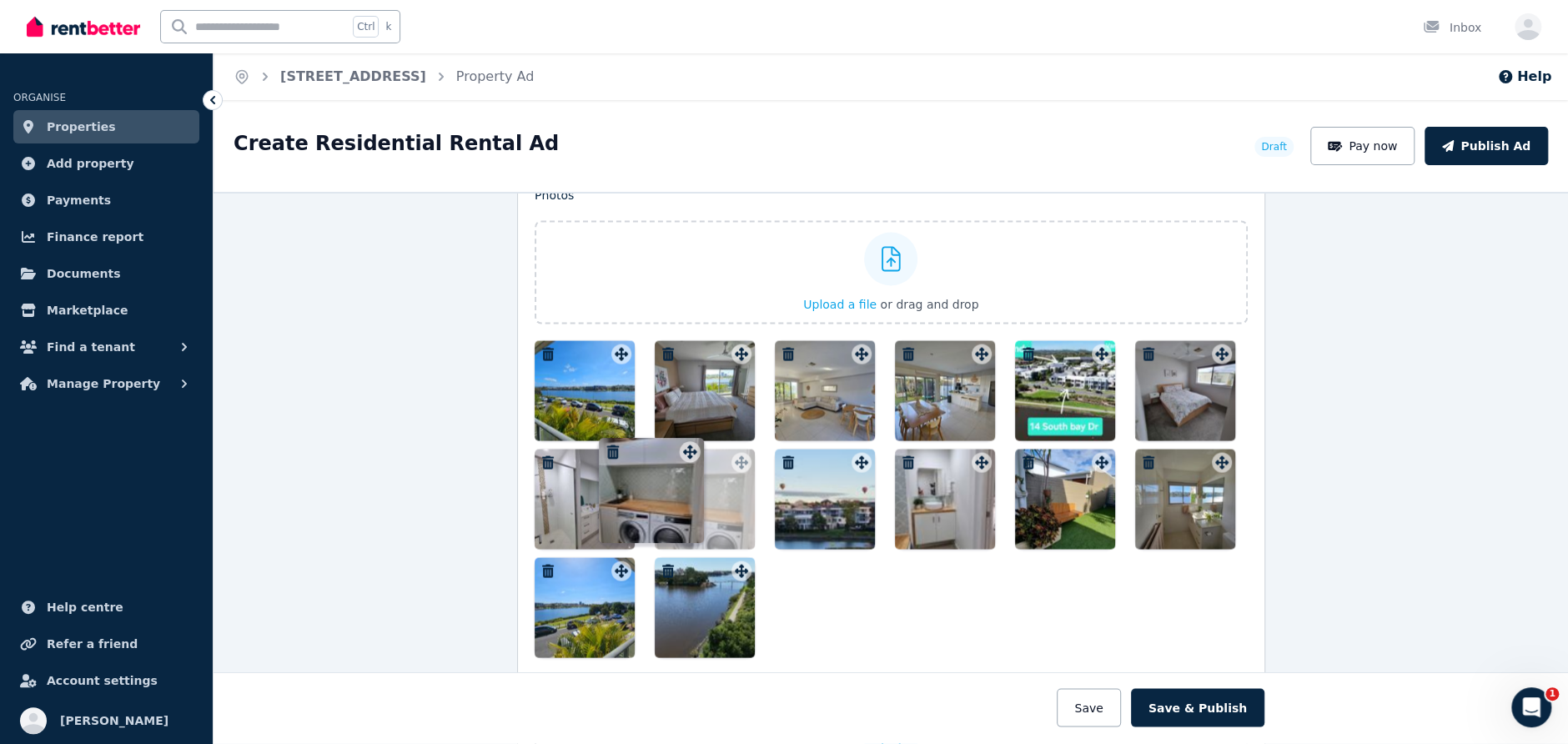
drag, startPoint x: 853, startPoint y: 450, endPoint x: 688, endPoint y: 436, distance: 165.6
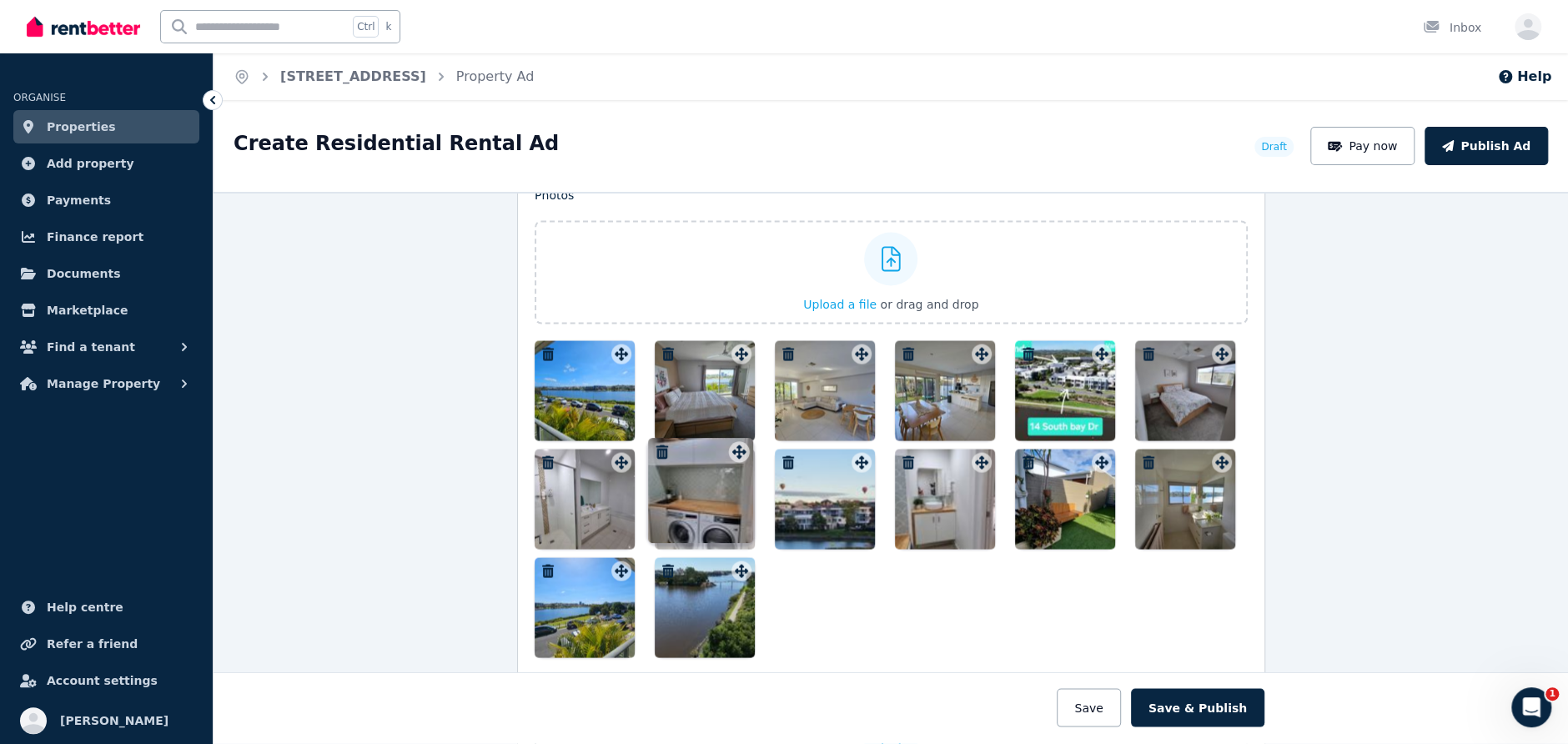
click at [687, 436] on div at bounding box center [892, 498] width 714 height 317
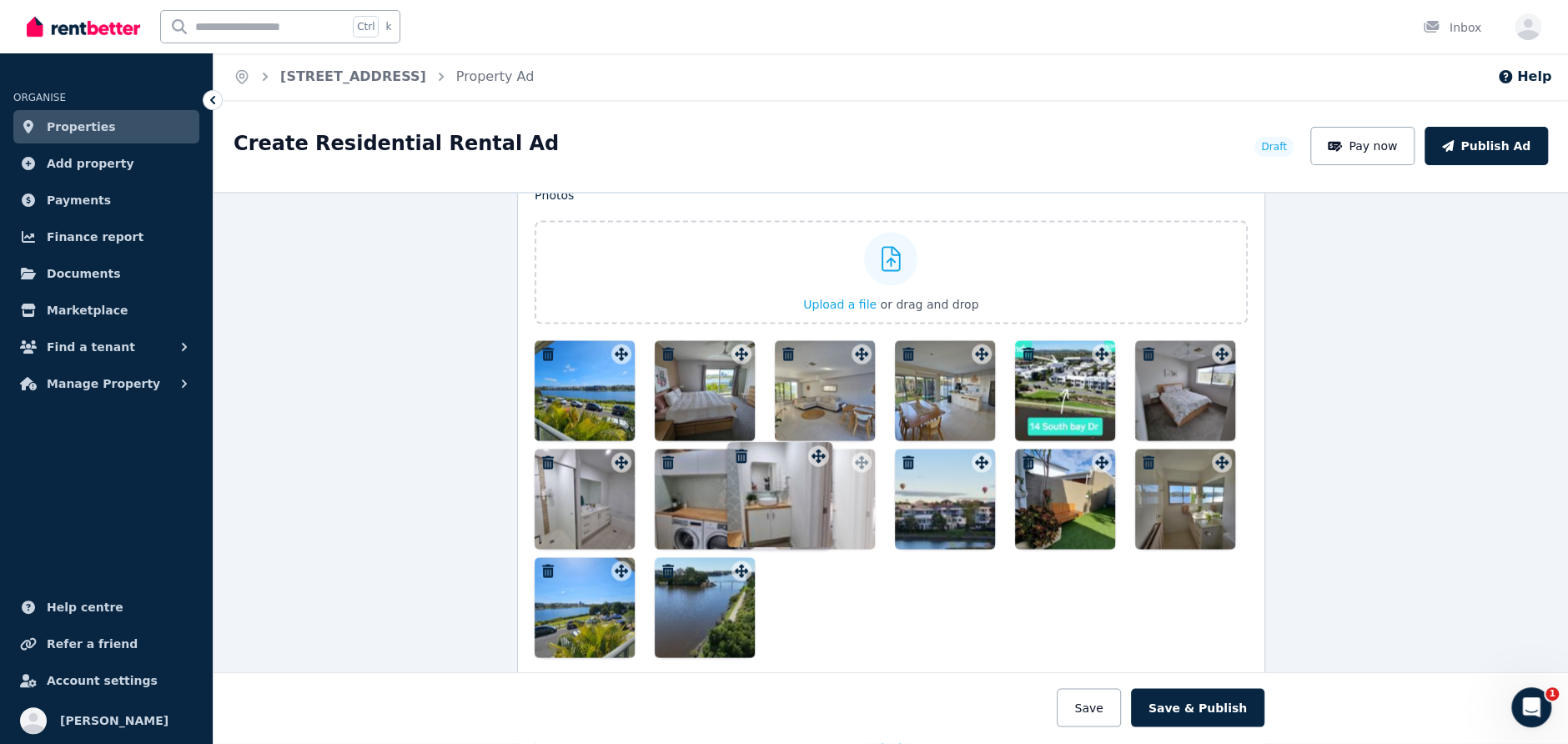
drag, startPoint x: 975, startPoint y: 447, endPoint x: 817, endPoint y: 437, distance: 158.3
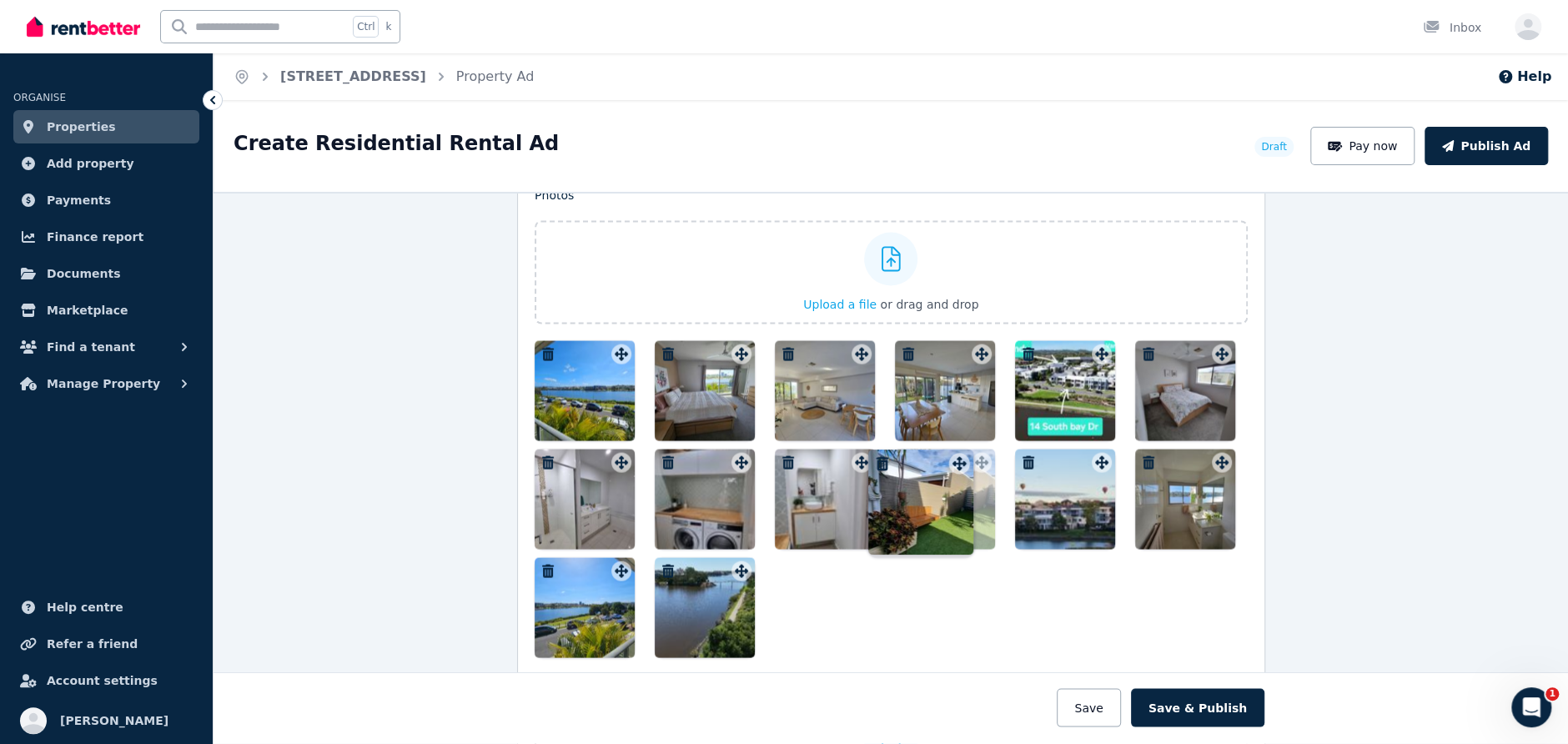
drag, startPoint x: 1093, startPoint y: 447, endPoint x: 955, endPoint y: 445, distance: 138.0
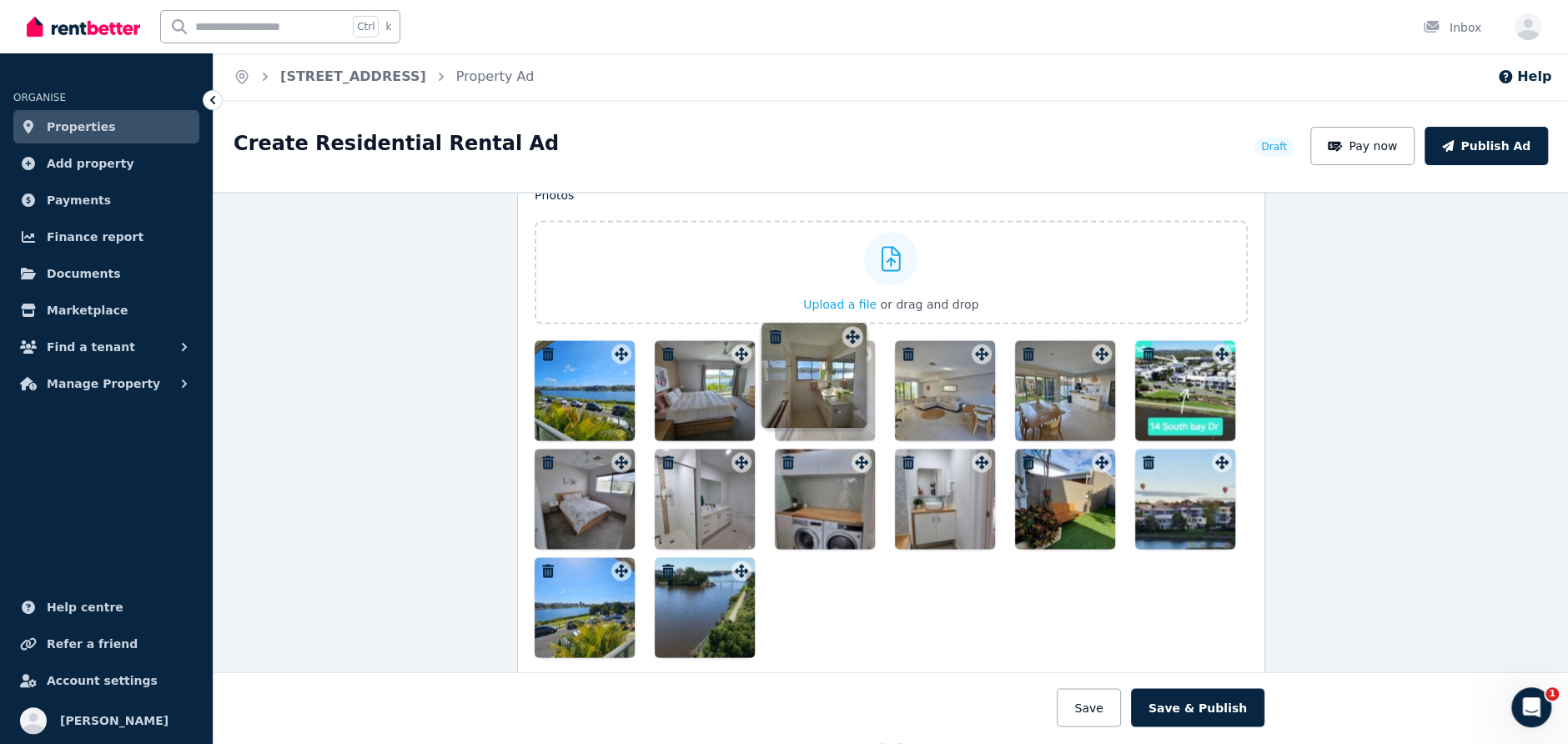
drag, startPoint x: 1218, startPoint y: 454, endPoint x: 852, endPoint y: 325, distance: 388.1
click at [852, 325] on div "Photos Upload a file or drag and drop Uploaded " 20220520_105420.jpg " Uploaded…" at bounding box center [892, 422] width 714 height 470
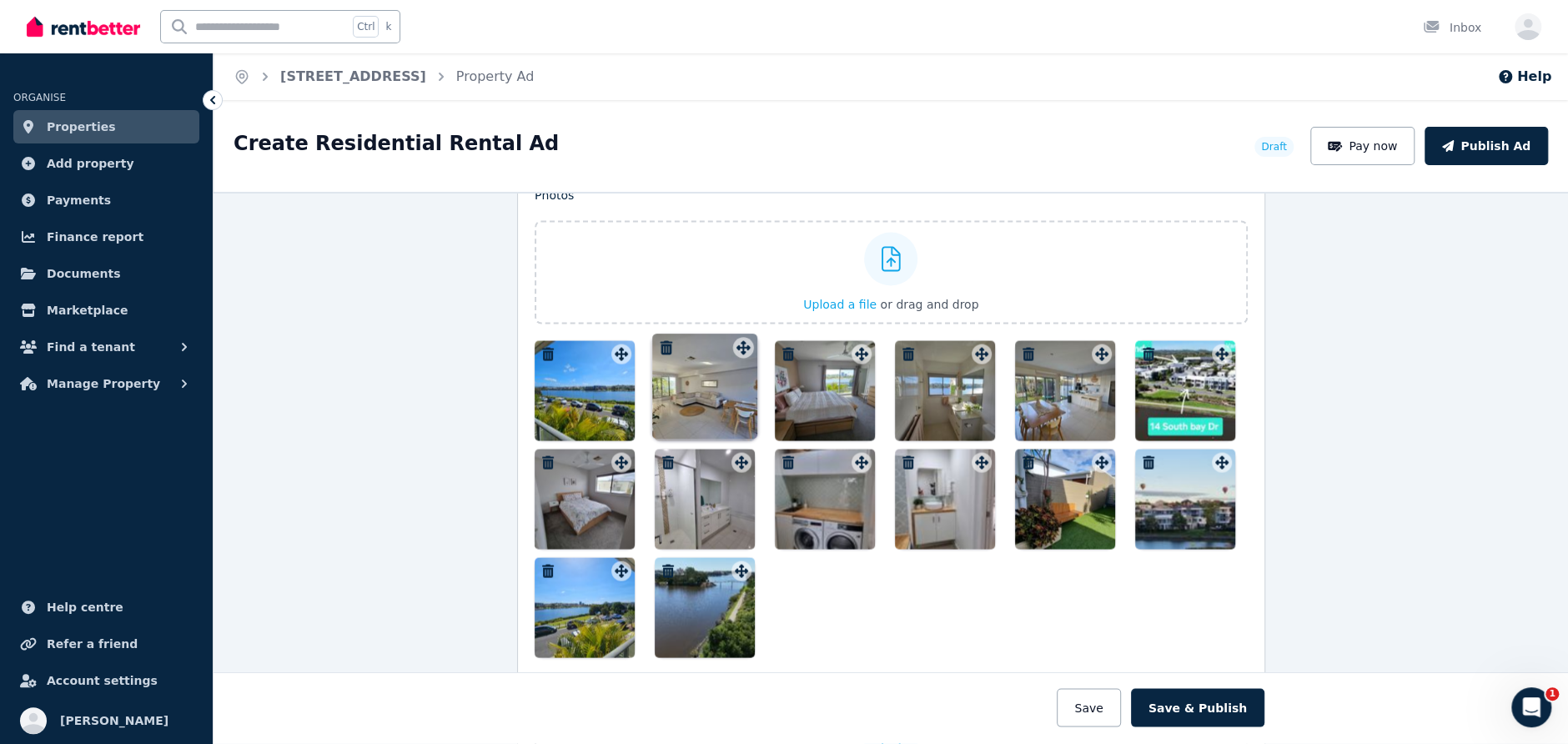
drag, startPoint x: 972, startPoint y: 348, endPoint x: 726, endPoint y: 336, distance: 246.3
click at [726, 336] on div "Photos Upload a file or drag and drop Uploaded " 20220520_105420.jpg " Uploaded…" at bounding box center [892, 422] width 714 height 470
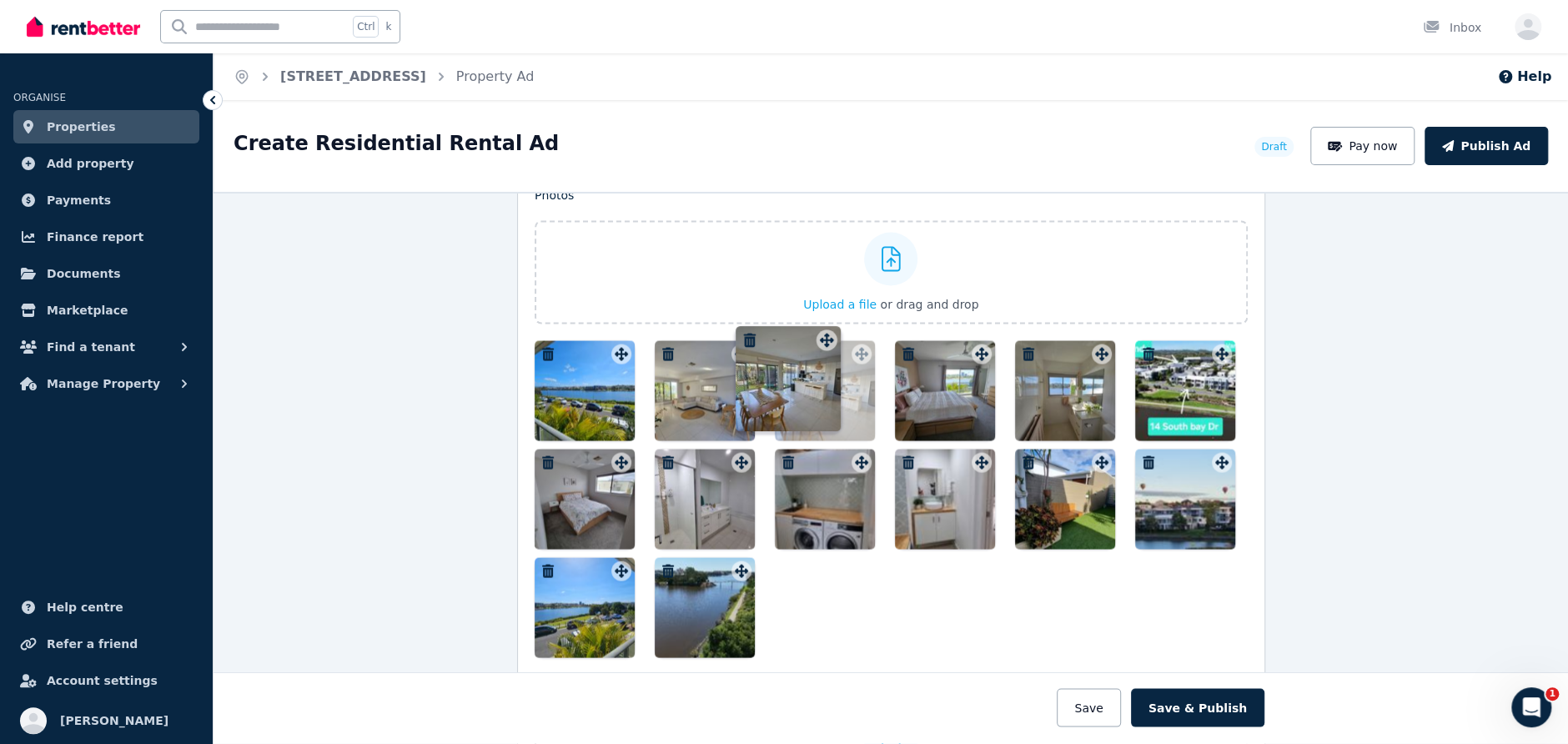
drag, startPoint x: 1091, startPoint y: 344, endPoint x: 819, endPoint y: 327, distance: 272.5
click at [819, 327] on div "Photos Upload a file or drag and drop Uploaded " 20220520_105420.jpg " Uploaded…" at bounding box center [892, 422] width 714 height 470
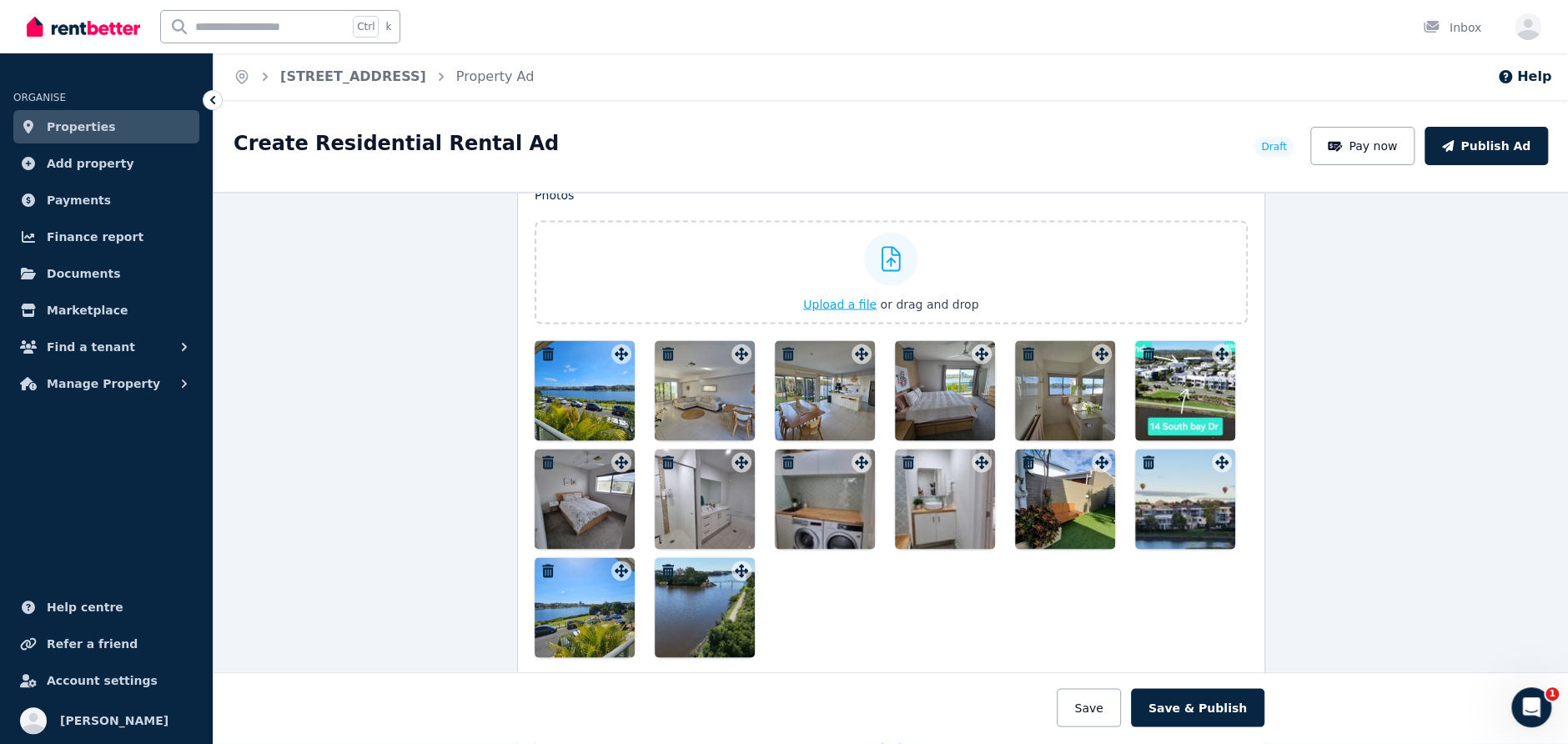
click at [840, 296] on span "Upload a file" at bounding box center [840, 303] width 74 height 13
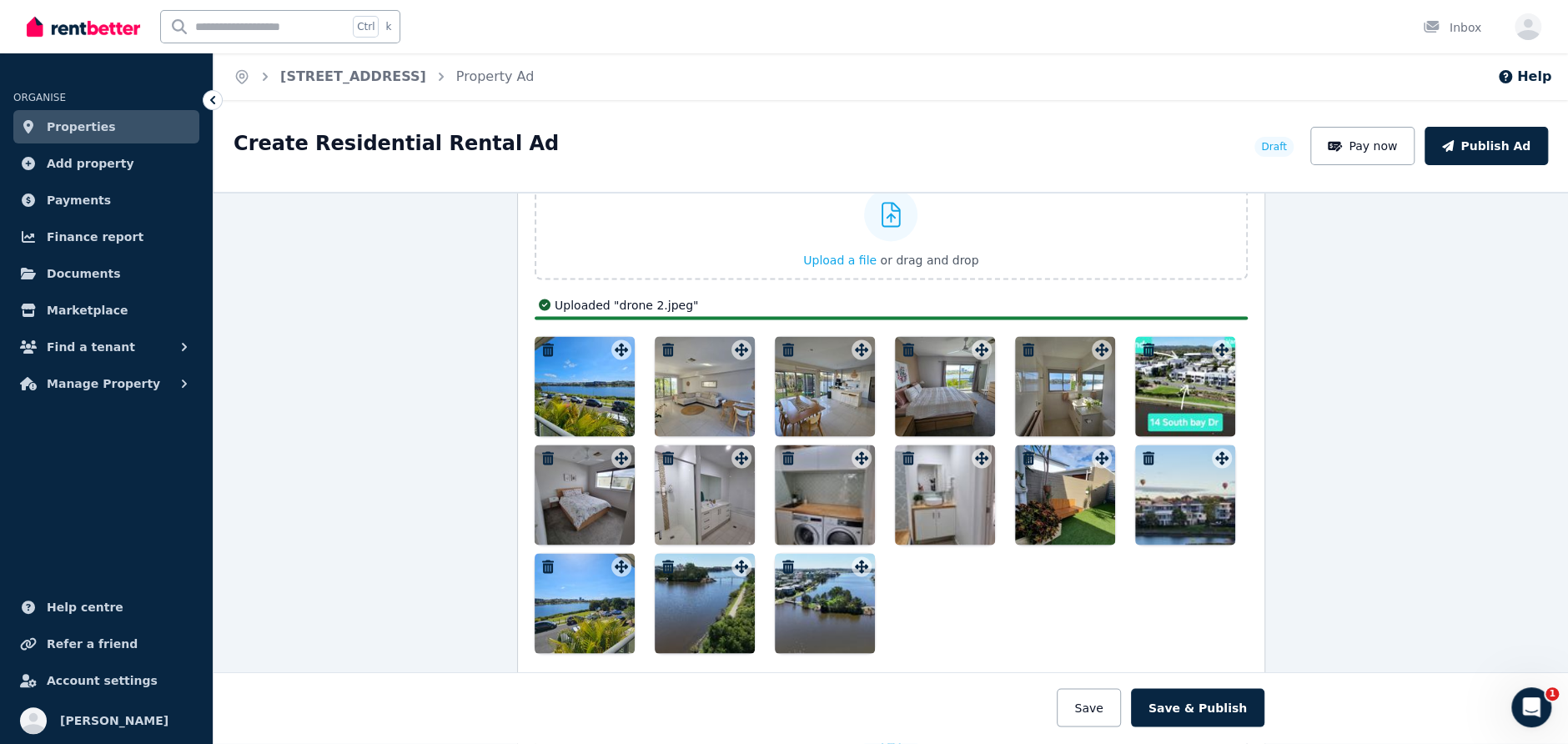
scroll to position [2133, 0]
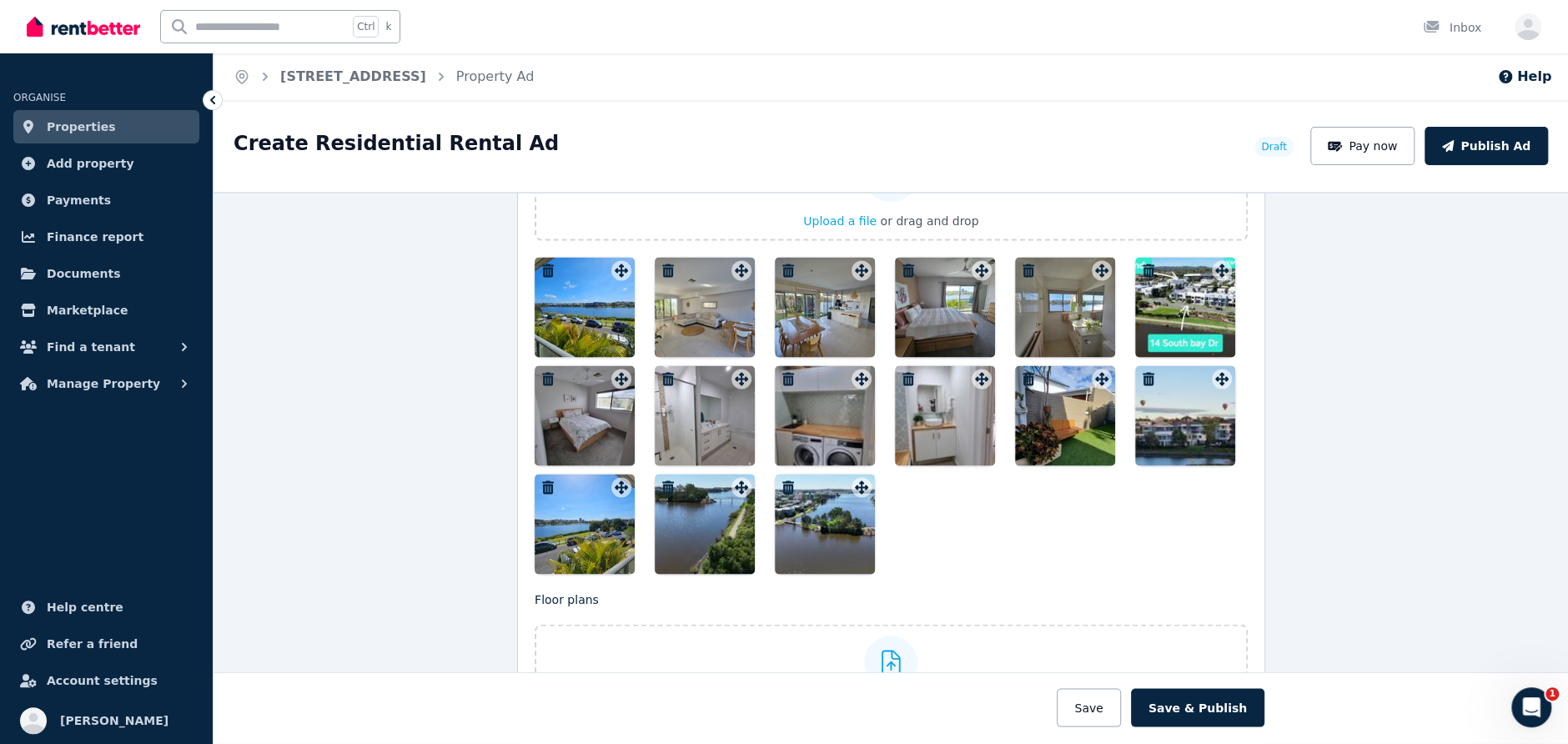
drag, startPoint x: 714, startPoint y: 518, endPoint x: 695, endPoint y: 440, distance: 80.3
click at [695, 440] on div at bounding box center [892, 415] width 714 height 317
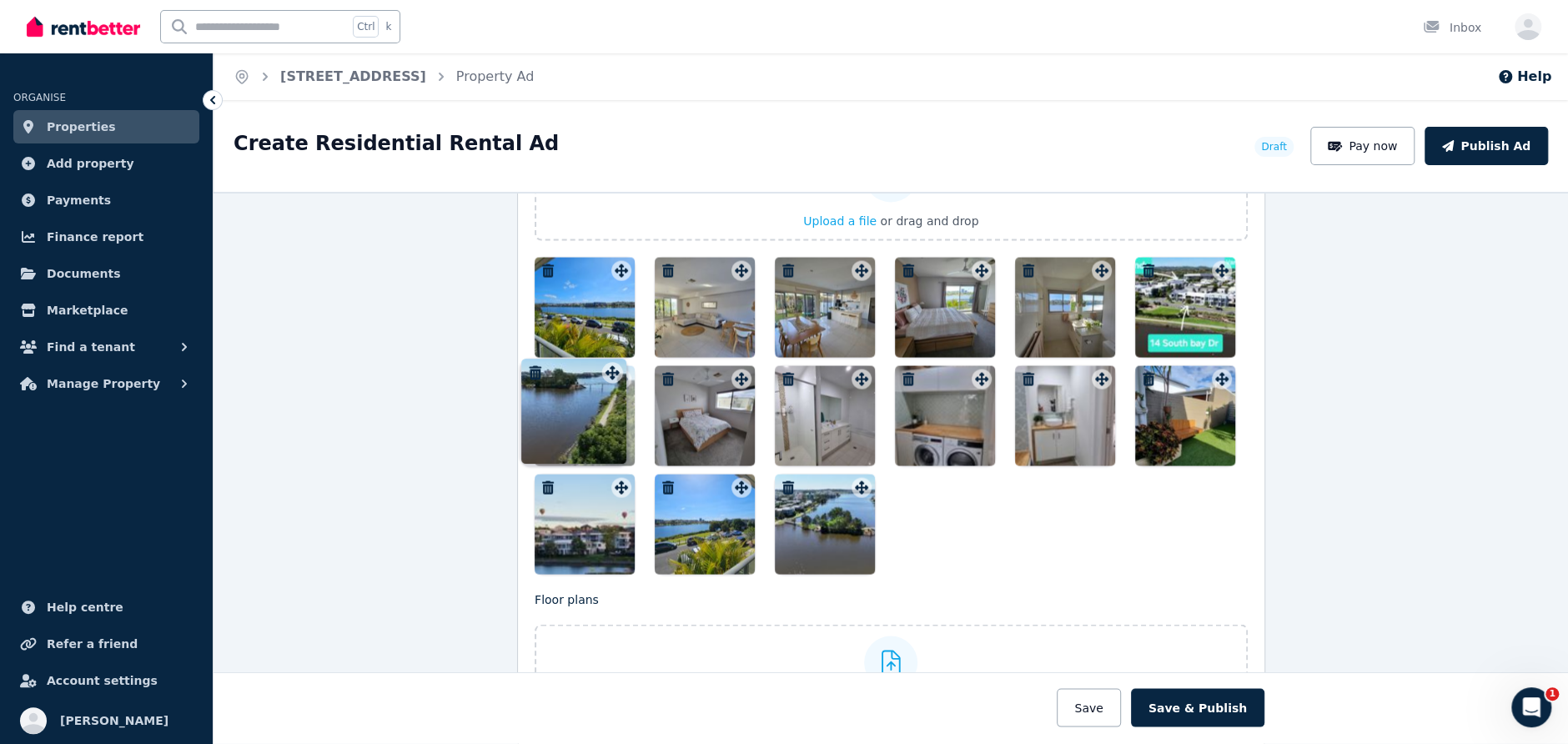
drag, startPoint x: 736, startPoint y: 478, endPoint x: 611, endPoint y: 360, distance: 171.9
click at [611, 360] on div "Photos Upload a file or drag and drop Uploaded " 20220520_105420.jpg " Uploaded…" at bounding box center [892, 339] width 714 height 470
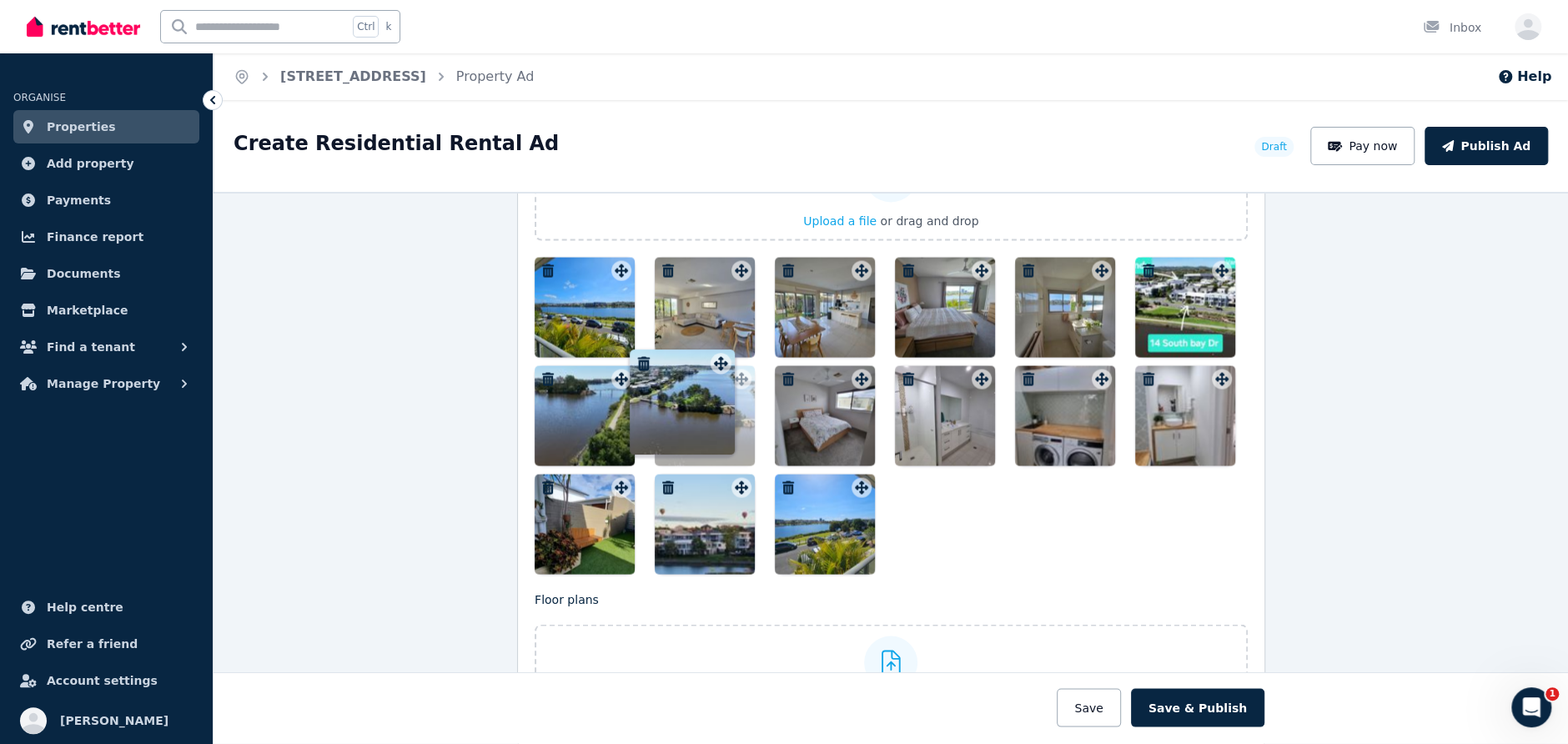
drag, startPoint x: 856, startPoint y: 482, endPoint x: 719, endPoint y: 355, distance: 186.8
click at [719, 355] on div "Photos Upload a file or drag and drop Uploaded " 20220520_105420.jpg " Uploaded…" at bounding box center [892, 339] width 714 height 470
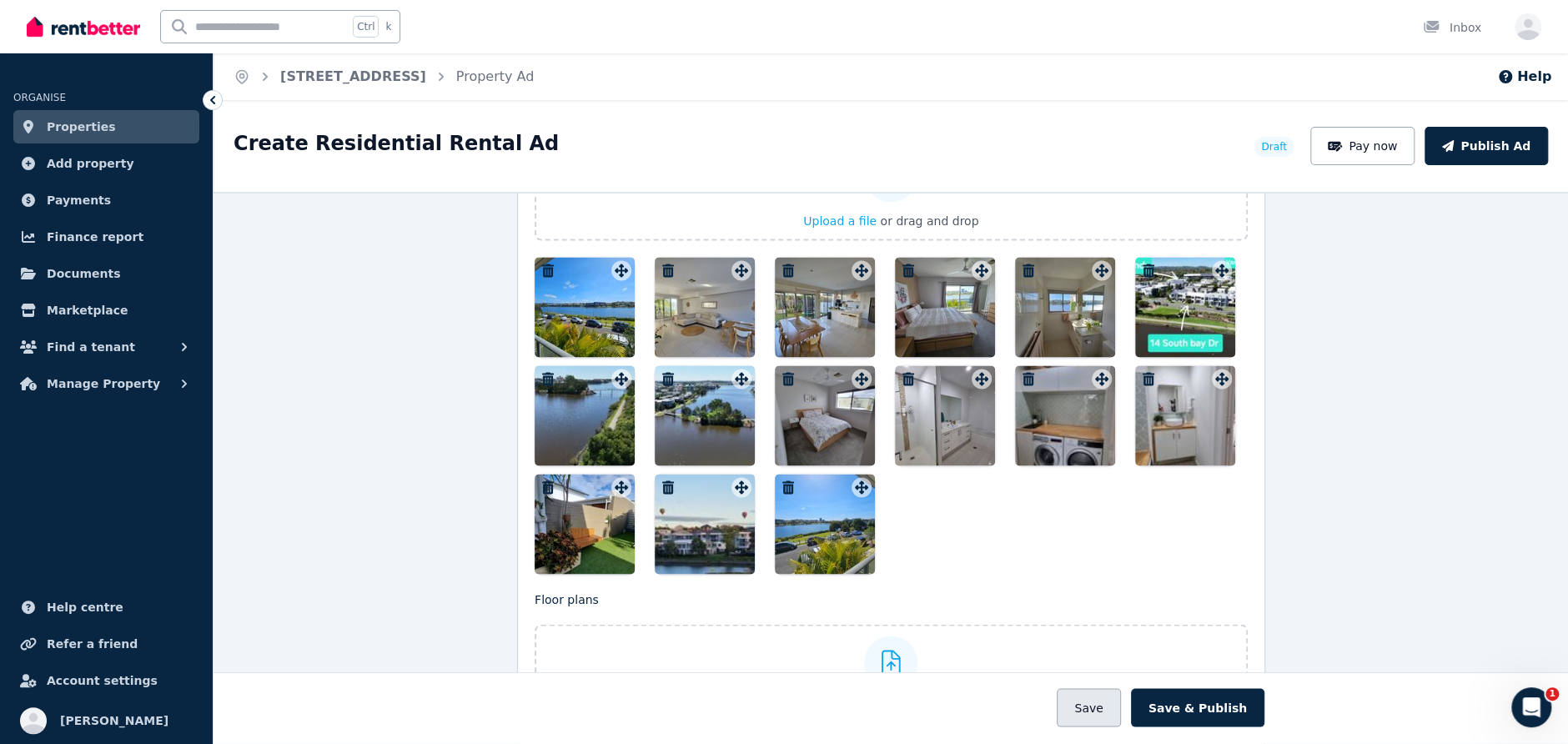
click at [1103, 713] on button "Save" at bounding box center [1089, 708] width 63 height 38
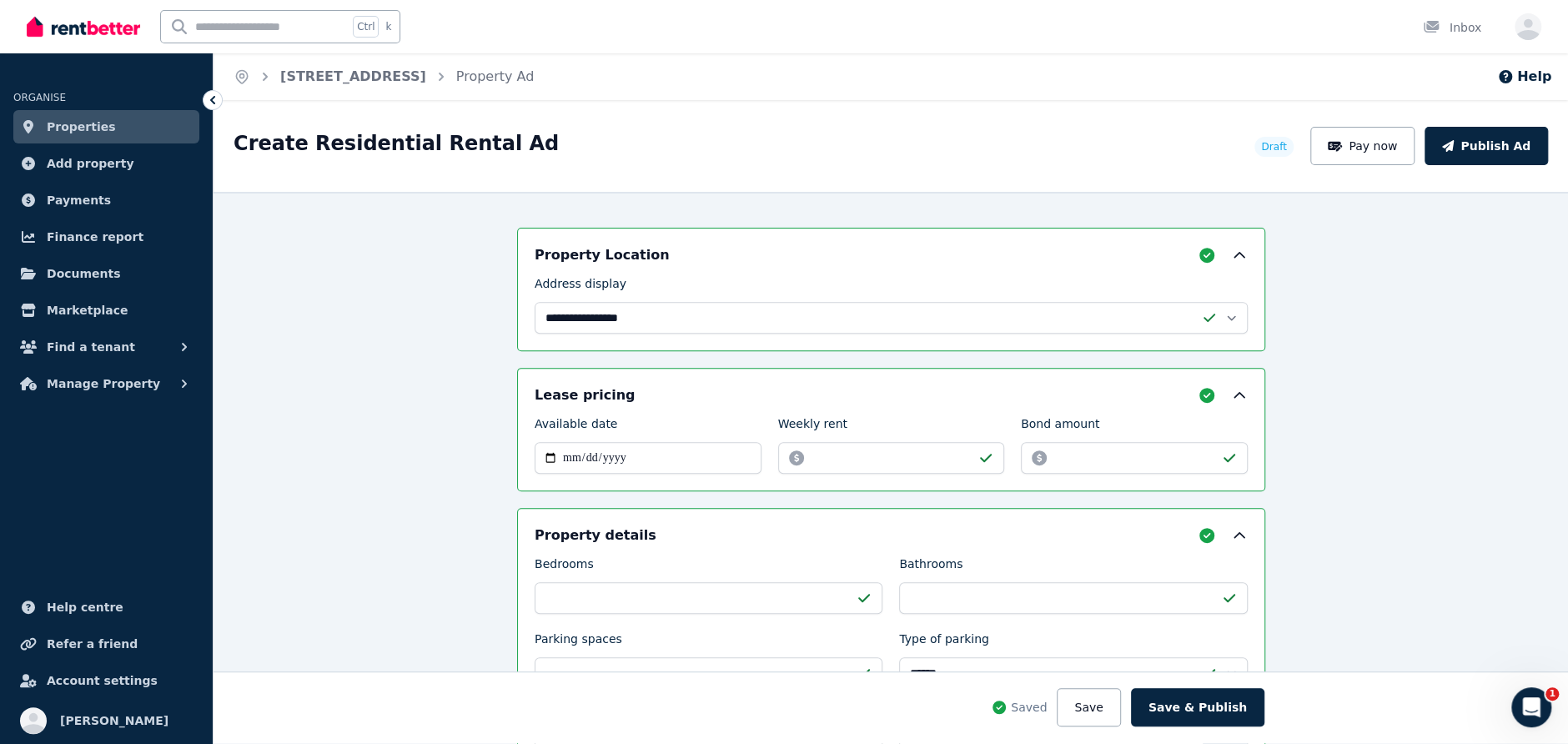
scroll to position [427, 0]
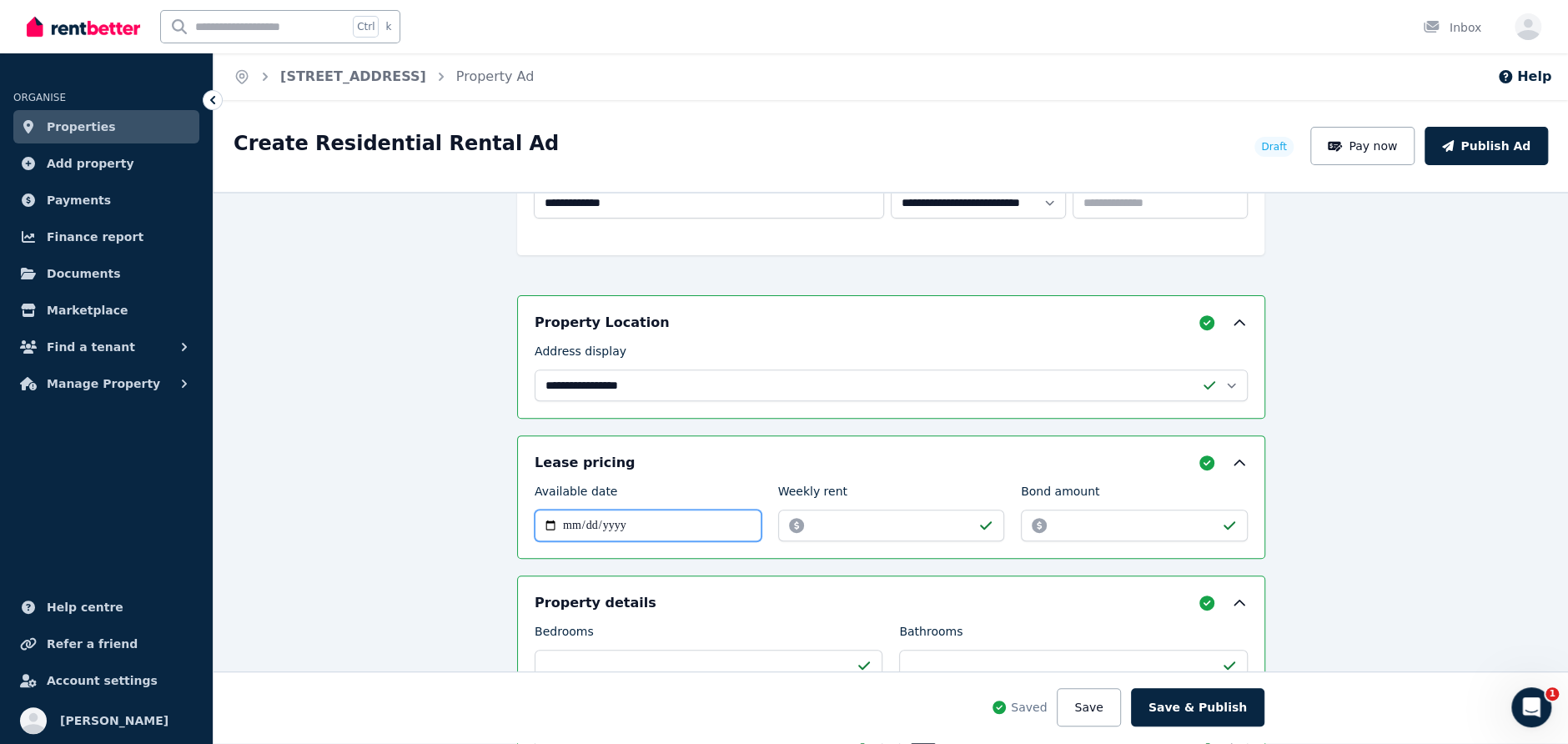
click at [544, 519] on input "Available date" at bounding box center [648, 525] width 227 height 32
type input "**********"
click at [1104, 715] on button "Save" at bounding box center [1089, 708] width 63 height 38
